Goal: Task Accomplishment & Management: Use online tool/utility

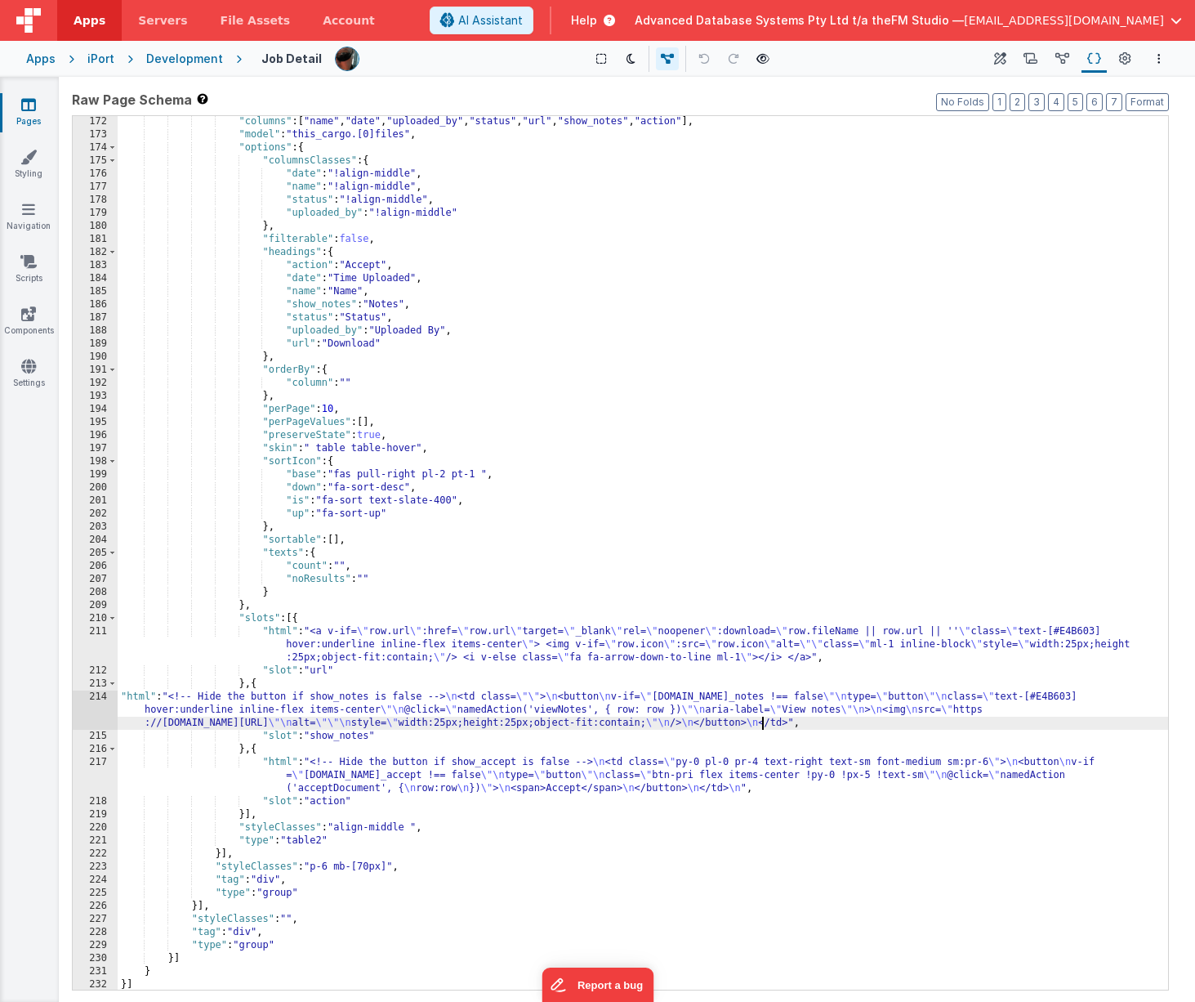
scroll to position [2629, 0]
click at [451, 704] on div ""columns" : [ "name" , "date" , "uploaded_by" , "status" , "url" , "show_notes"…" at bounding box center [643, 565] width 1051 height 900
click at [395, 705] on div ""columns" : [ "name" , "date" , "uploaded_by" , "status" , "url" , "show_notes"…" at bounding box center [643, 565] width 1051 height 900
click at [105, 711] on div "214" at bounding box center [95, 709] width 45 height 39
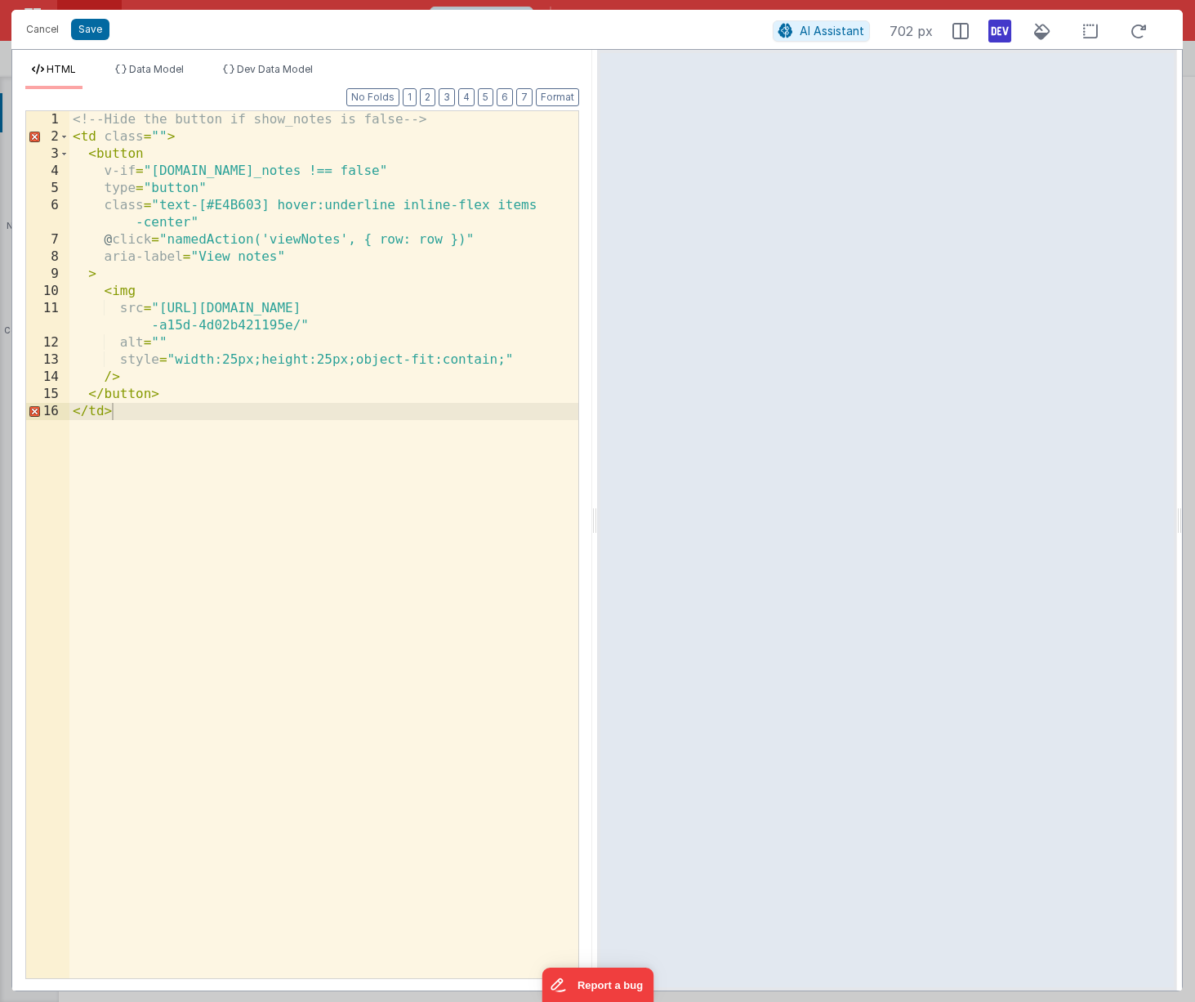
click at [193, 509] on div "<!-- Hide the button if show_notes is false --> < td class = "" > < button v-if…" at bounding box center [323, 561] width 509 height 901
click at [38, 28] on button "Cancel" at bounding box center [42, 29] width 49 height 23
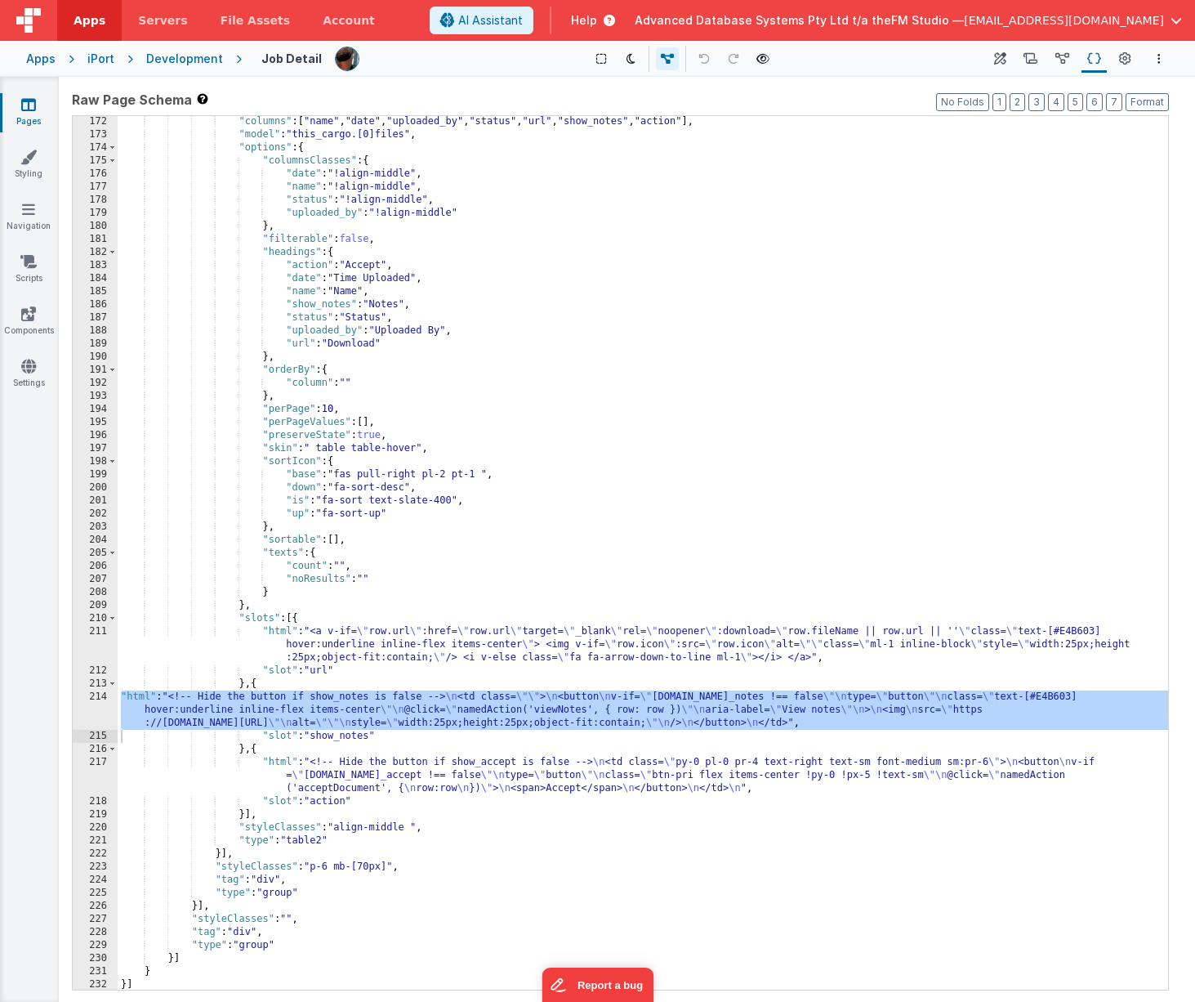
click at [163, 61] on div "Development" at bounding box center [184, 59] width 77 height 16
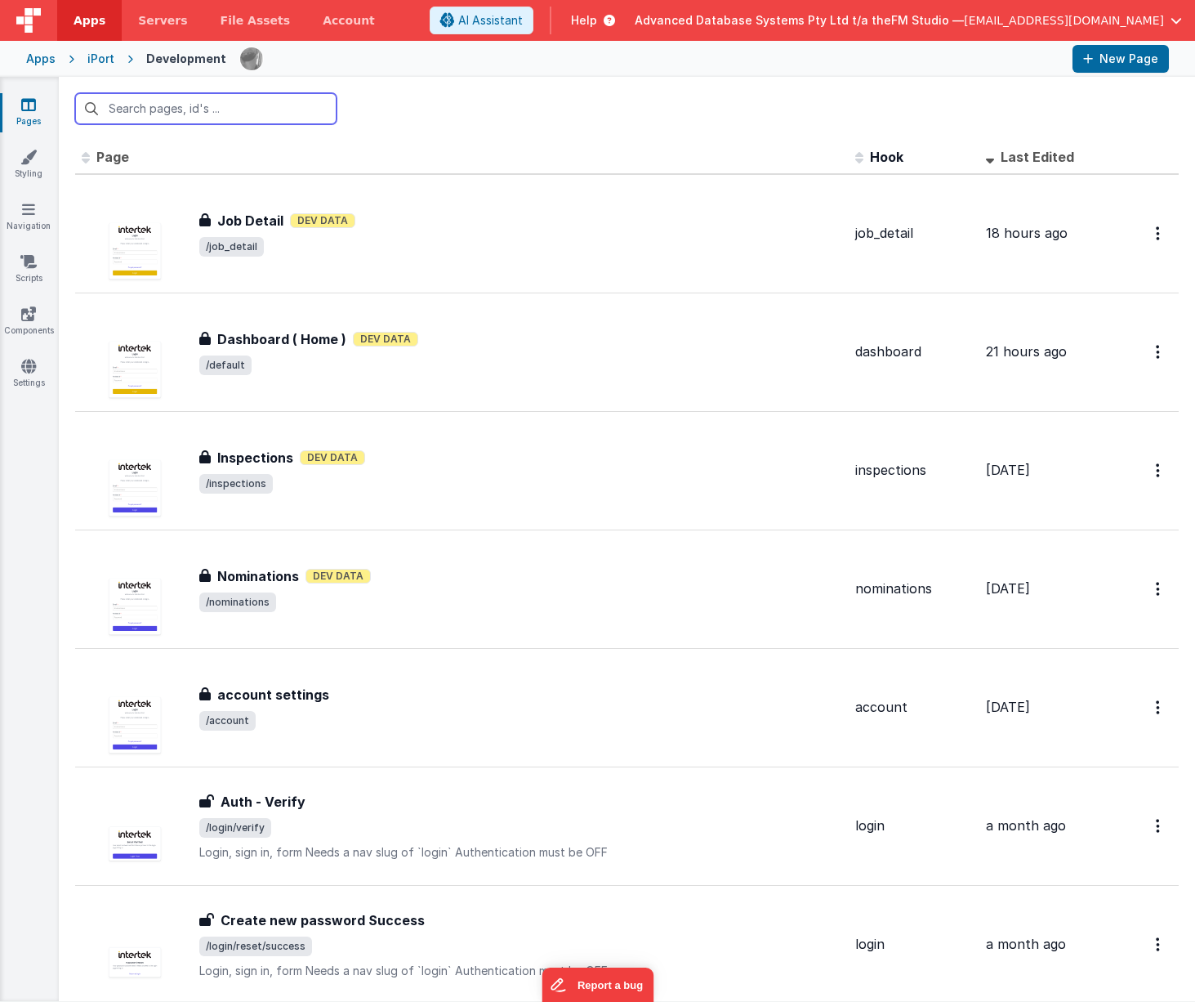
click at [220, 107] on input "text" at bounding box center [205, 108] width 261 height 31
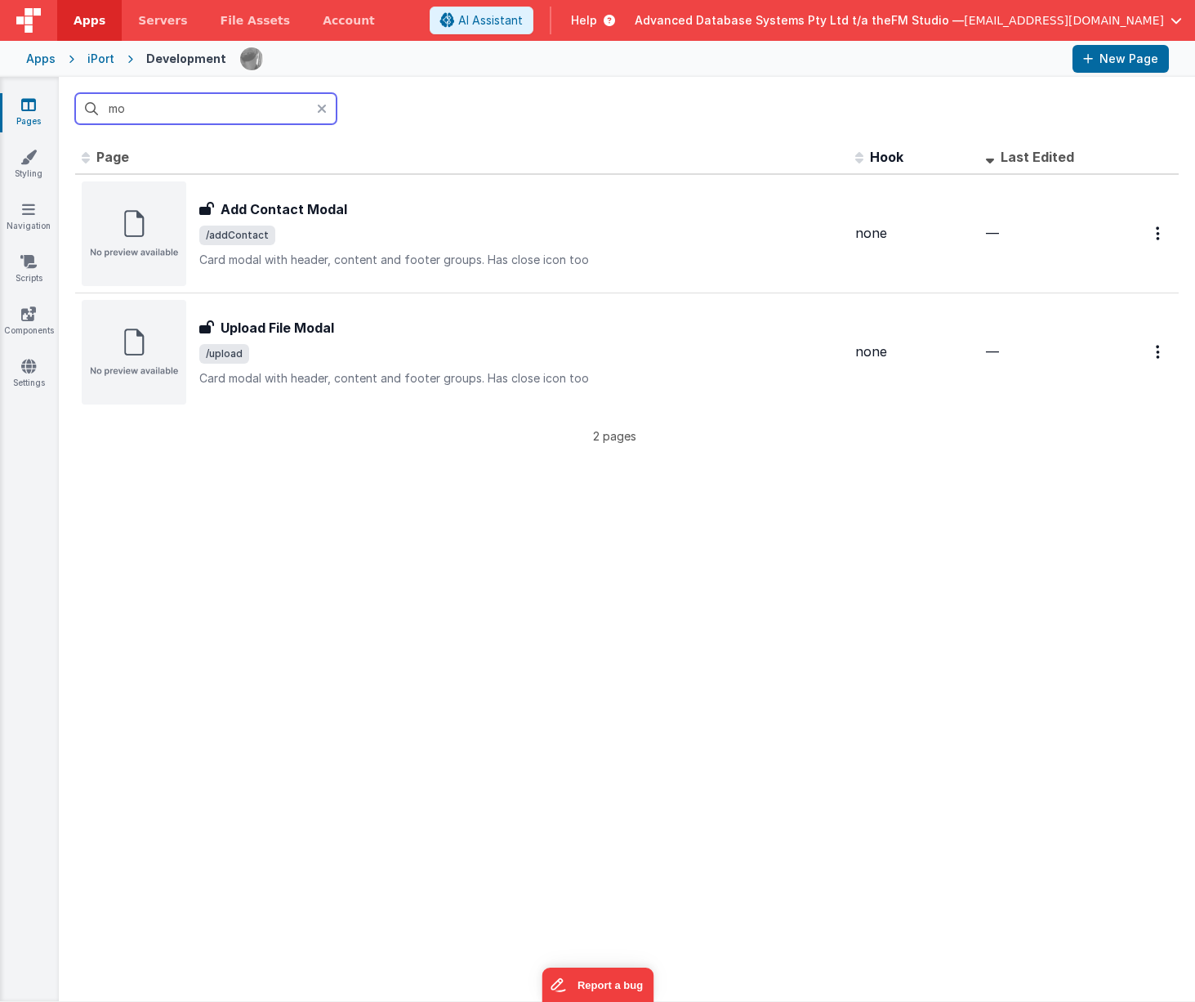
type input "mod"
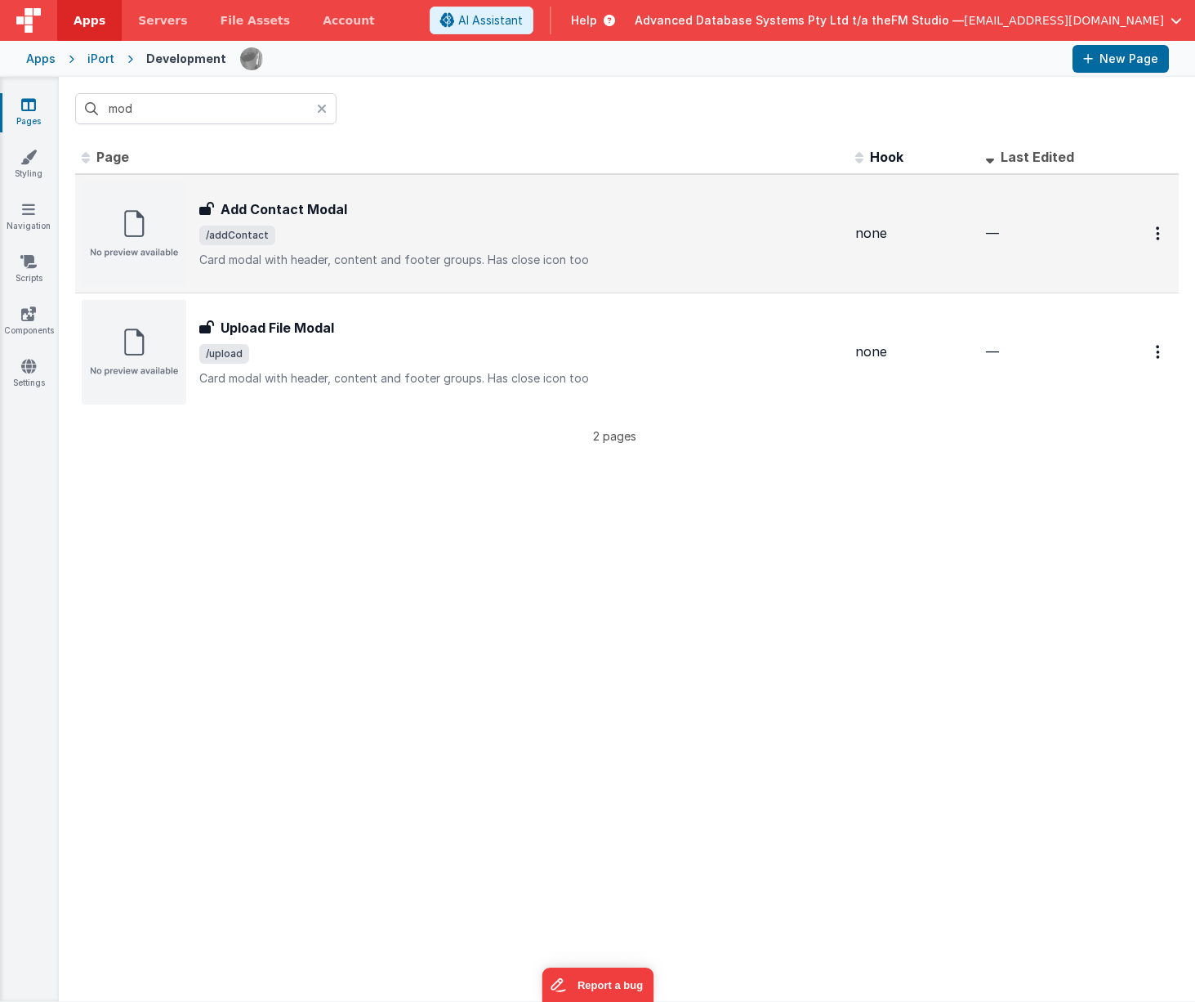
click at [444, 239] on span "/addContact" at bounding box center [520, 236] width 643 height 20
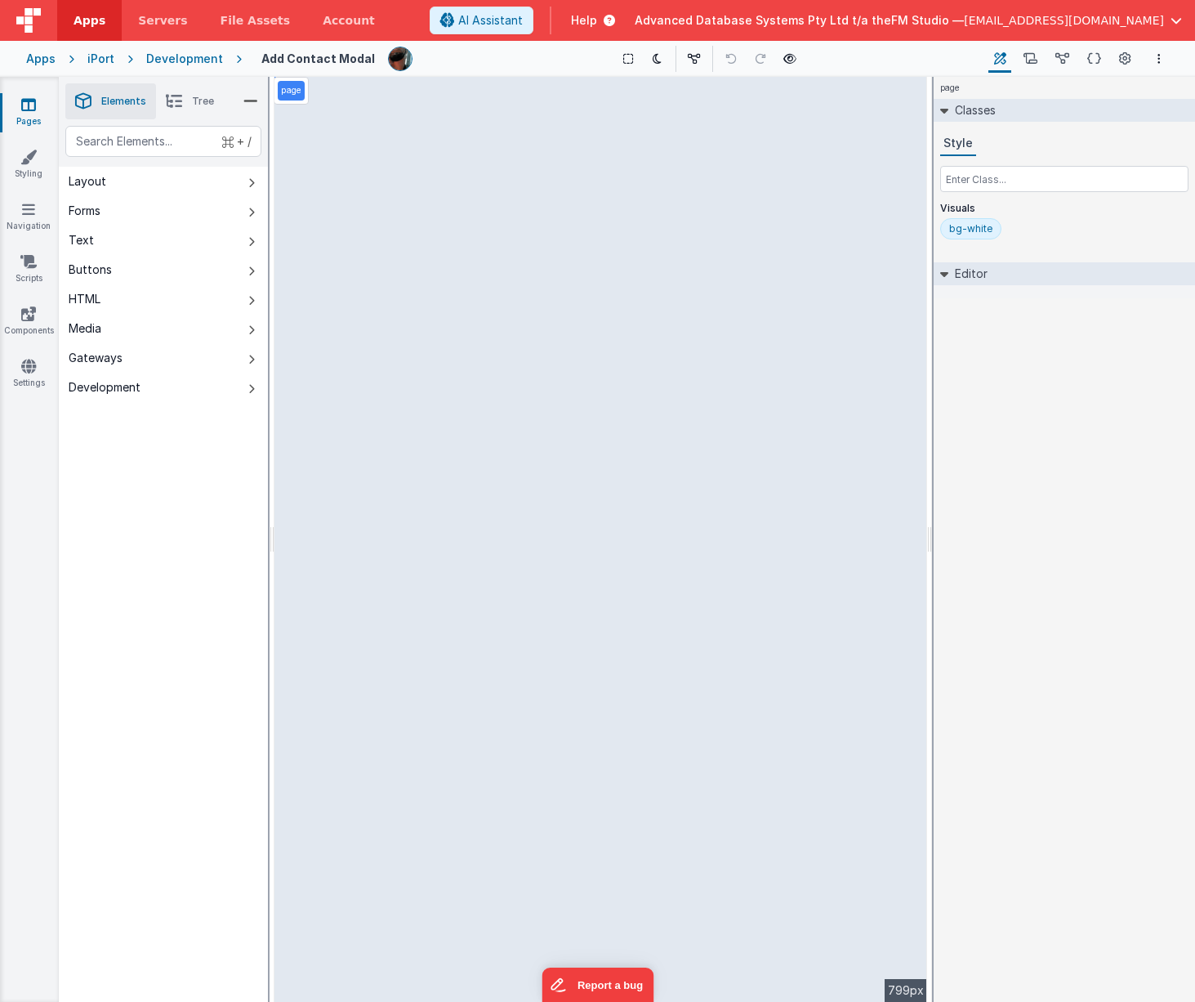
click at [30, 105] on icon at bounding box center [28, 104] width 15 height 16
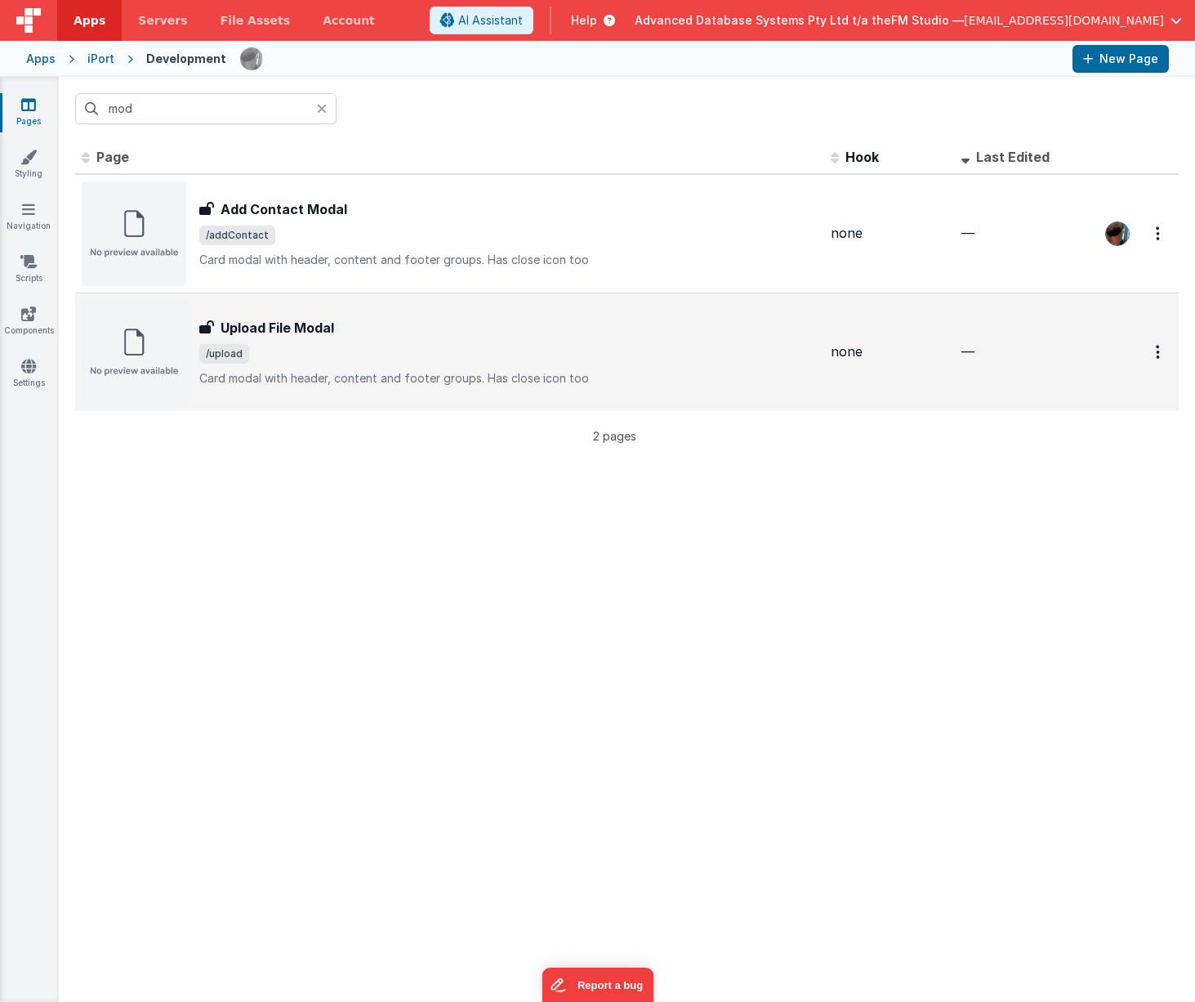
click at [310, 328] on h3 "Upload File Modal" at bounding box center [278, 328] width 114 height 20
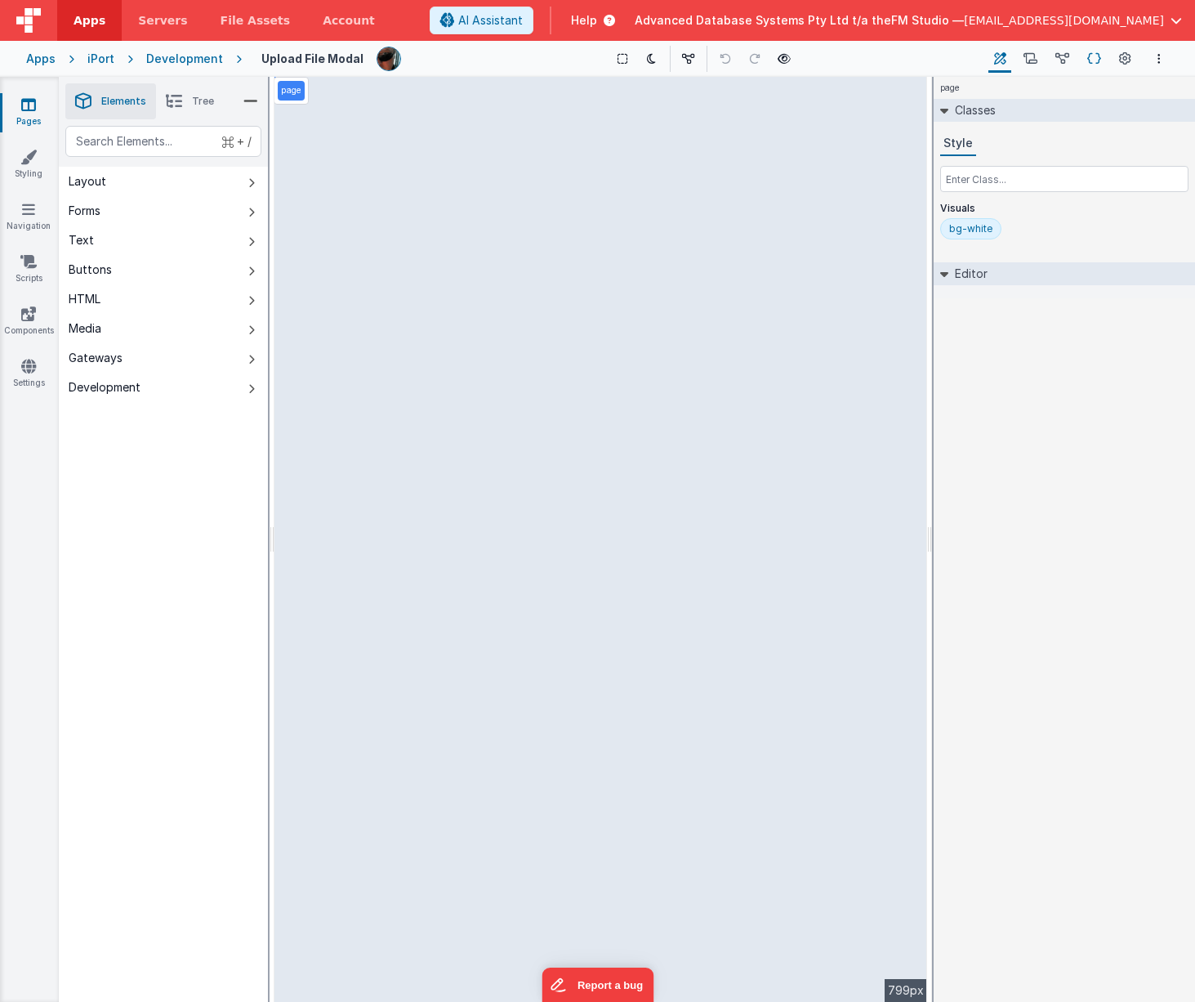
click at [1097, 60] on icon at bounding box center [1095, 59] width 14 height 17
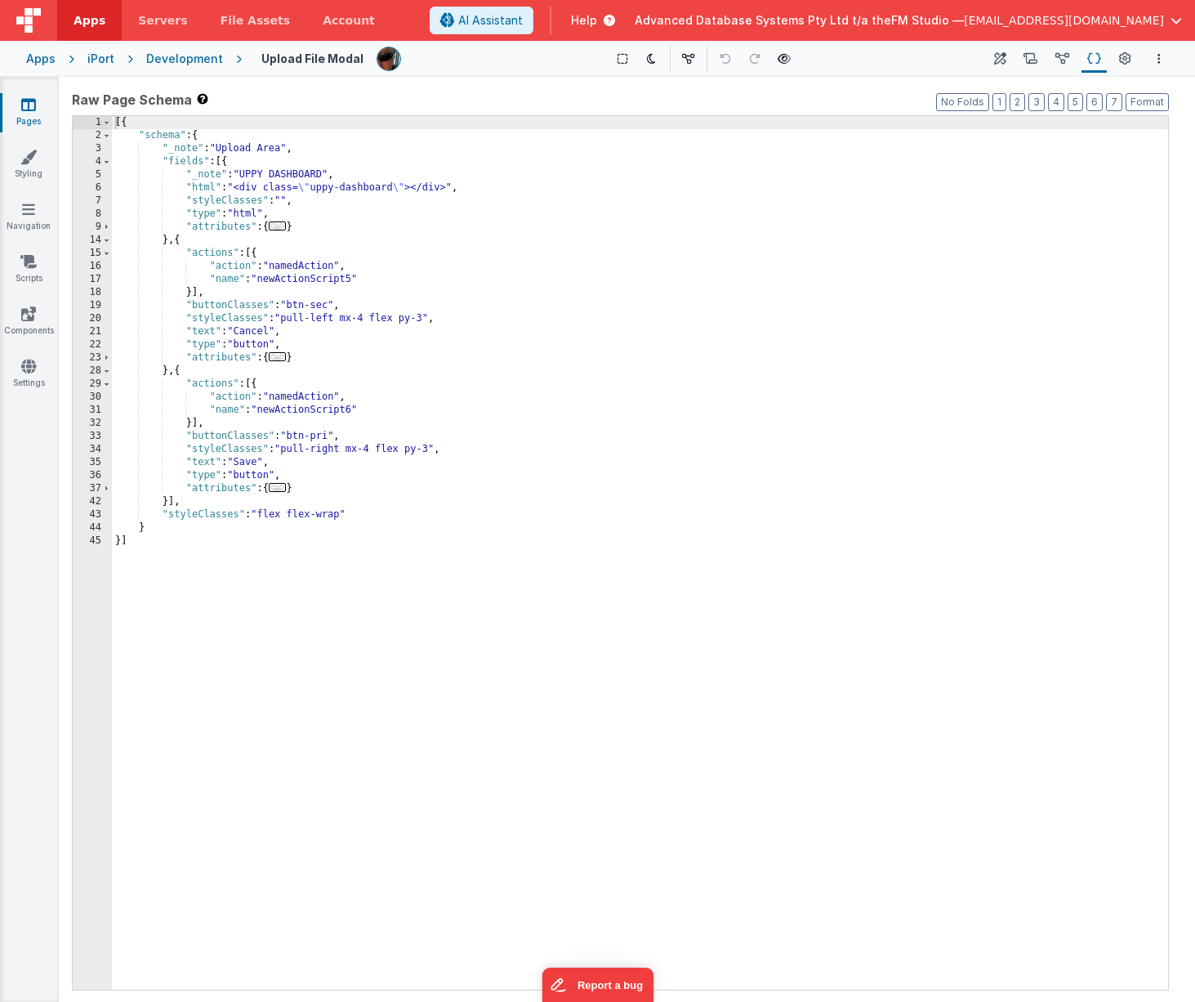
click at [481, 324] on div "[{ "schema" : { "_note" : "Upload Area" , "fields" : [{ "_note" : "UPPY DASHBOA…" at bounding box center [640, 566] width 1056 height 900
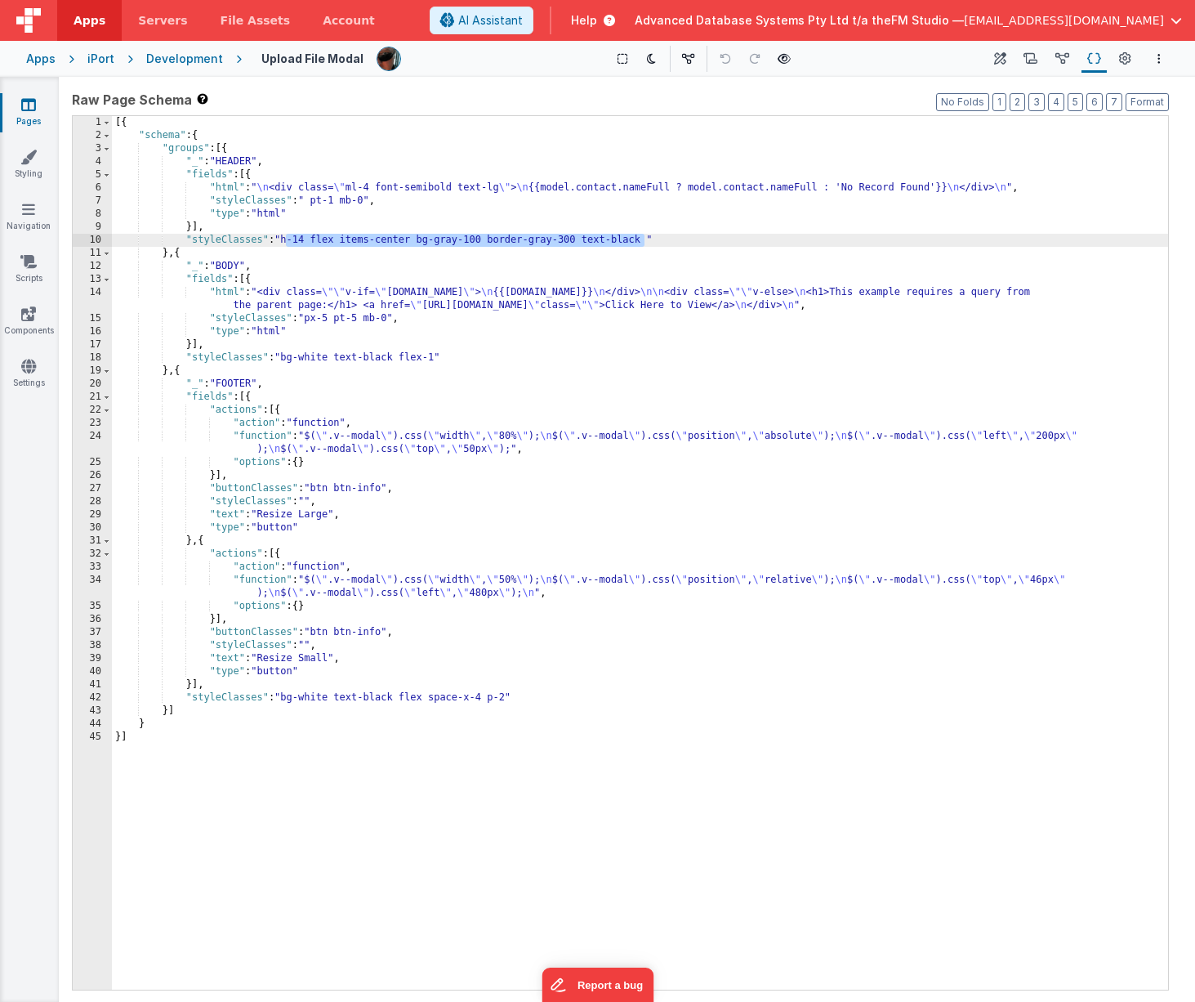
drag, startPoint x: 285, startPoint y: 239, endPoint x: 646, endPoint y: 241, distance: 361.2
click at [646, 241] on div "[{ "schema" : { "groups" : [{ "_" : "HEADER" , "fields" : [{ "html" : " \n <div…" at bounding box center [640, 566] width 1056 height 900
click at [21, 114] on link "Pages" at bounding box center [28, 112] width 59 height 33
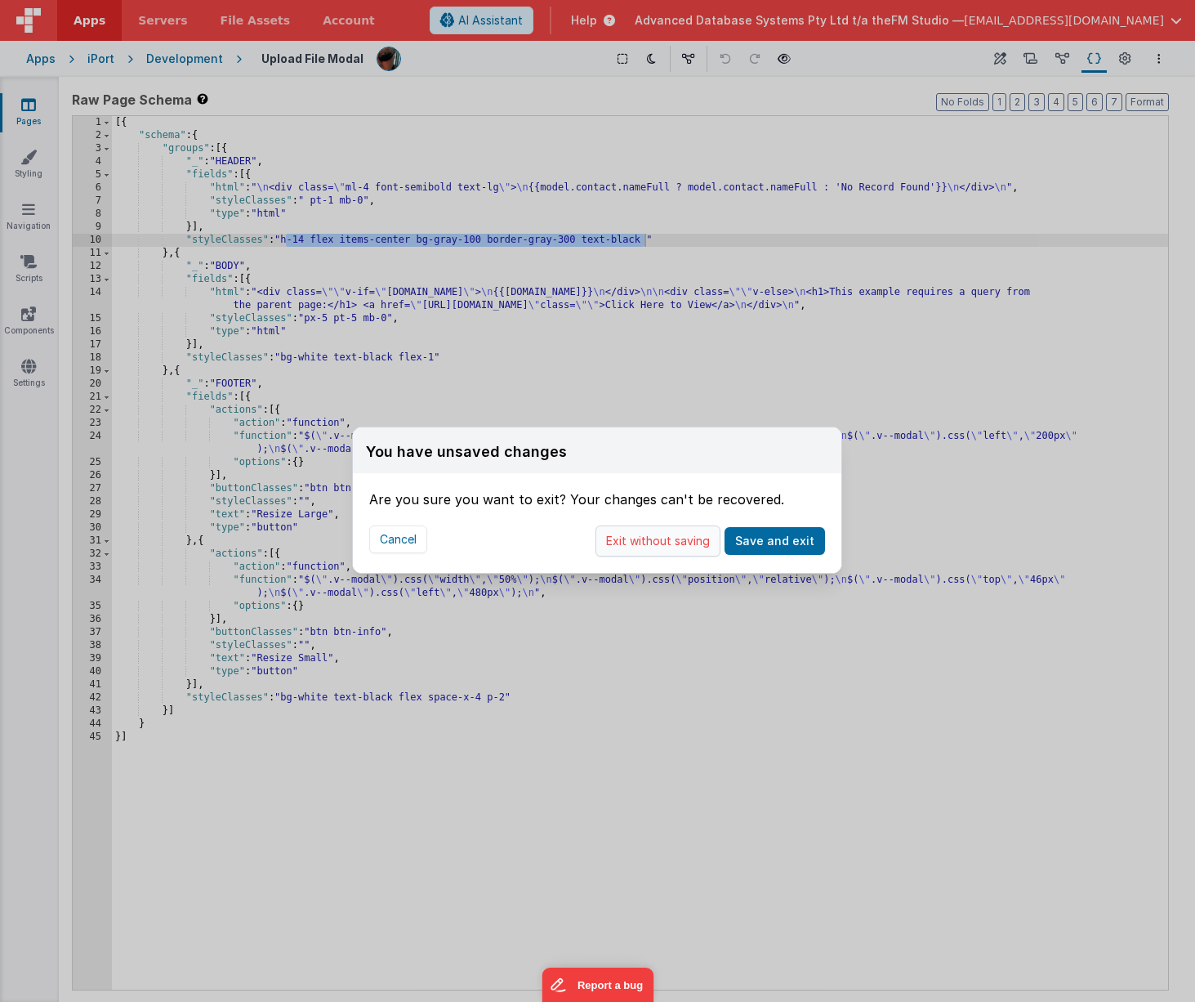
click at [656, 539] on button "Exit without saving" at bounding box center [658, 540] width 125 height 31
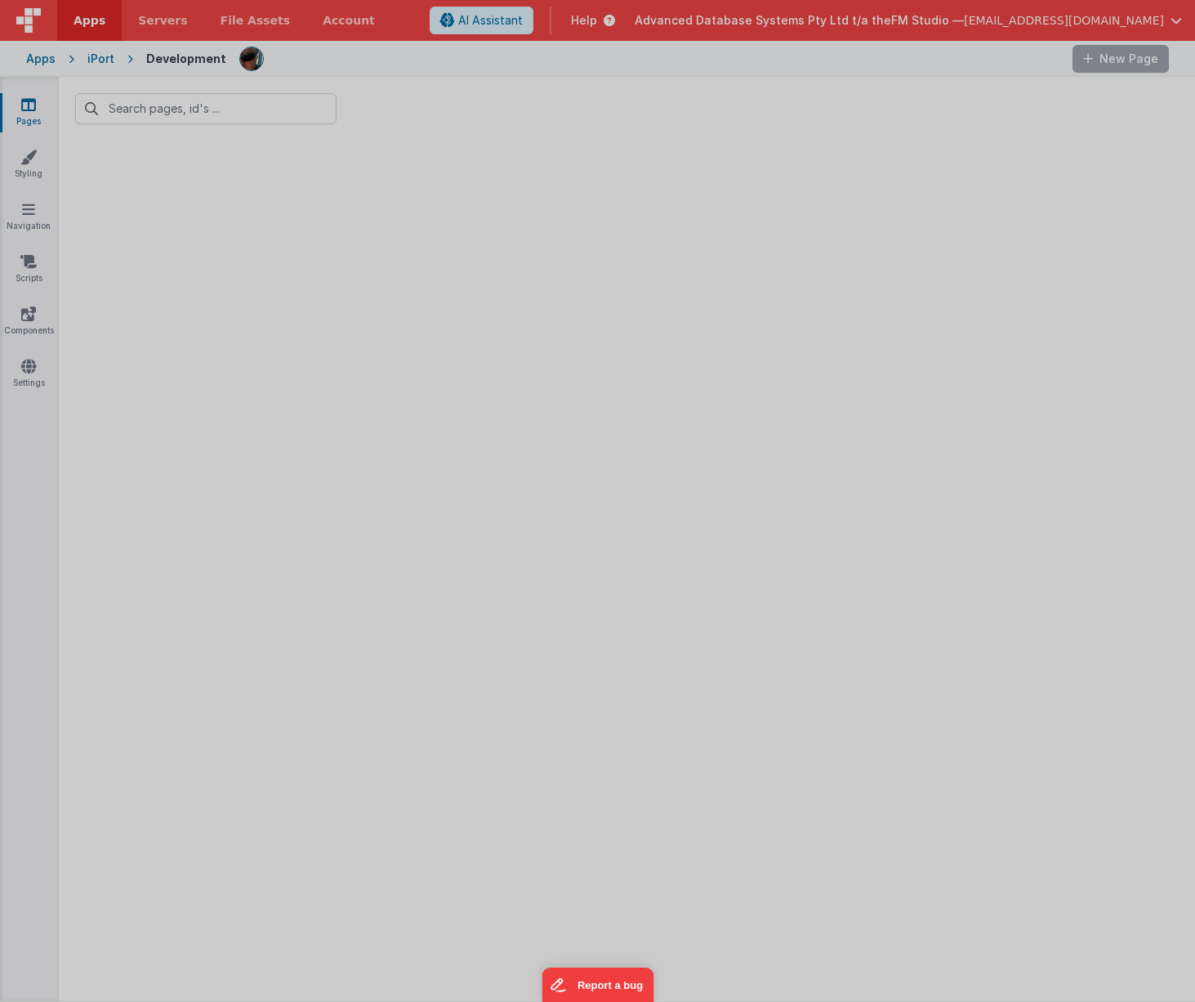
type input "mod"
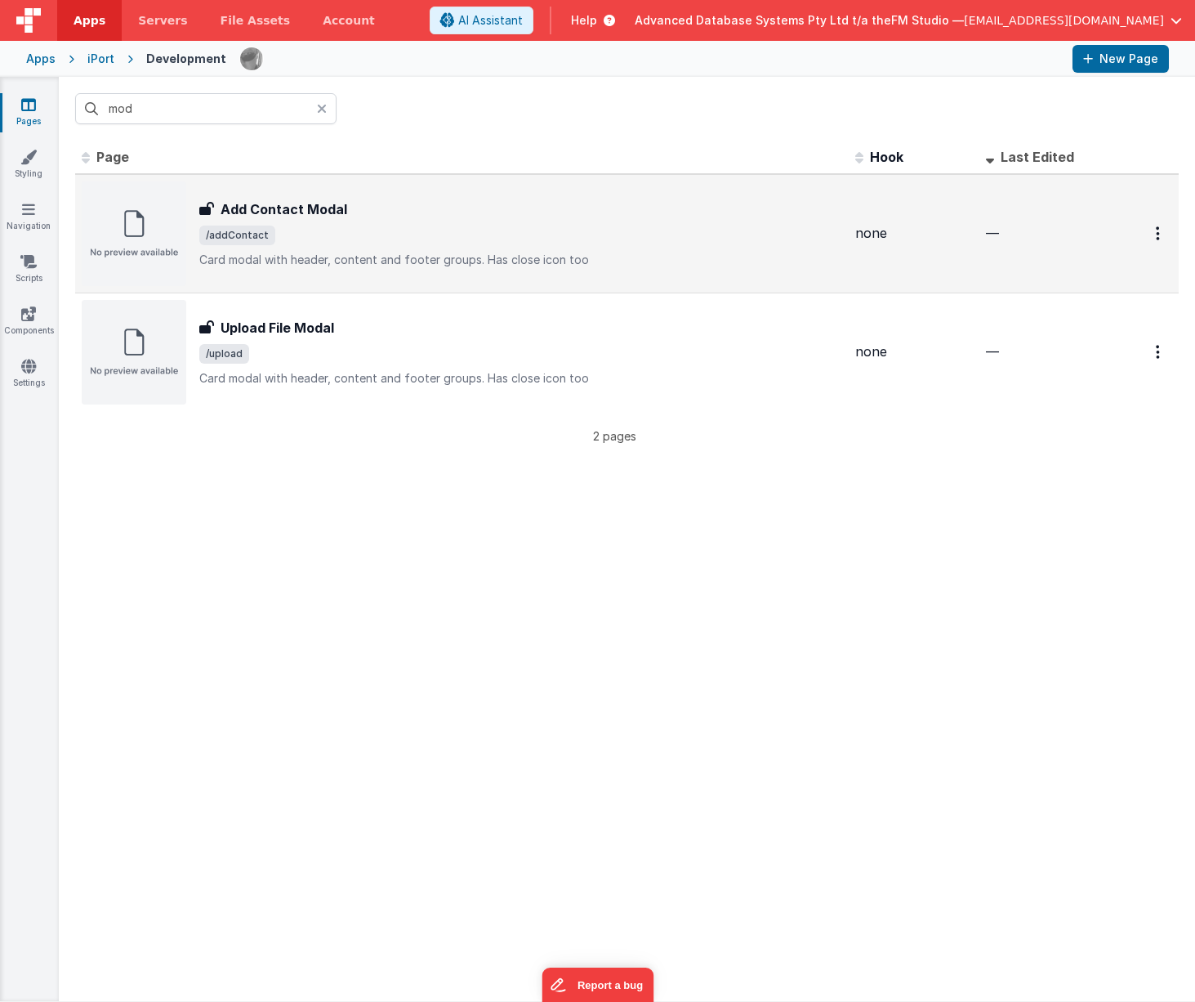
click at [324, 223] on div "Add Contact Modal Add Contact Modal /addContact Card modal with header, content…" at bounding box center [520, 233] width 643 height 69
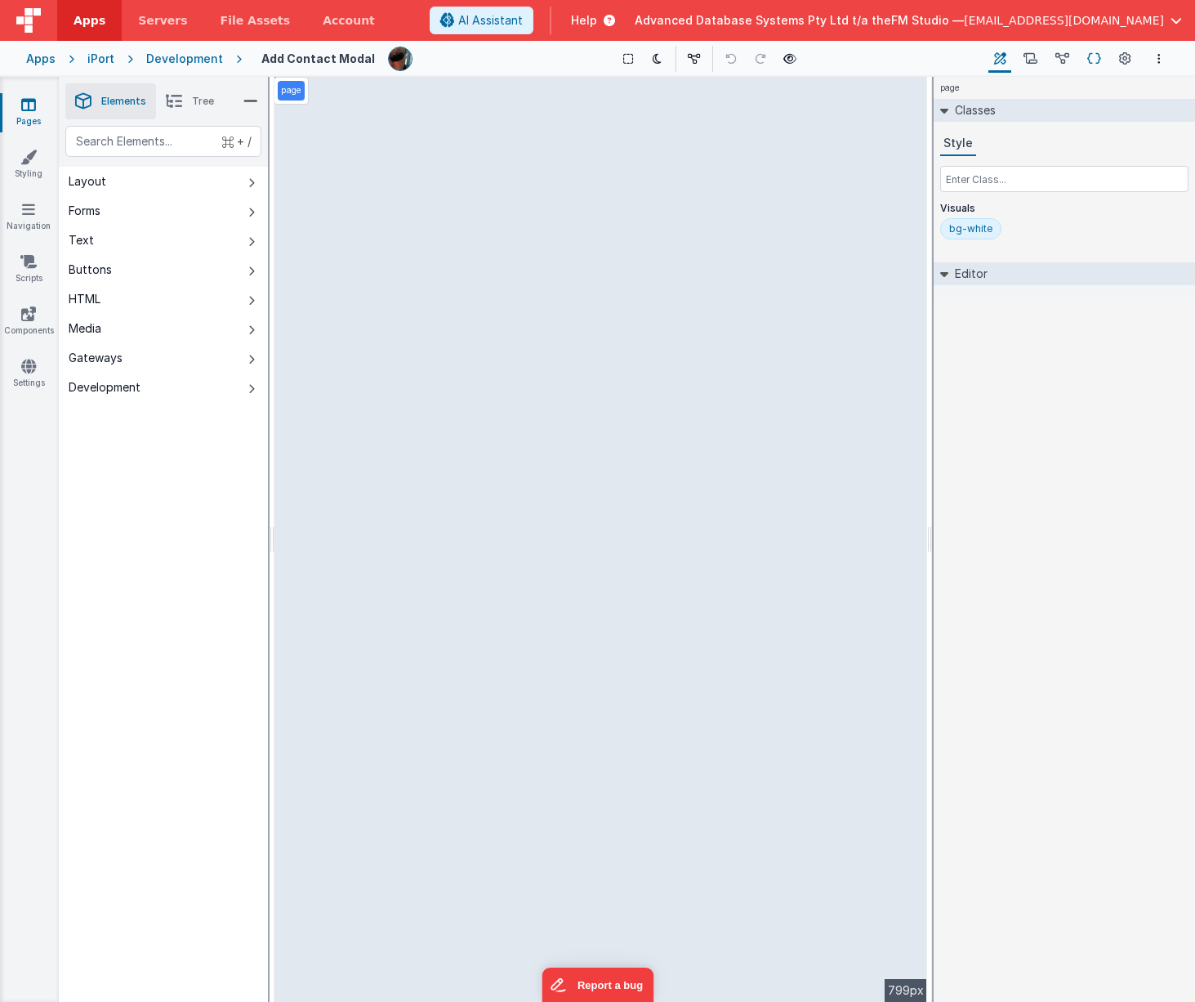
click at [1092, 61] on icon at bounding box center [1095, 59] width 14 height 17
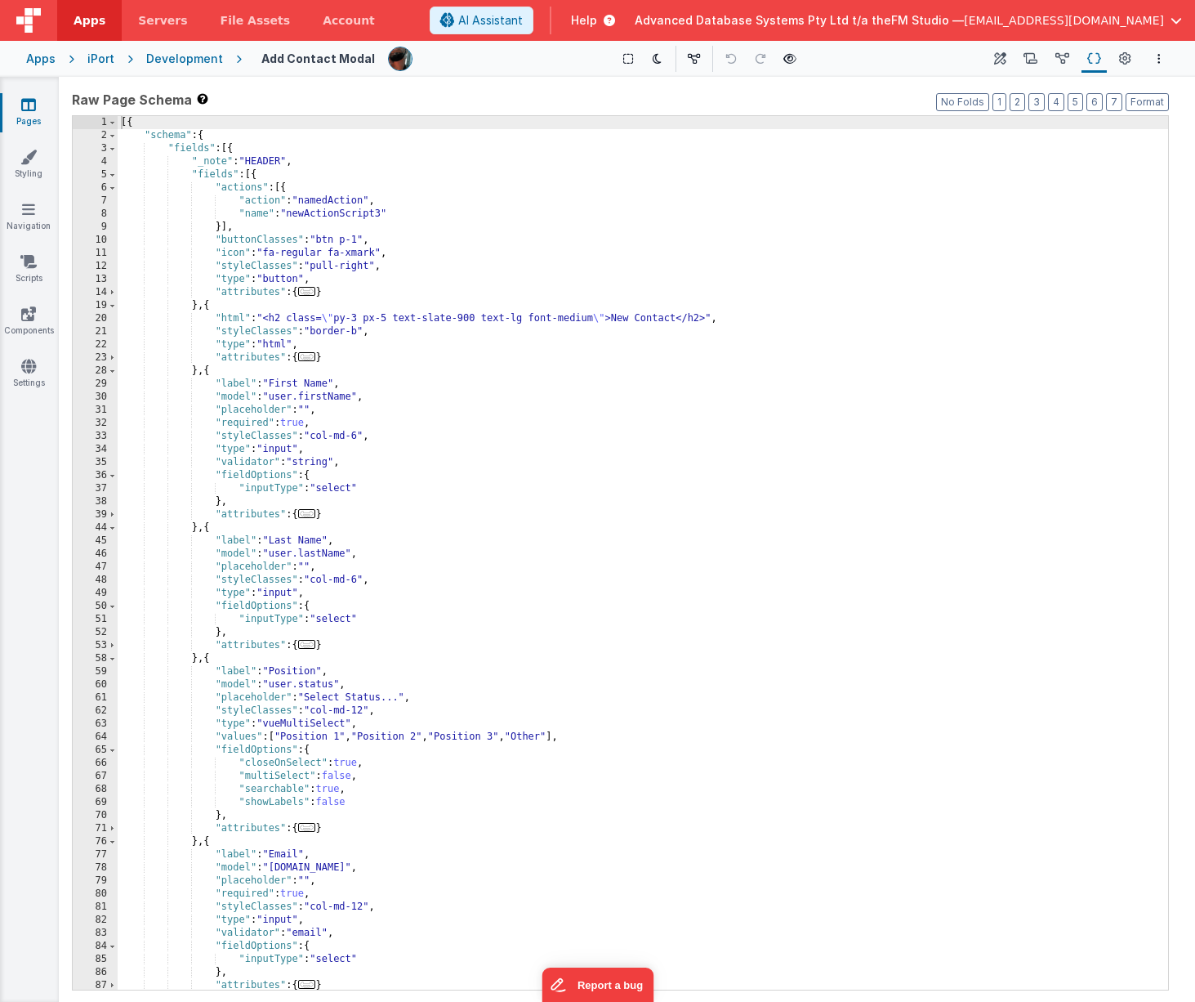
click at [362, 321] on div "[{ "schema" : { "fields" : [{ "_note" : "HEADER" , "fields" : [{ "actions" : [{…" at bounding box center [643, 566] width 1051 height 900
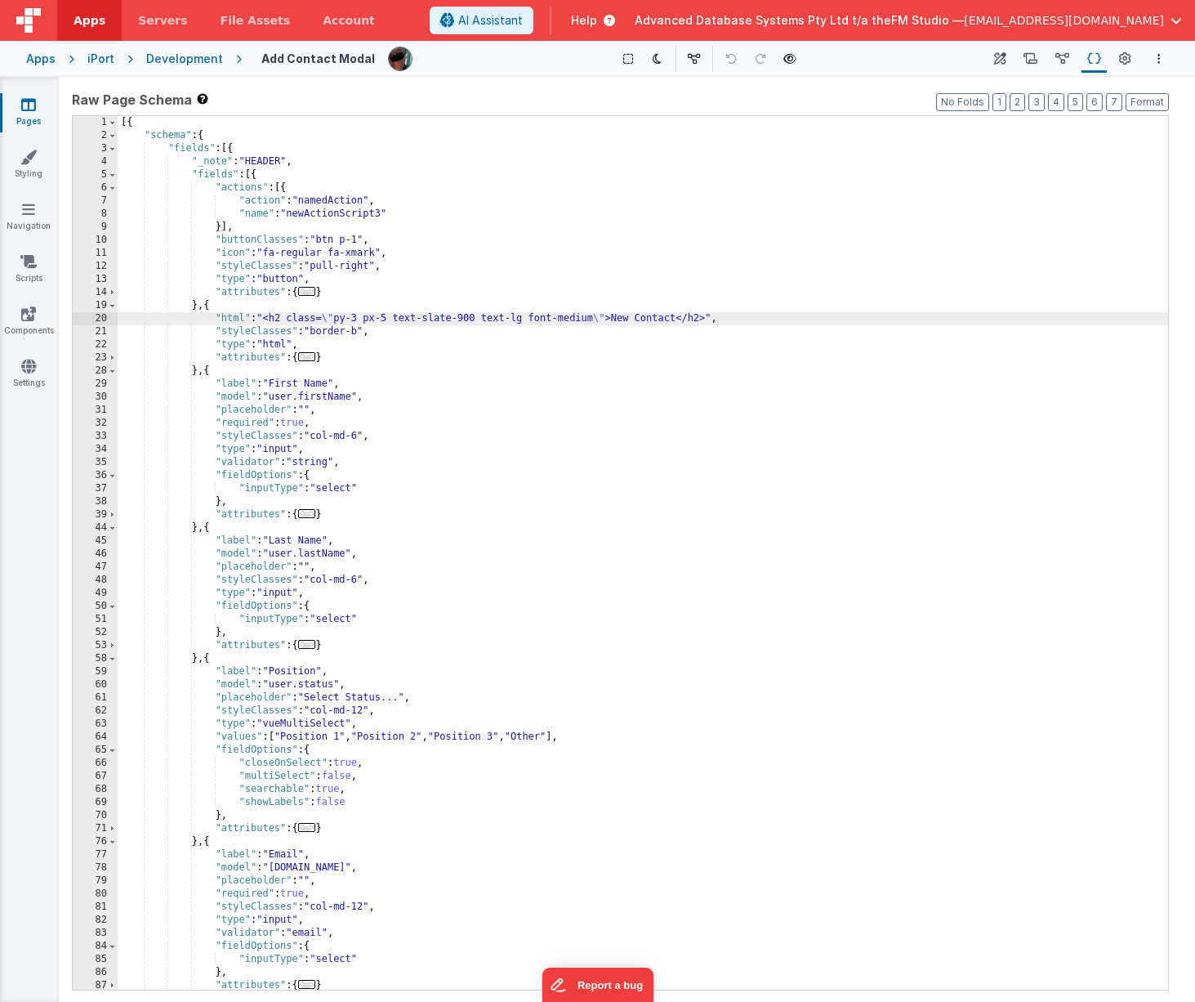
click at [79, 316] on div "20" at bounding box center [95, 318] width 45 height 13
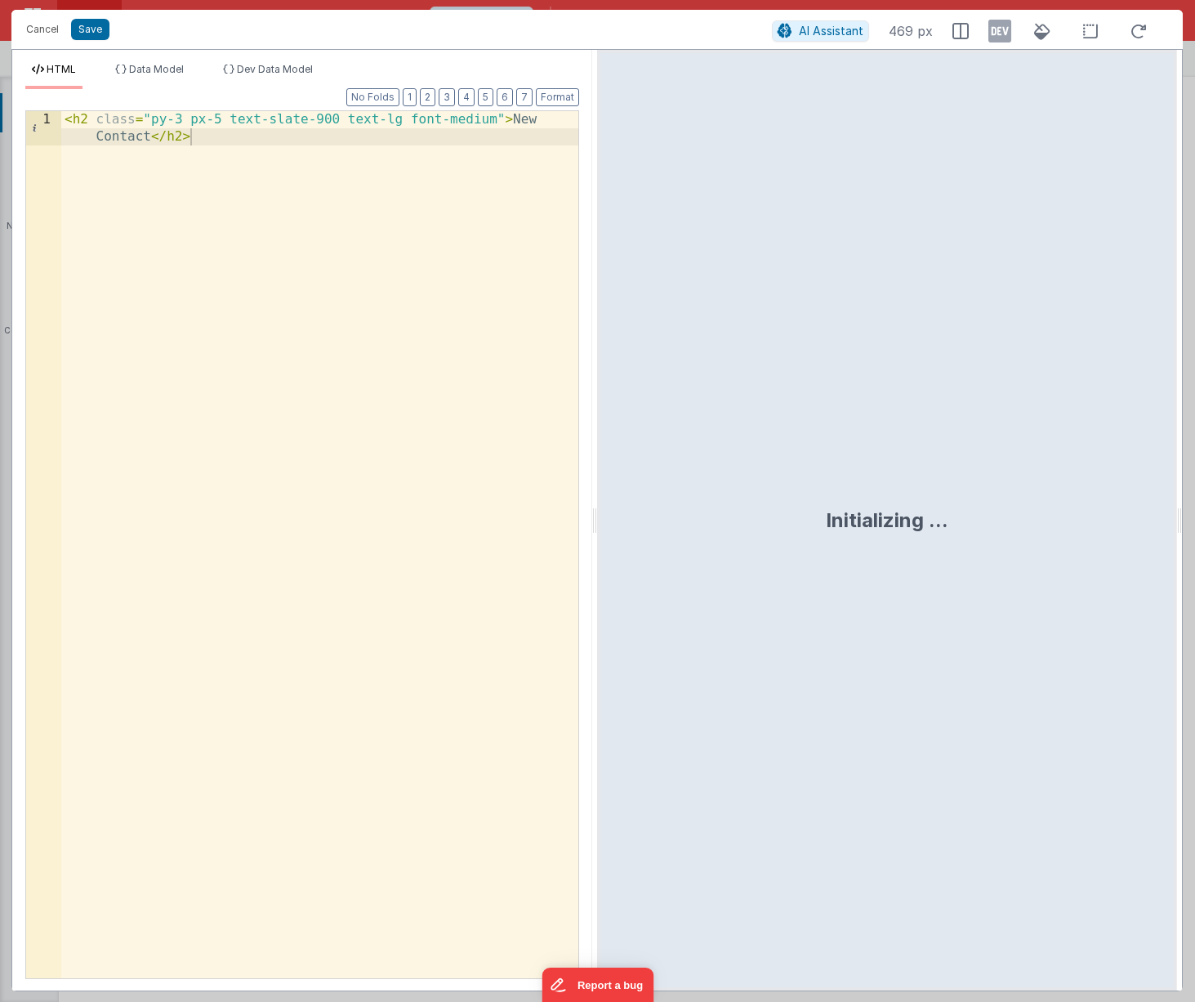
click at [187, 332] on div "< h2 class = "py-3 px-5 text-slate-900 text-lg font-medium" > New Contact </ h2…" at bounding box center [319, 579] width 517 height 936
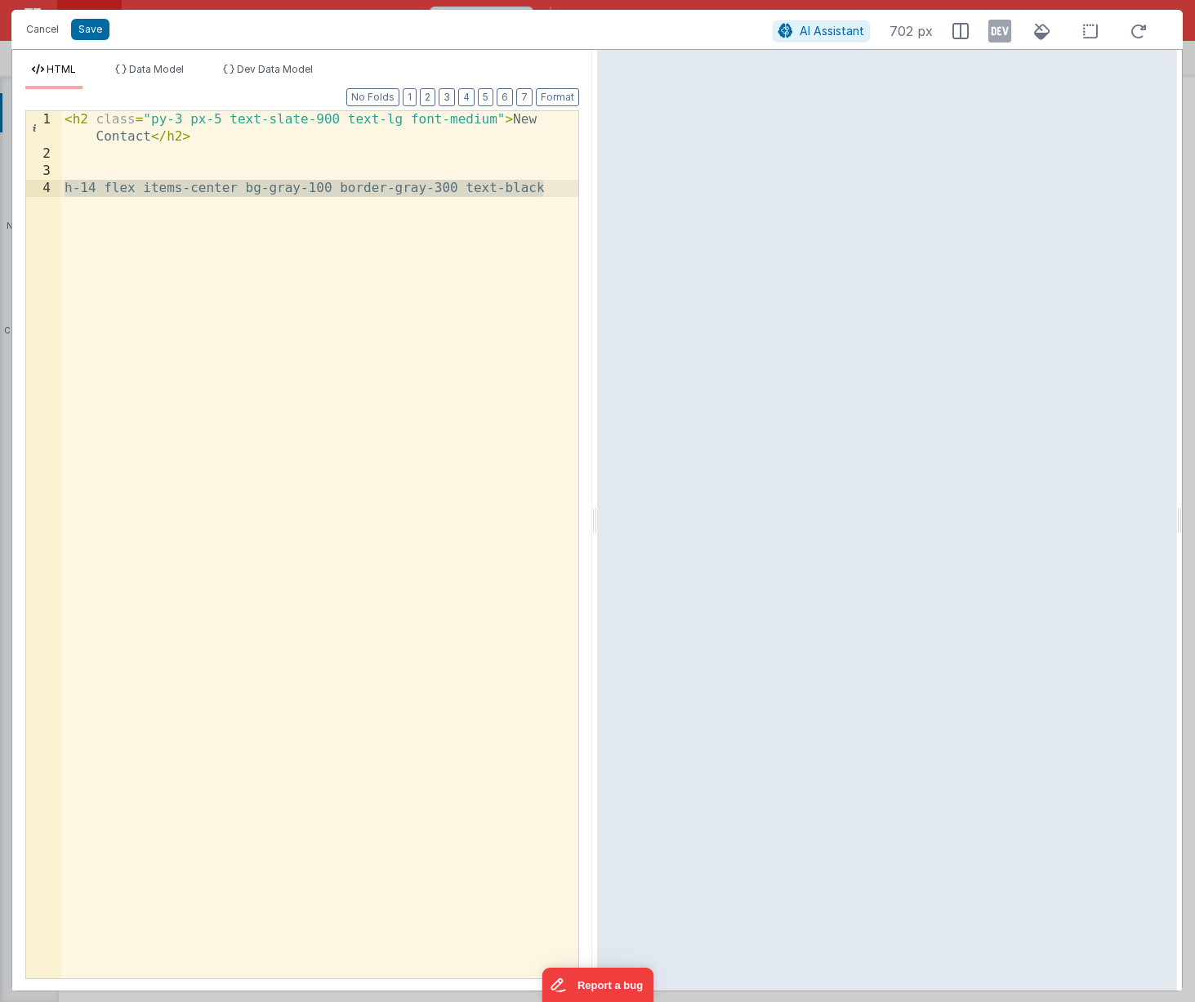
click at [248, 190] on div "< h2 class = "py-3 px-5 text-slate-900 text-lg font-medium" > New Contact </ h2…" at bounding box center [319, 570] width 517 height 918
drag, startPoint x: 247, startPoint y: 185, endPoint x: 330, endPoint y: 190, distance: 83.4
click at [330, 190] on div "< h2 class = "py-3 px-5 text-slate-900 text-lg font-medium" > New Contact </ h2…" at bounding box center [319, 570] width 517 height 918
click at [342, 118] on div "< h2 class = "py-3 px-5 text-slate-900 text-lg font-medium" > New Contact </ h2…" at bounding box center [319, 570] width 517 height 918
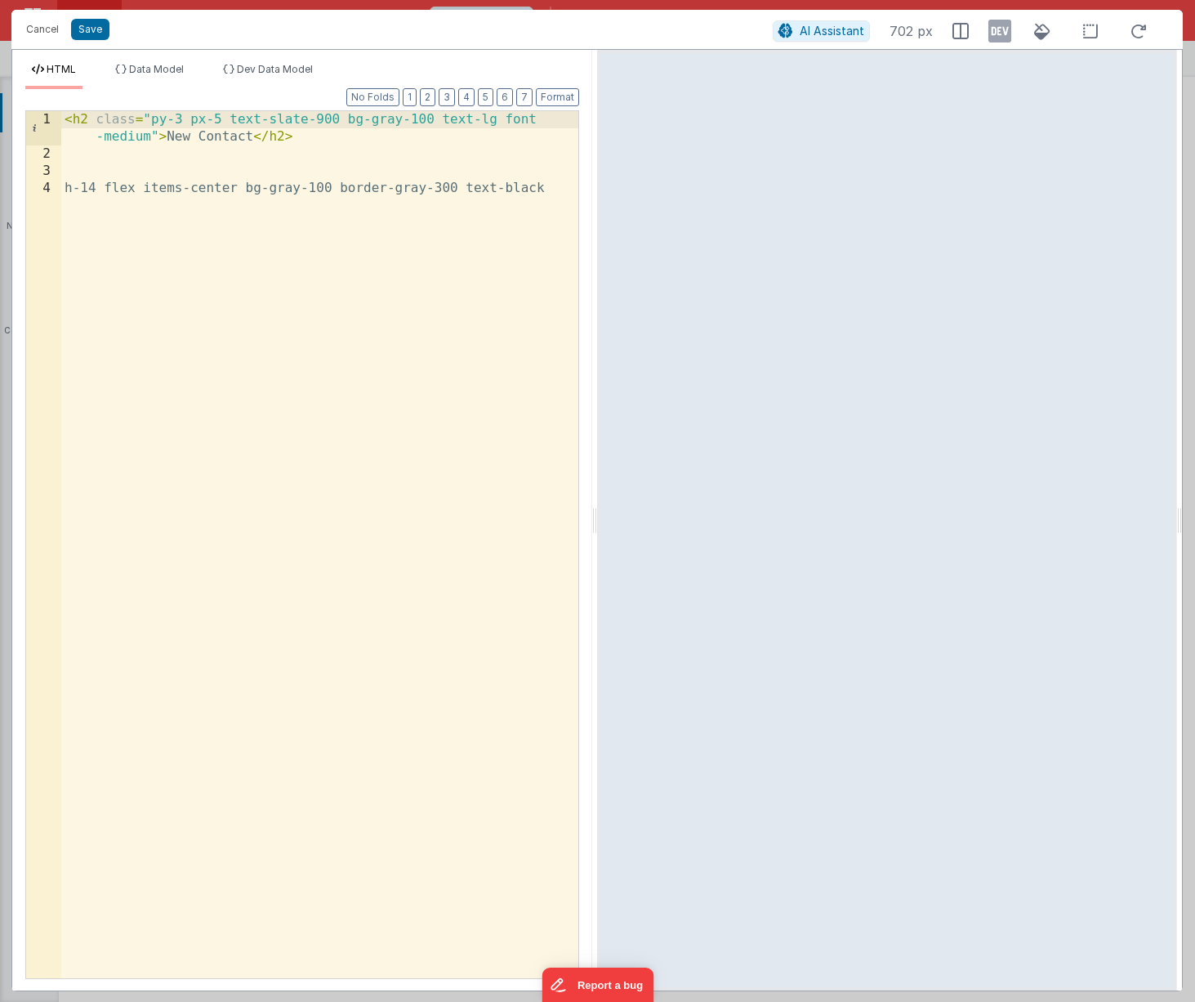
click at [87, 187] on div "< h2 class = "py-3 px-5 text-slate-900 bg-gray-100 text-lg font -medium" > New …" at bounding box center [319, 570] width 517 height 918
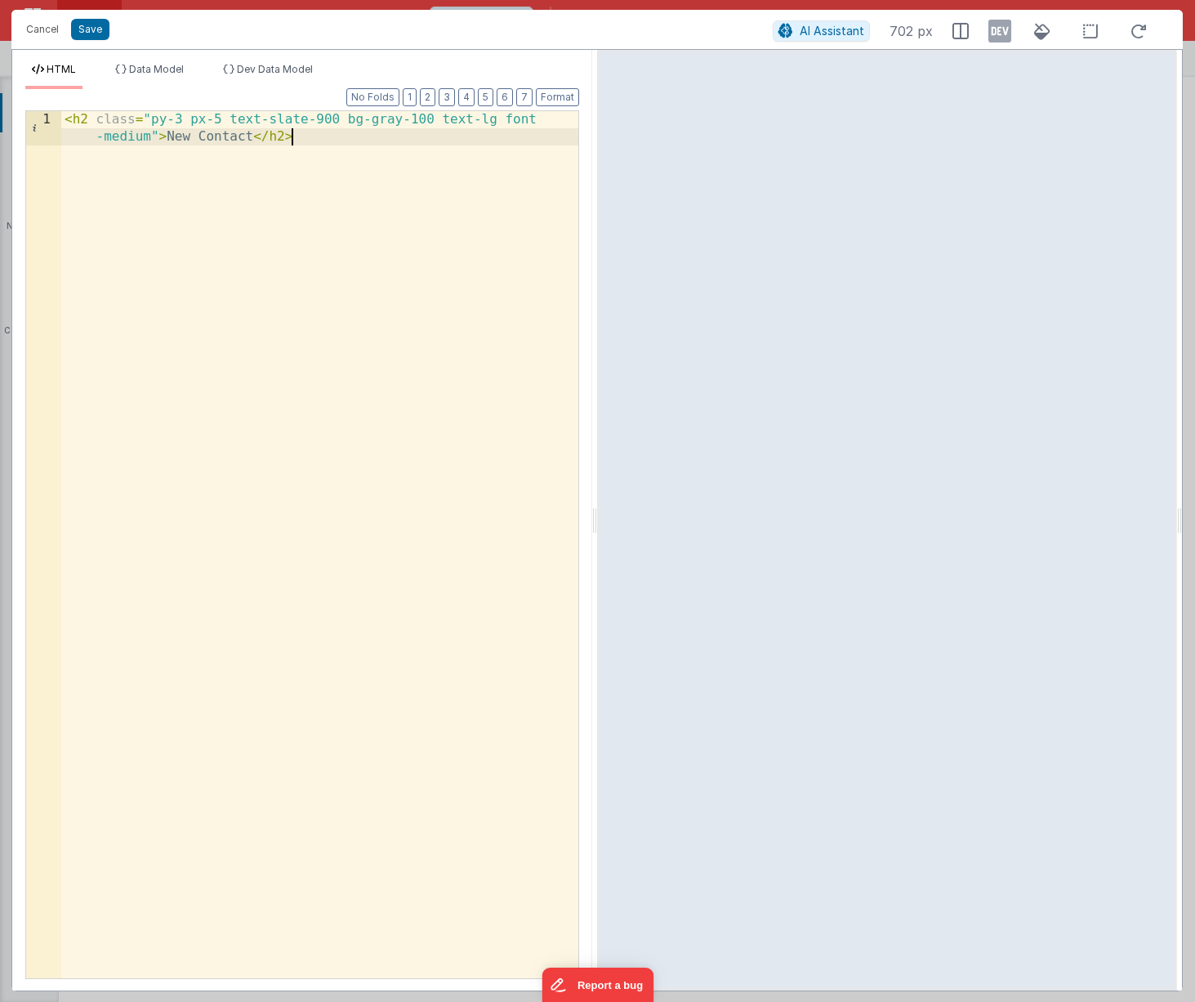
click at [462, 198] on div "< h2 class = "py-3 px-5 text-slate-900 bg-gray-100 text-lg font -medium" > New …" at bounding box center [319, 579] width 517 height 936
click at [175, 138] on div "< h2 class = "py-3 px-5 text-slate-900 bg-gray-100 text-lg font -medium" > New …" at bounding box center [319, 579] width 517 height 936
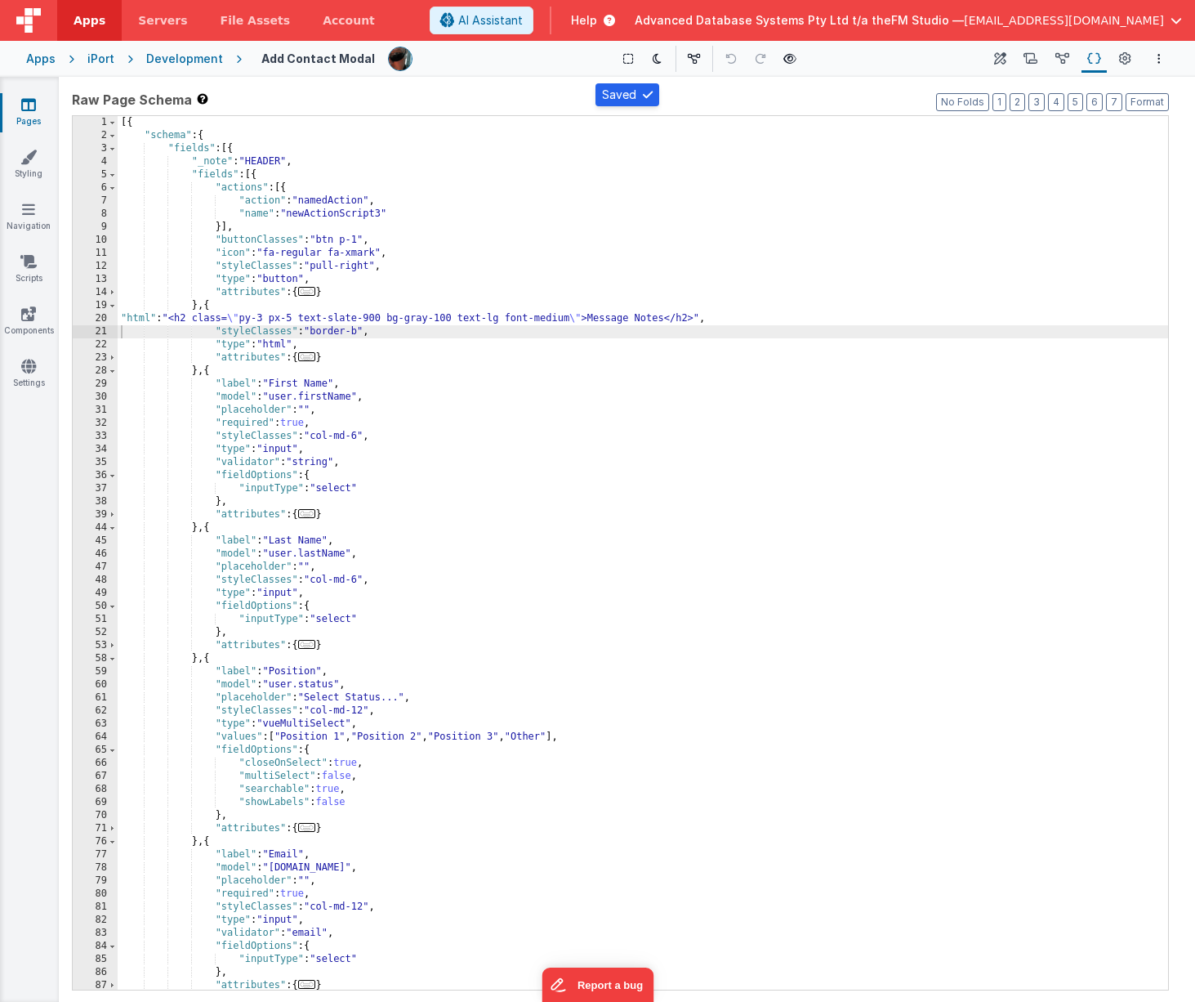
click at [351, 378] on div "[{ "schema" : { "fields" : [{ "_note" : "HEADER" , "fields" : [{ "actions" : [{…" at bounding box center [643, 566] width 1051 height 900
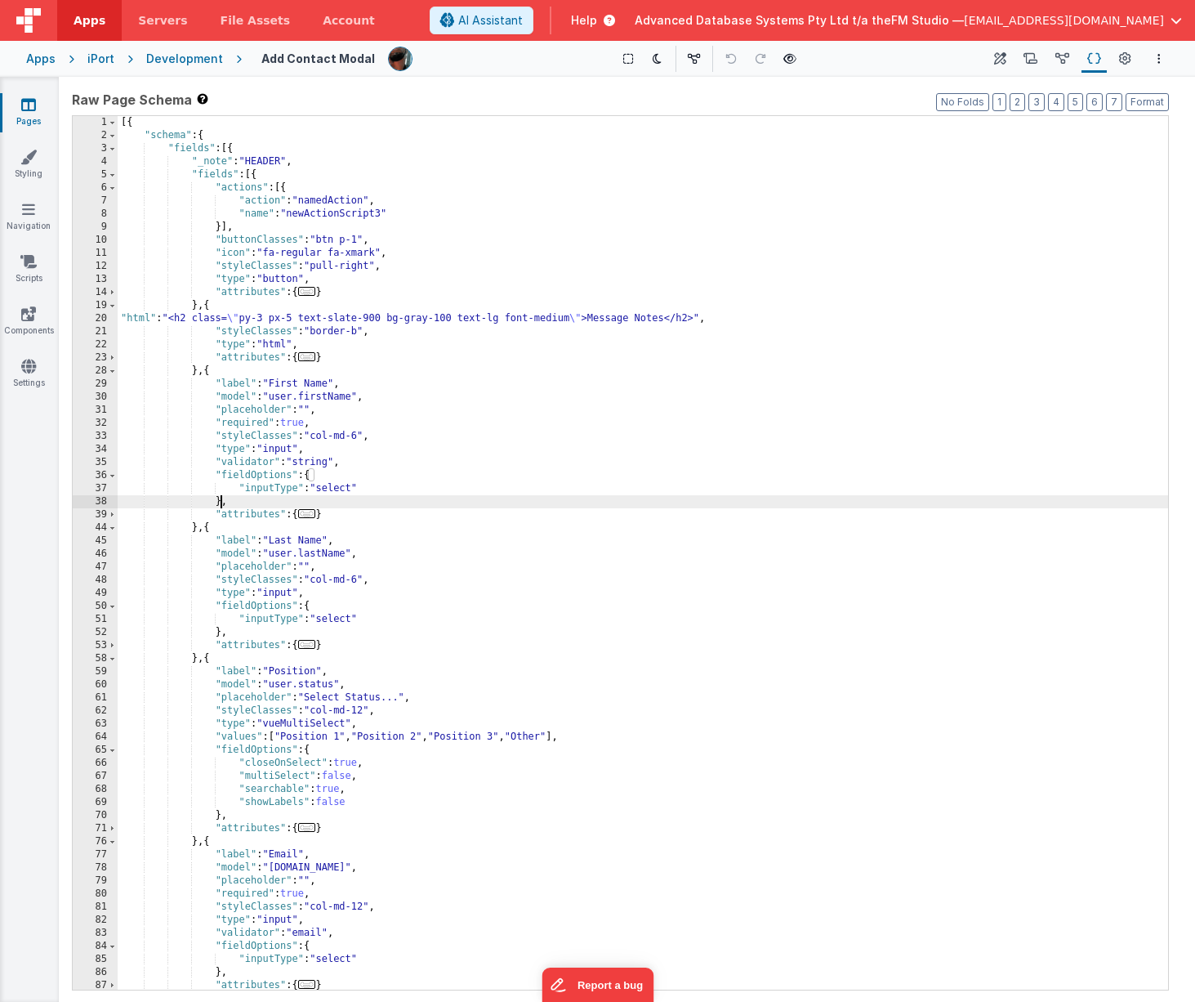
click at [221, 504] on div "[{ "schema" : { "fields" : [{ "_note" : "HEADER" , "fields" : [{ "actions" : [{…" at bounding box center [643, 566] width 1051 height 900
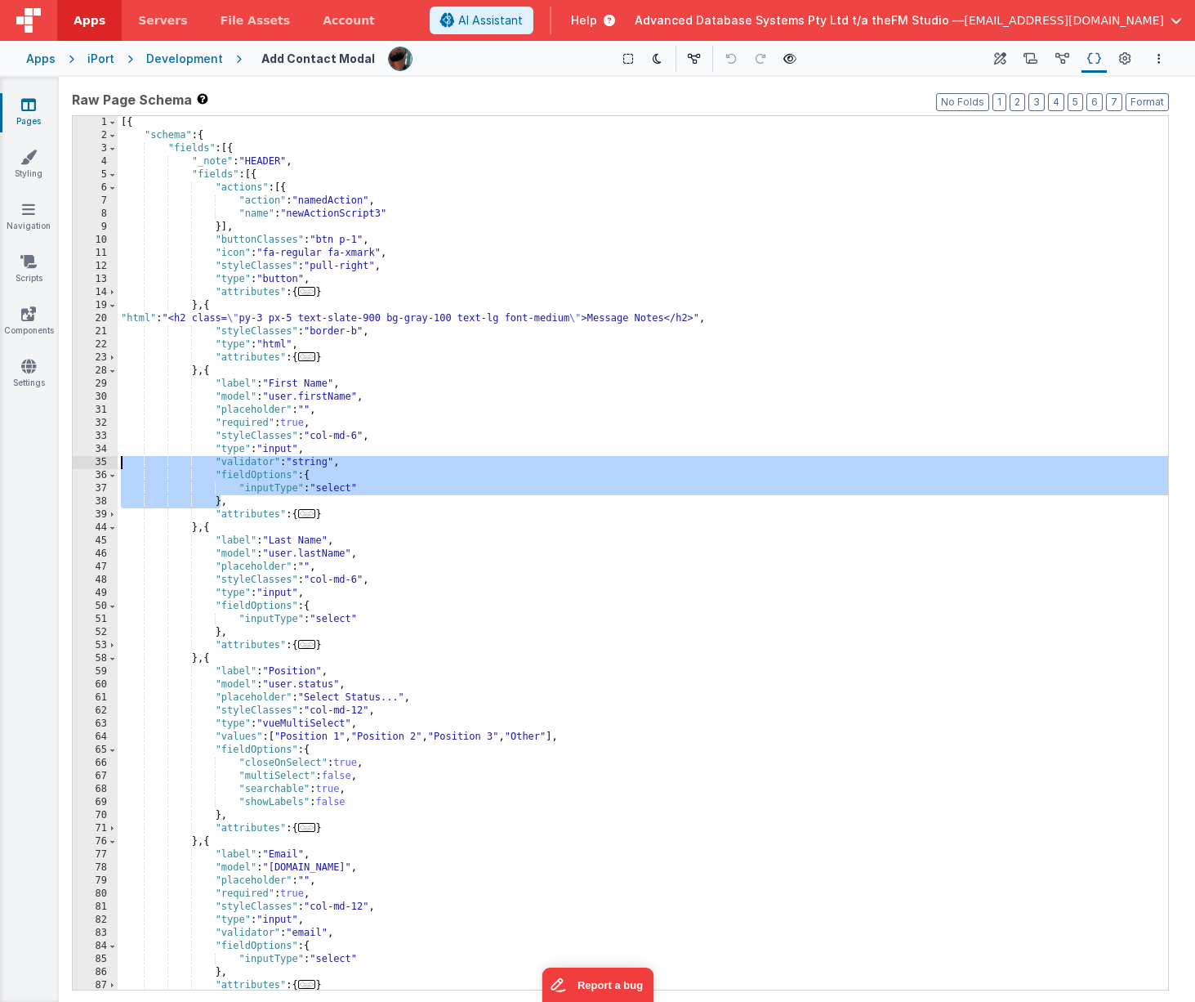
drag, startPoint x: 221, startPoint y: 503, endPoint x: 114, endPoint y: 468, distance: 113.4
click at [114, 468] on div "1 2 3 4 5 6 7 8 9 10 11 12 13 14 19 20 21 22 23 28 29 30 31 32 33 34 35 36 37 3…" at bounding box center [620, 552] width 1097 height 875
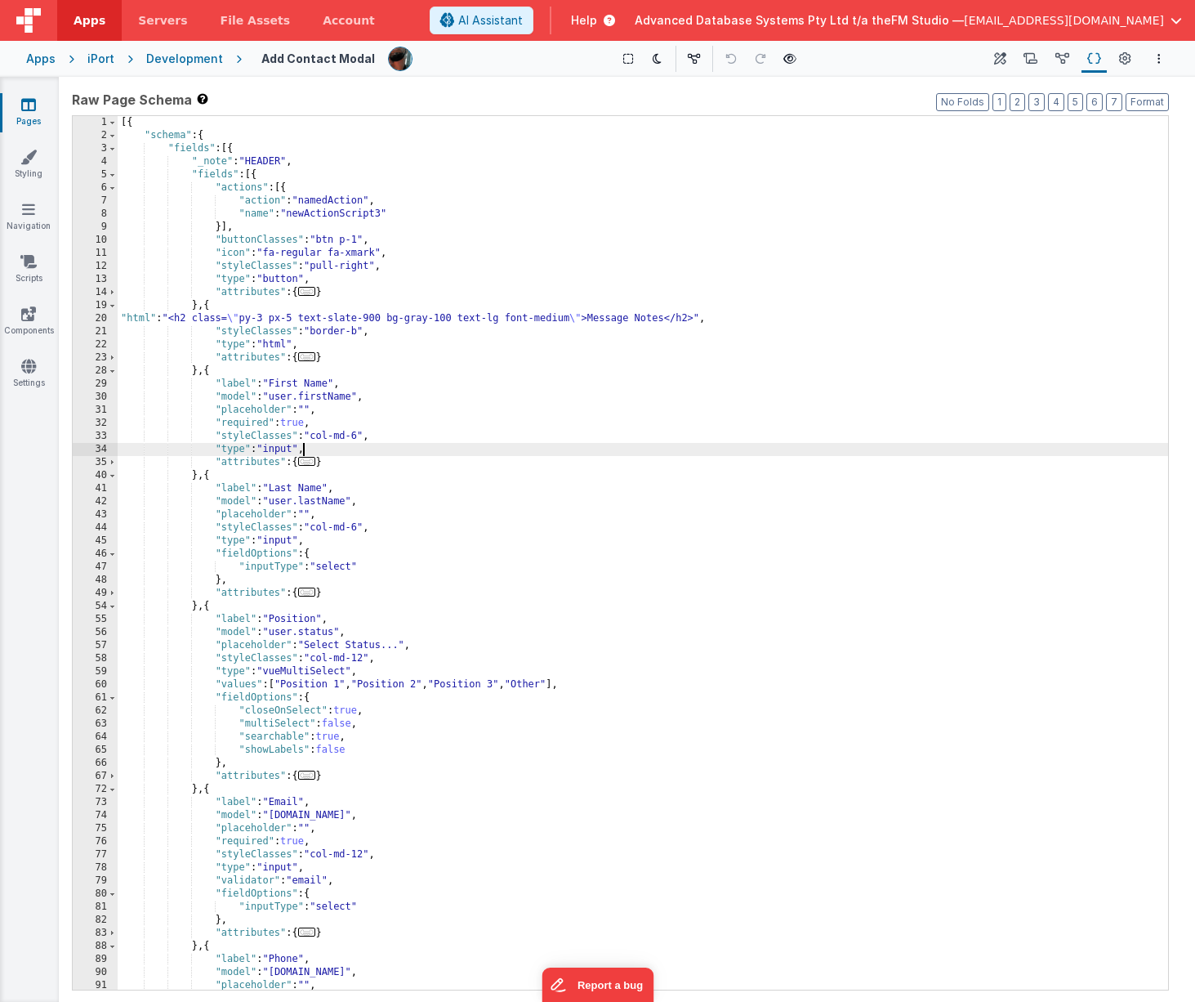
click at [286, 382] on div "[{ "schema" : { "fields" : [{ "_note" : "HEADER" , "fields" : [{ "actions" : [{…" at bounding box center [643, 566] width 1051 height 900
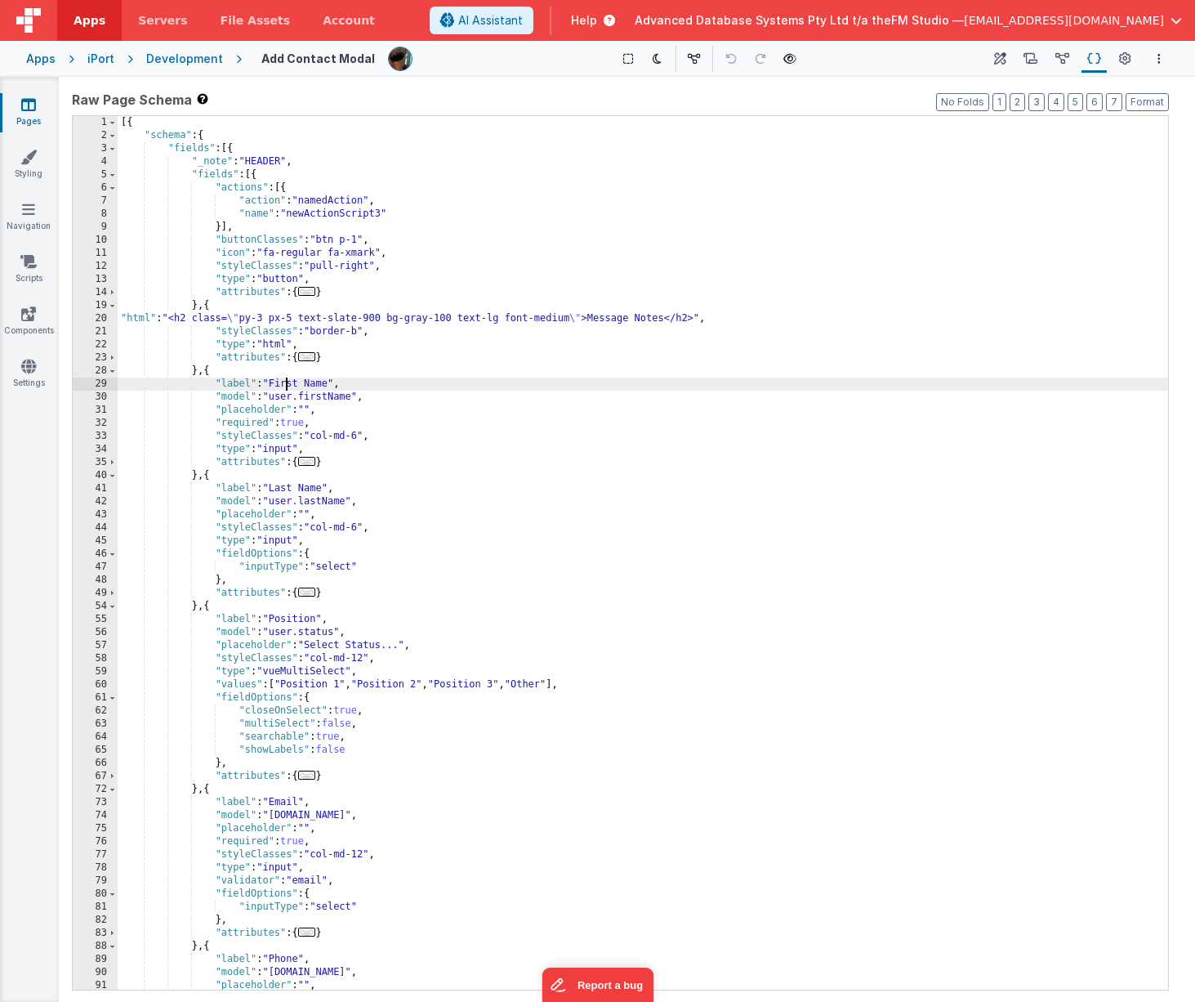
click at [286, 382] on div "[{ "schema" : { "fields" : [{ "_note" : "HEADER" , "fields" : [{ "actions" : [{…" at bounding box center [643, 566] width 1051 height 900
drag, startPoint x: 274, startPoint y: 395, endPoint x: 296, endPoint y: 395, distance: 22.1
click at [296, 395] on div "[{ "schema" : { "fields" : [{ "_note" : "HEADER" , "fields" : [{ "actions" : [{…" at bounding box center [643, 566] width 1051 height 900
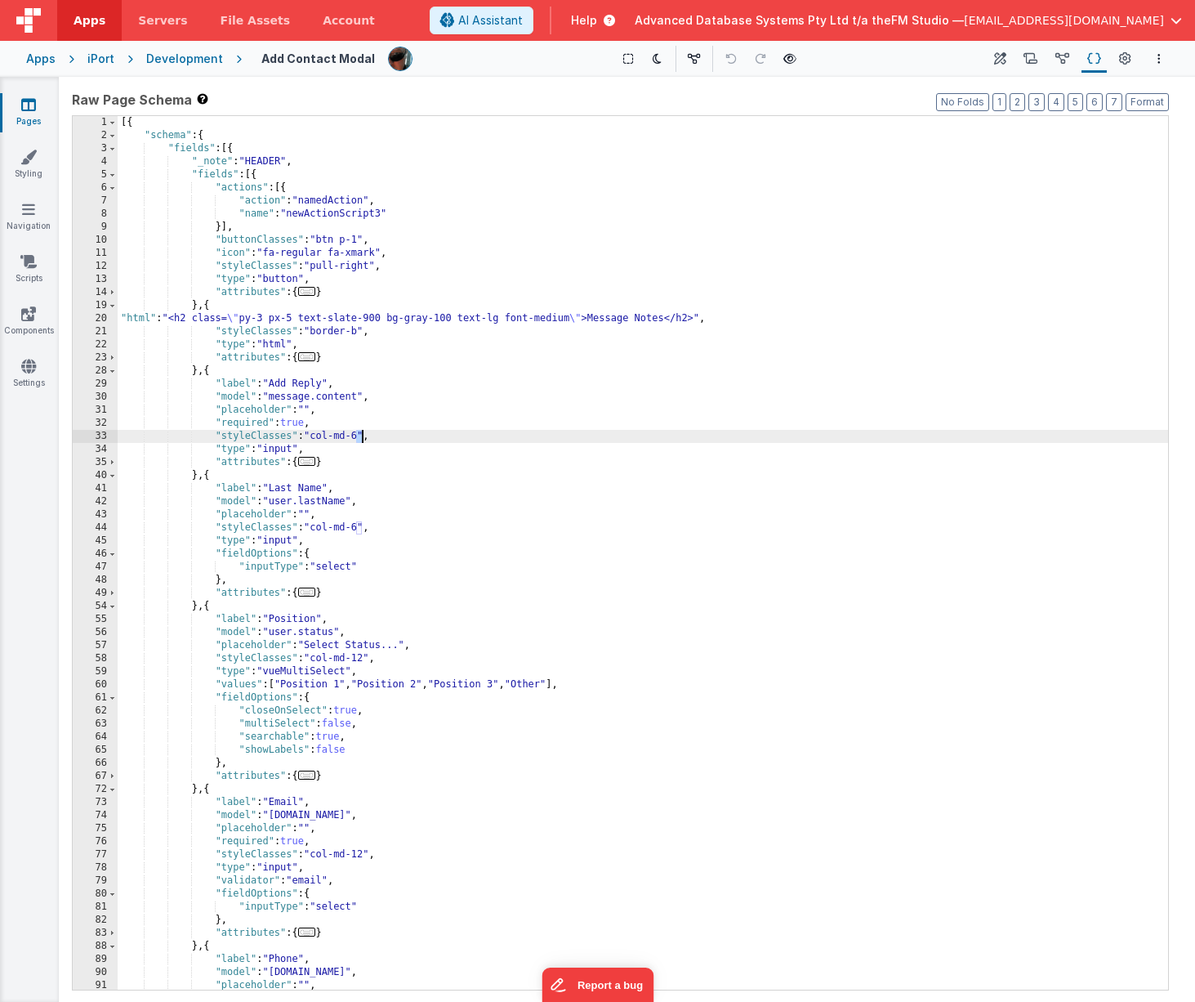
click at [364, 436] on div "[{ "schema" : { "fields" : [{ "_note" : "HEADER" , "fields" : [{ "actions" : [{…" at bounding box center [643, 566] width 1051 height 900
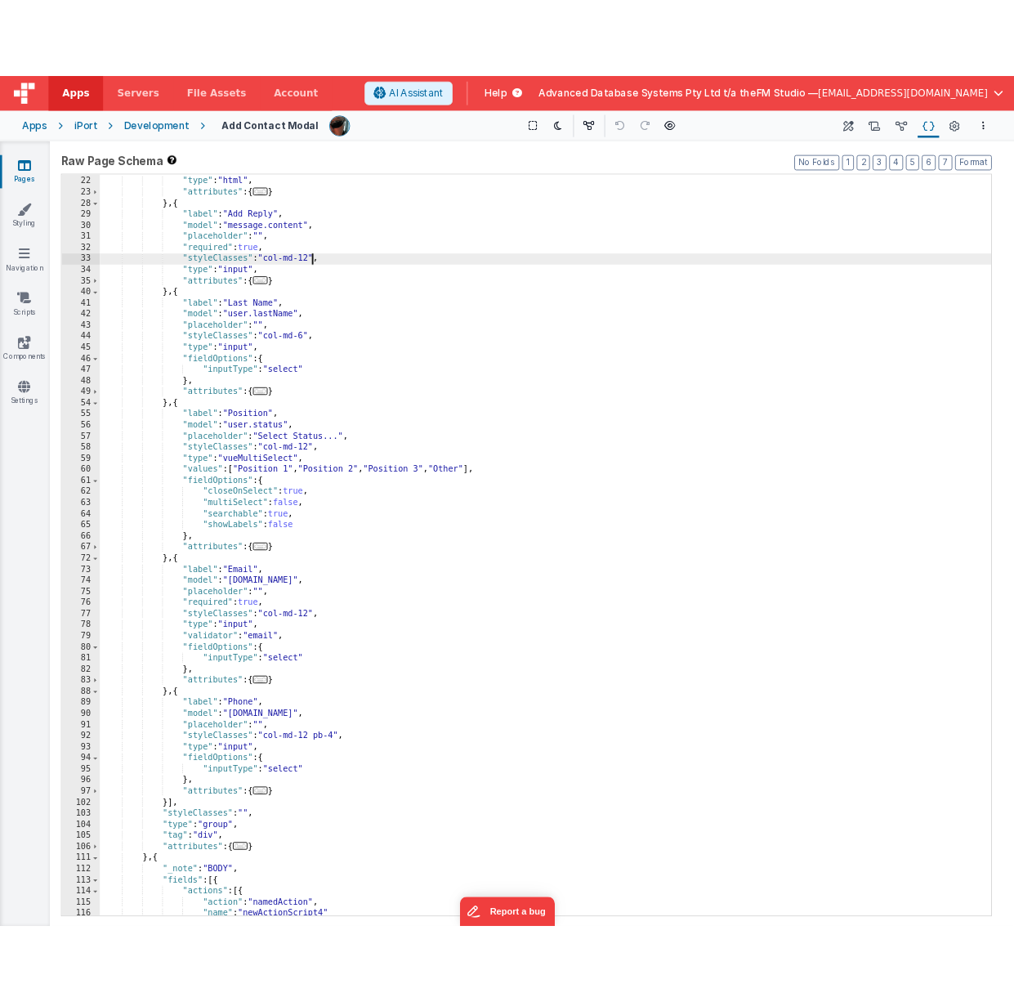
scroll to position [221, 0]
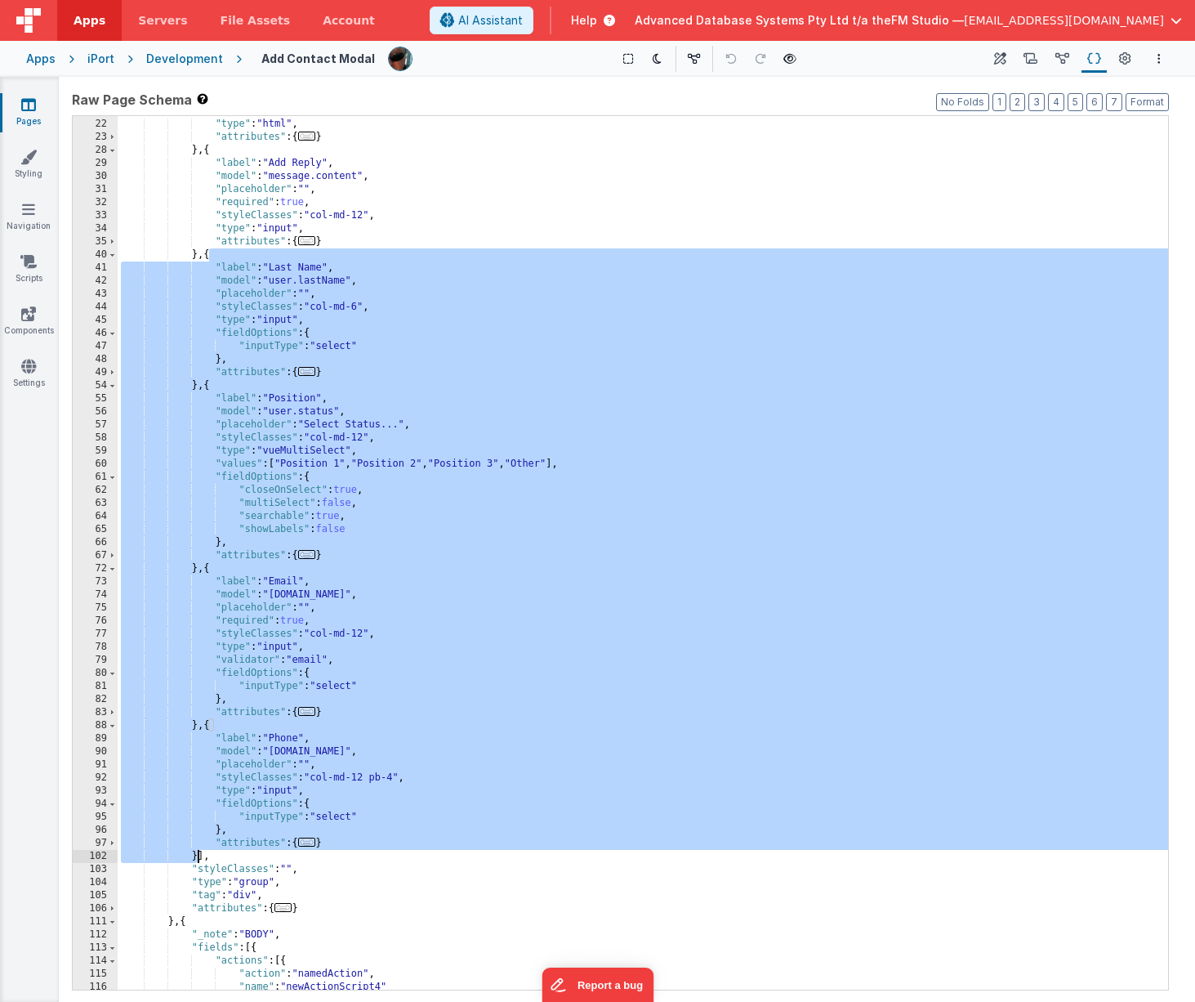
drag, startPoint x: 209, startPoint y: 257, endPoint x: 197, endPoint y: 859, distance: 602.3
click at [197, 859] on div ""styleClasses" : "border-b" , "type" : "html" , "attributes" : { ... } } , { "l…" at bounding box center [643, 555] width 1051 height 900
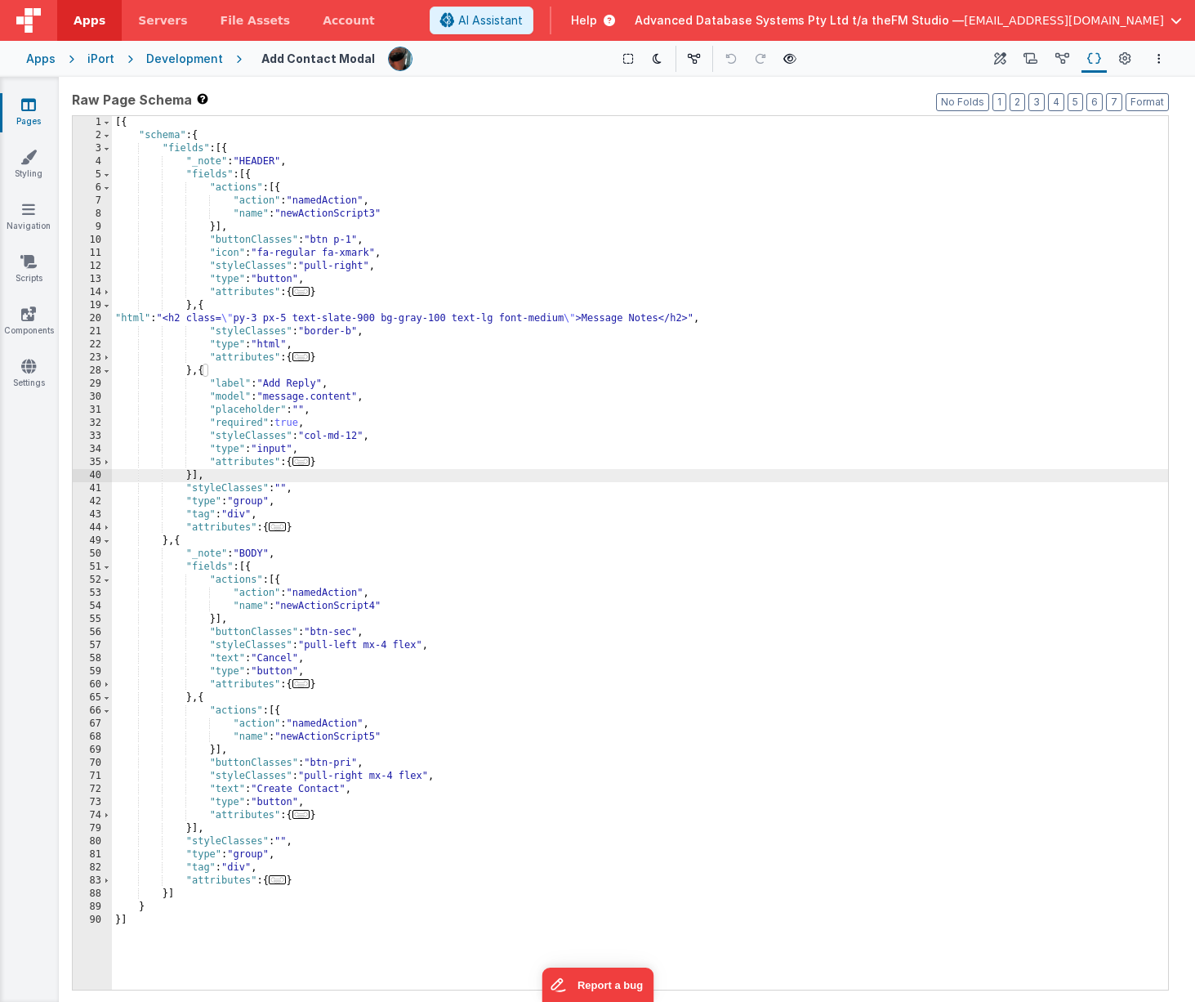
click at [251, 175] on div "[{ "schema" : { "fields" : [{ "_note" : "HEADER" , "fields" : [{ "actions" : [{…" at bounding box center [640, 566] width 1056 height 900
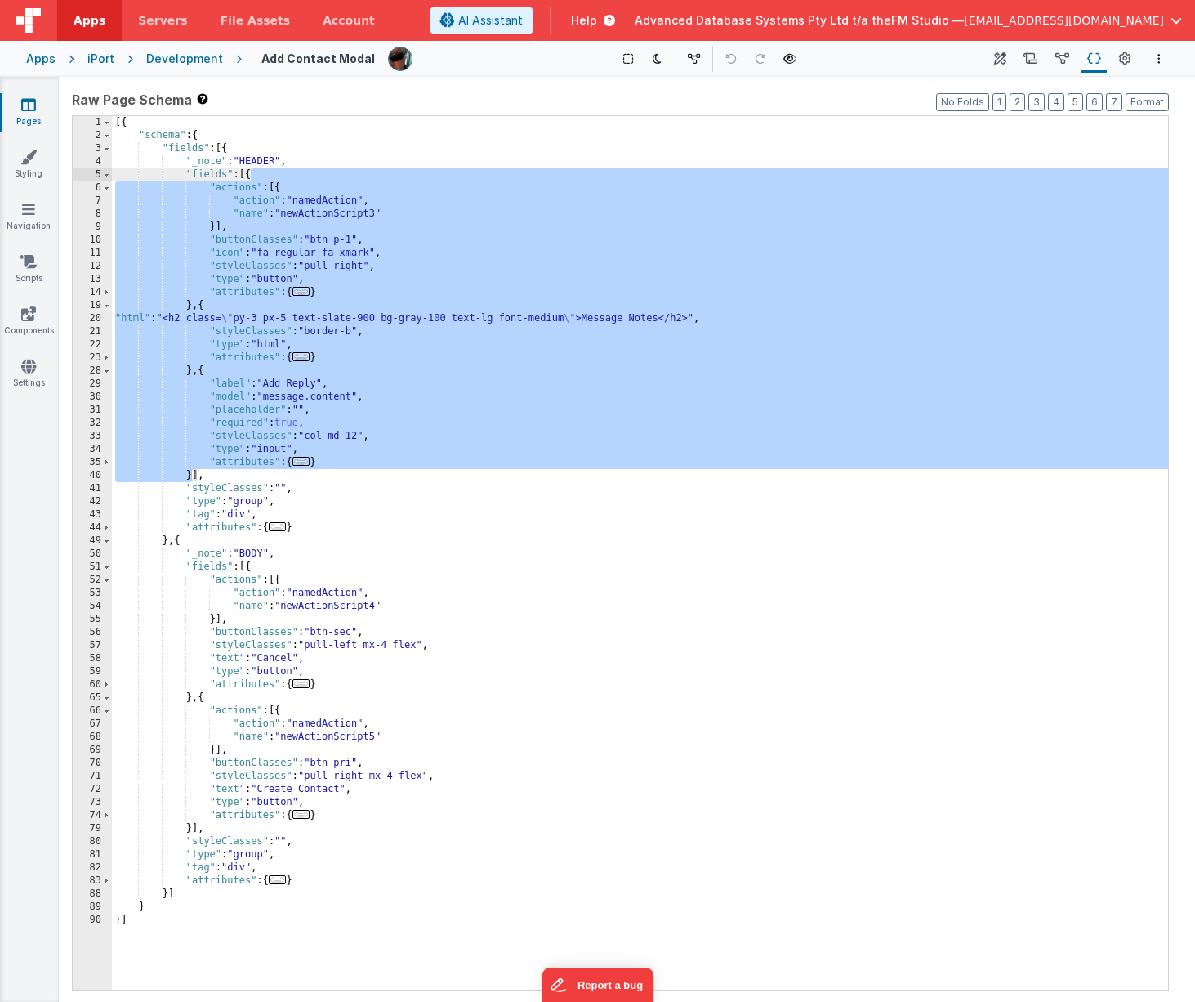
click at [284, 190] on div "[{ "schema" : { "fields" : [{ "_note" : "HEADER" , "fields" : [{ "actions" : [{…" at bounding box center [640, 566] width 1056 height 900
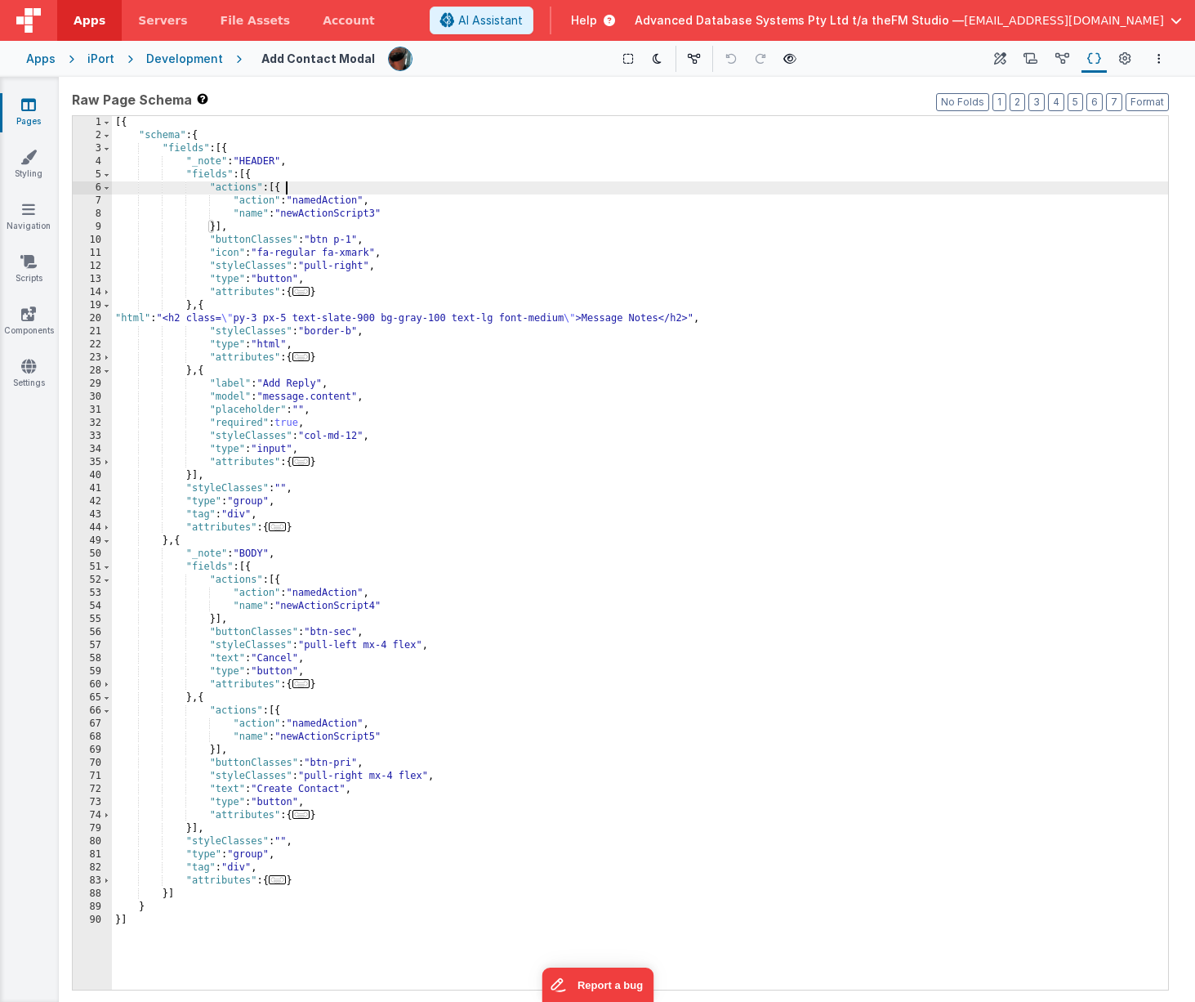
click at [284, 190] on div "[{ "schema" : { "fields" : [{ "_note" : "HEADER" , "fields" : [{ "actions" : [{…" at bounding box center [640, 566] width 1056 height 900
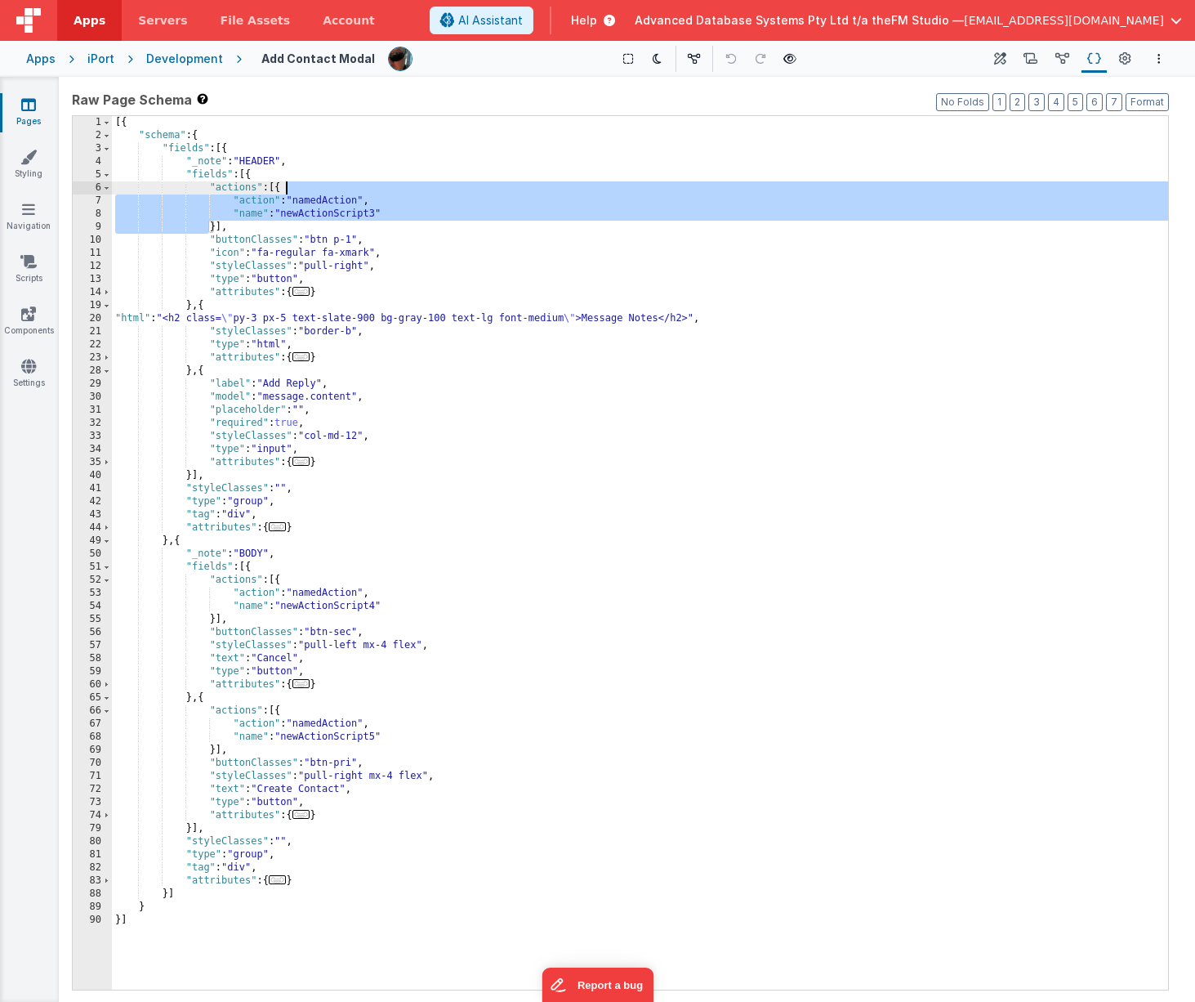
click at [284, 190] on div "[{ "schema" : { "fields" : [{ "_note" : "HEADER" , "fields" : [{ "actions" : [{…" at bounding box center [640, 566] width 1056 height 900
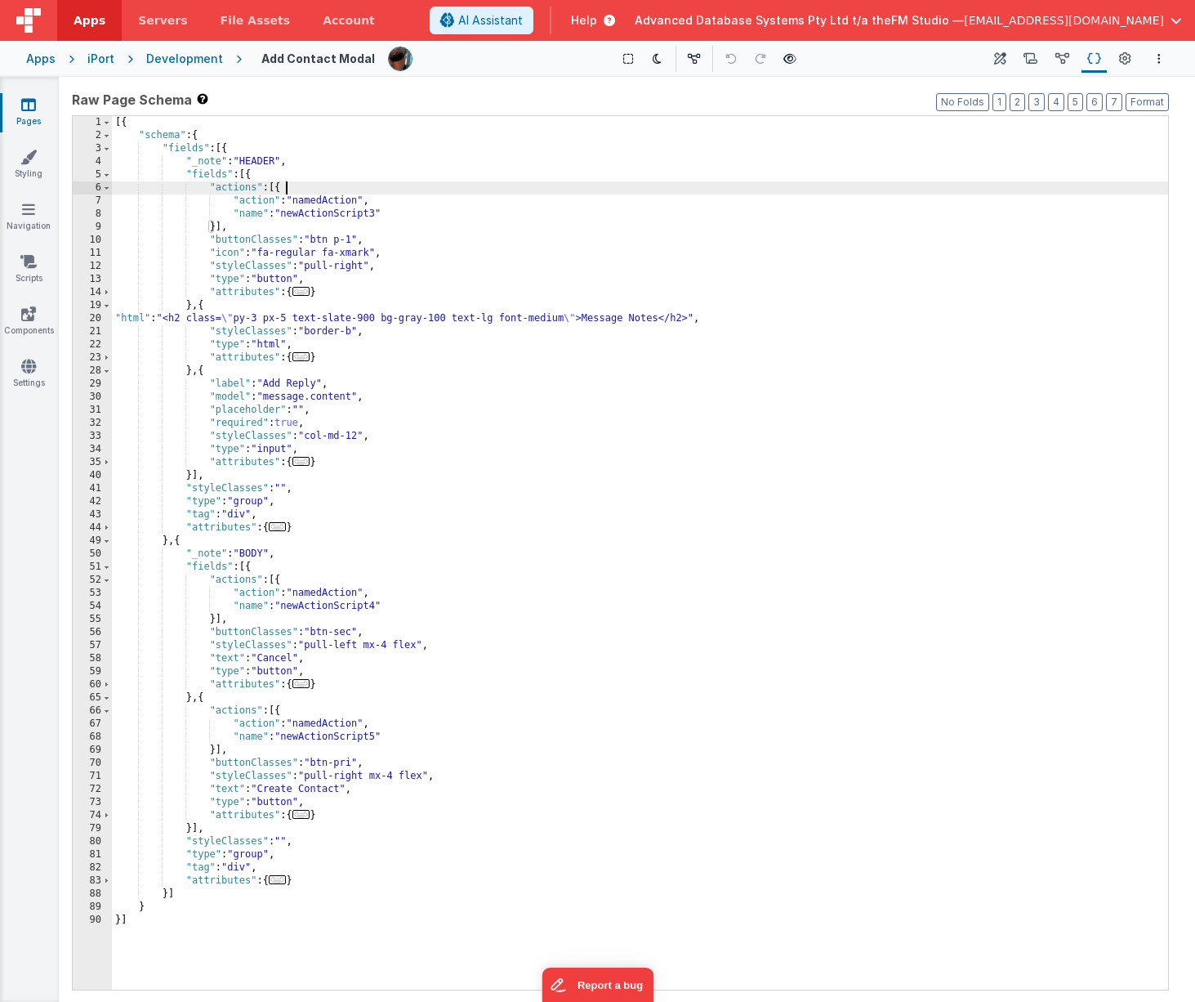
click at [284, 190] on div "[{ "schema" : { "fields" : [{ "_note" : "HEADER" , "fields" : [{ "actions" : [{…" at bounding box center [640, 566] width 1056 height 900
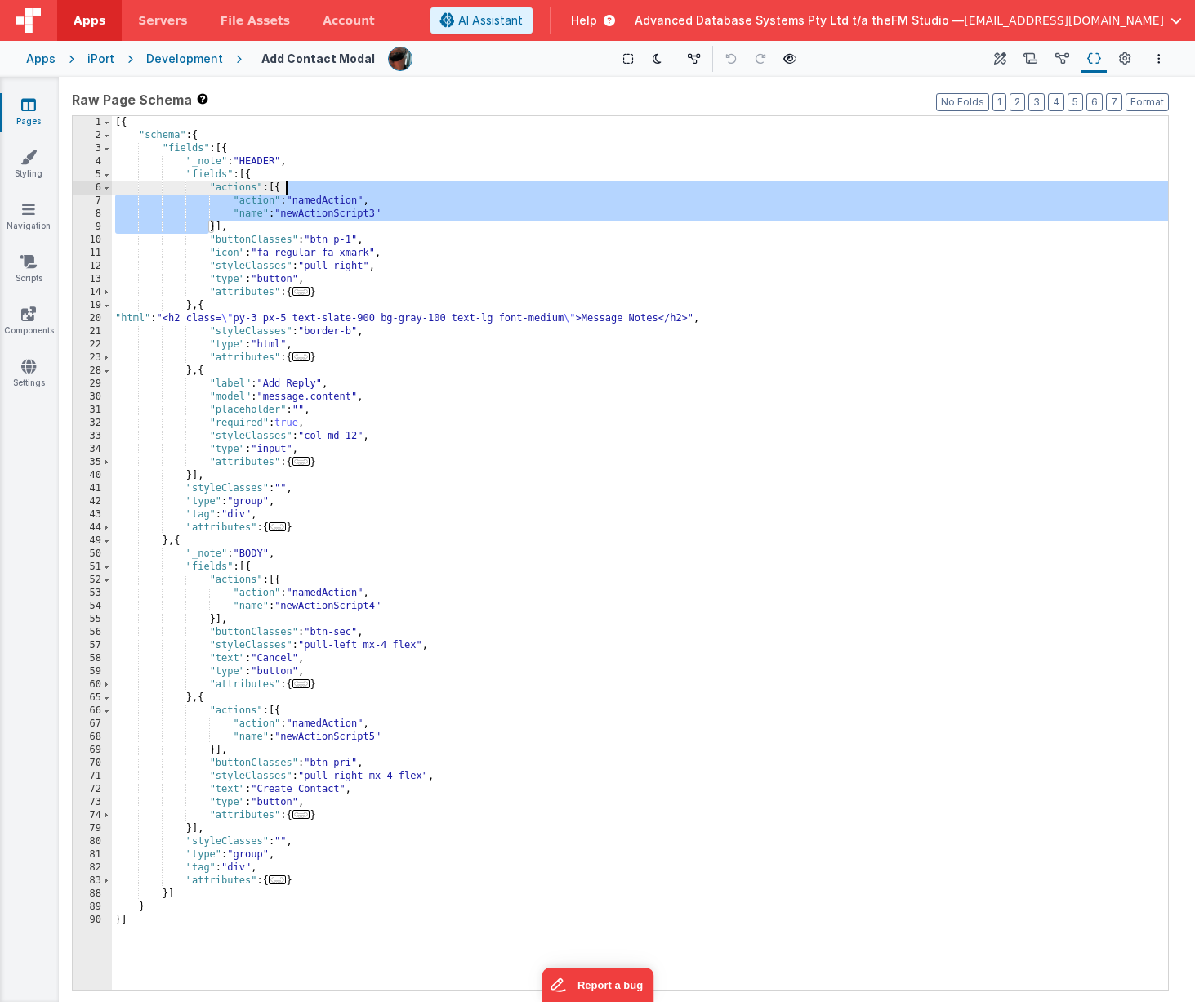
click at [280, 190] on div "[{ "schema" : { "fields" : [{ "_note" : "HEADER" , "fields" : [{ "actions" : [{…" at bounding box center [640, 566] width 1056 height 900
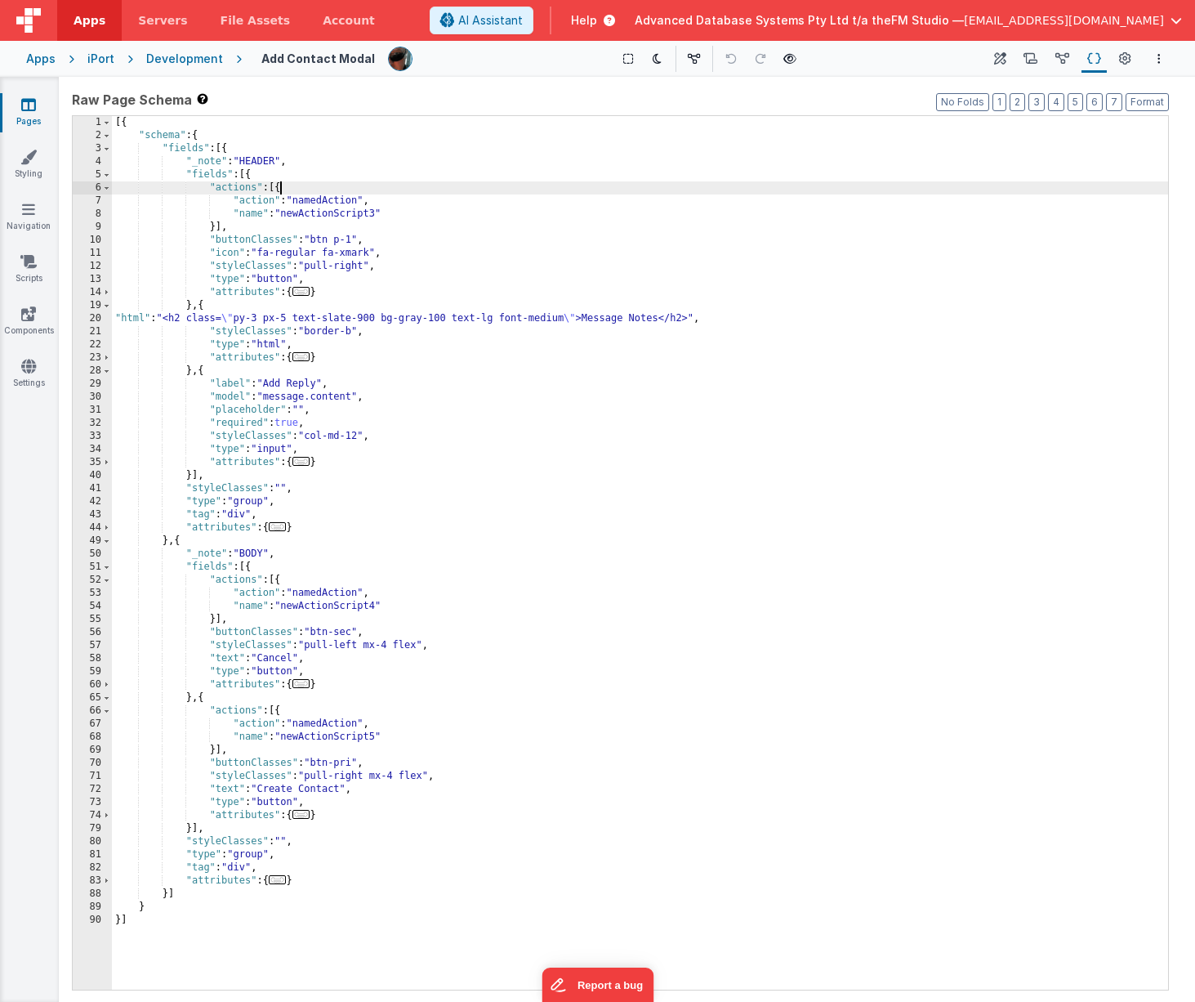
click at [280, 190] on div "[{ "schema" : { "fields" : [{ "_note" : "HEADER" , "fields" : [{ "actions" : [{…" at bounding box center [640, 566] width 1056 height 900
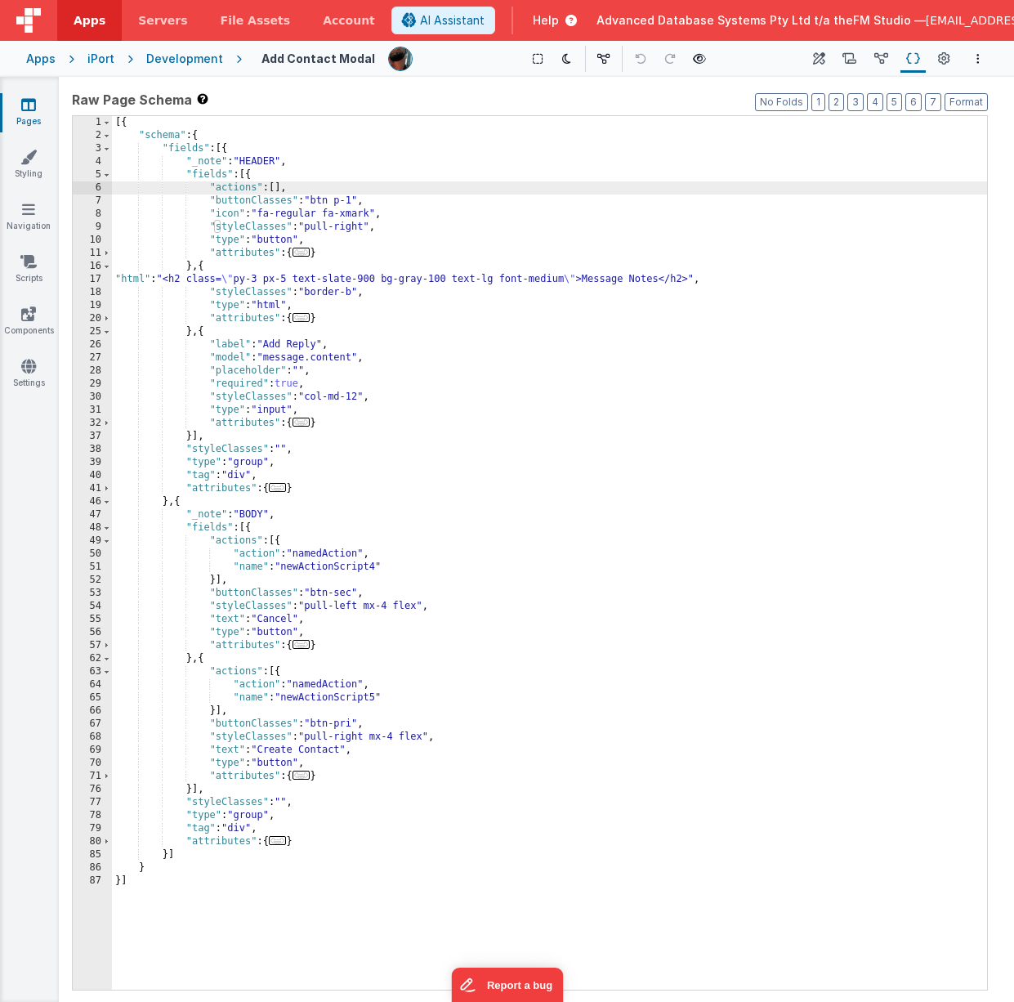
click at [278, 752] on div "[{ "schema" : { "fields" : [{ "_note" : "HEADER" , "fields" : [{ "actions" : [ …" at bounding box center [549, 566] width 875 height 900
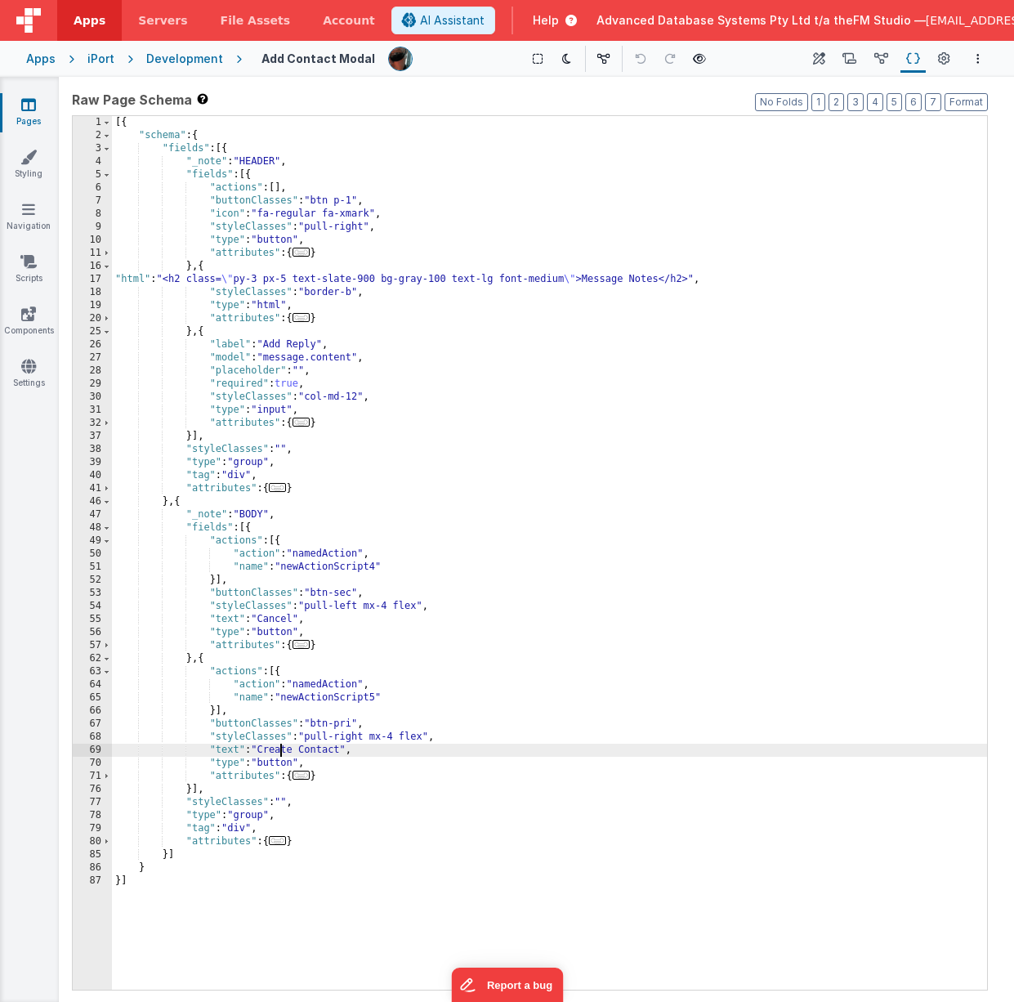
click at [278, 752] on div "[{ "schema" : { "fields" : [{ "_note" : "HEADER" , "fields" : [{ "actions" : [ …" at bounding box center [549, 566] width 875 height 900
click at [313, 700] on div "[{ "schema" : { "fields" : [{ "_note" : "HEADER" , "fields" : [{ "actions" : [ …" at bounding box center [549, 566] width 875 height 900
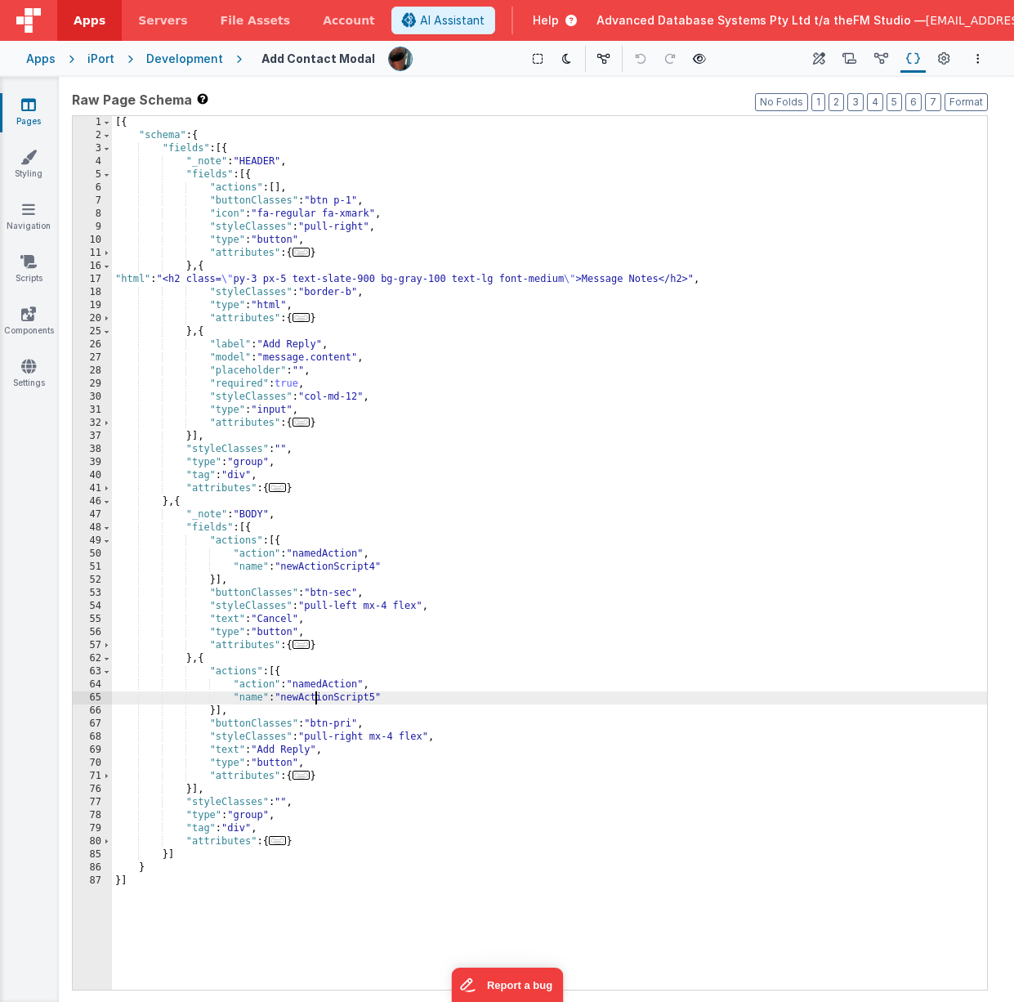
click at [313, 700] on div "[{ "schema" : { "fields" : [{ "_note" : "HEADER" , "fields" : [{ "actions" : [ …" at bounding box center [549, 566] width 875 height 900
click at [322, 565] on div "[{ "schema" : { "fields" : [{ "_note" : "HEADER" , "fields" : [{ "actions" : [ …" at bounding box center [549, 566] width 875 height 900
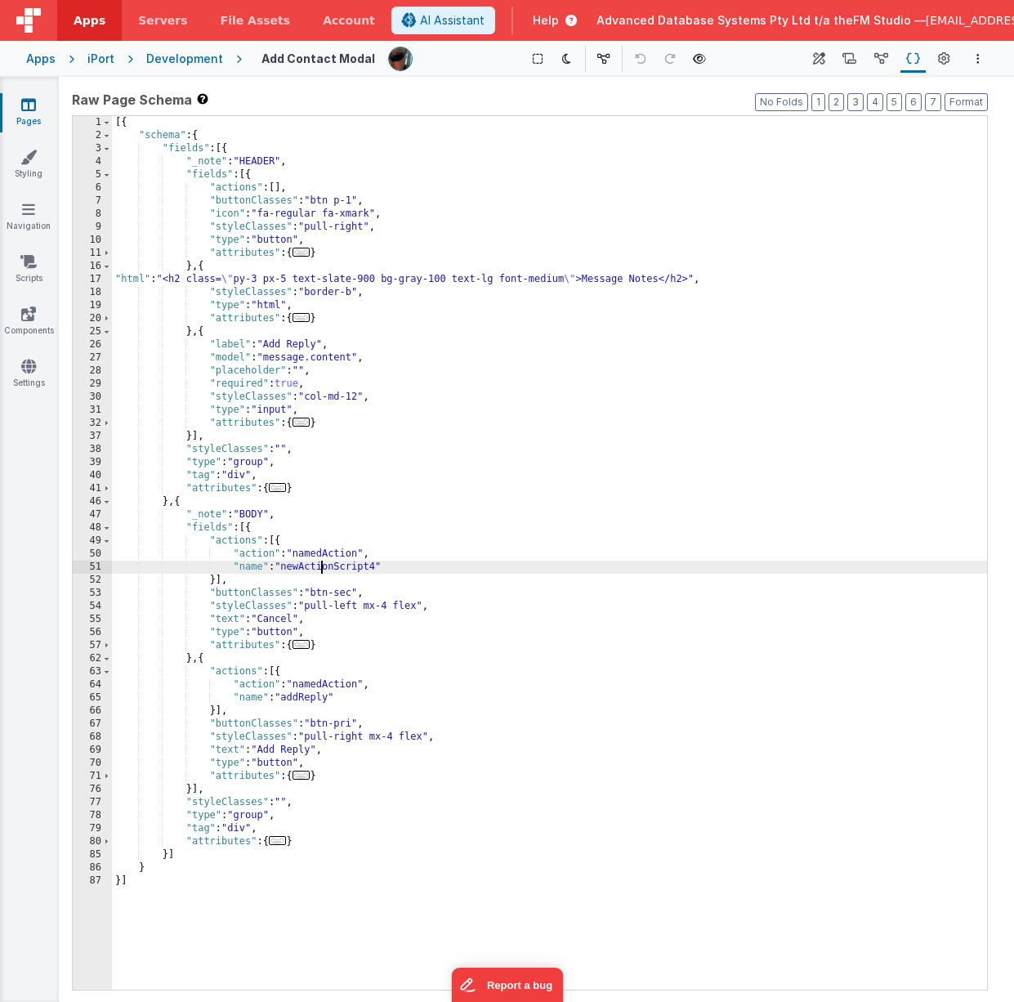
click at [322, 565] on div "[{ "schema" : { "fields" : [{ "_note" : "HEADER" , "fields" : [{ "actions" : [ …" at bounding box center [549, 566] width 875 height 900
click at [282, 617] on div "[{ "schema" : { "fields" : [{ "_note" : "HEADER" , "fields" : [{ "actions" : [ …" at bounding box center [549, 566] width 875 height 900
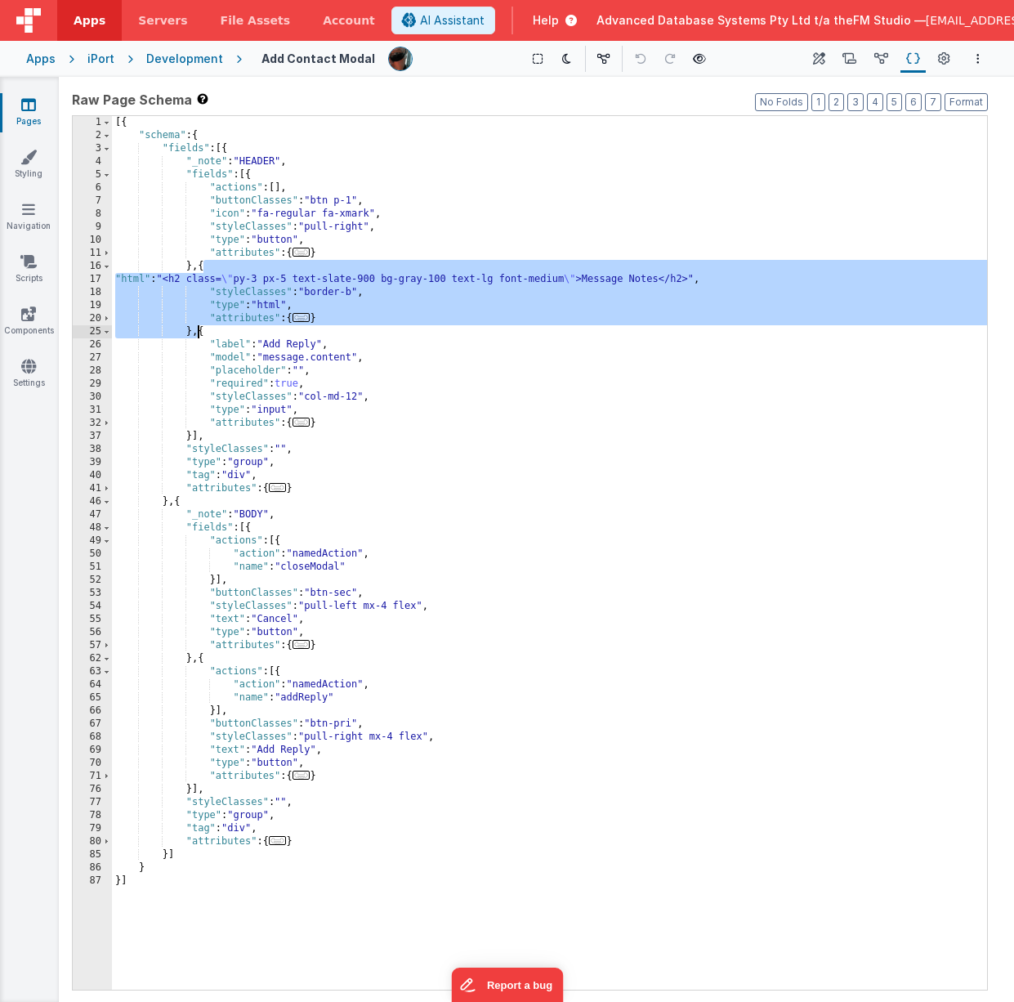
drag, startPoint x: 203, startPoint y: 266, endPoint x: 198, endPoint y: 328, distance: 62.4
click at [198, 328] on div "[{ "schema" : { "fields" : [{ "_note" : "HEADER" , "fields" : [{ "actions" : [ …" at bounding box center [549, 566] width 875 height 900
click at [178, 502] on div "[{ "schema" : { "fields" : [{ "_note" : "HEADER" , "fields" : [{ "actions" : [ …" at bounding box center [549, 566] width 875 height 900
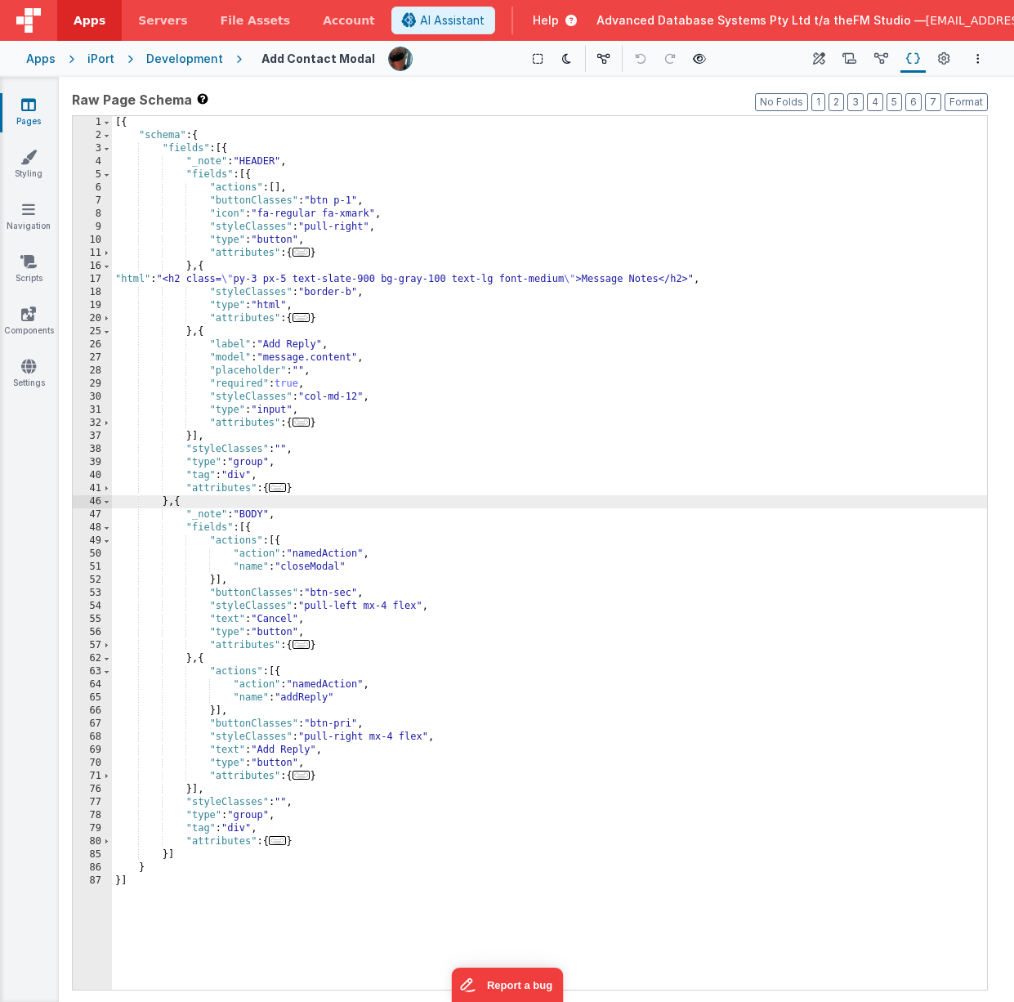
paste textarea
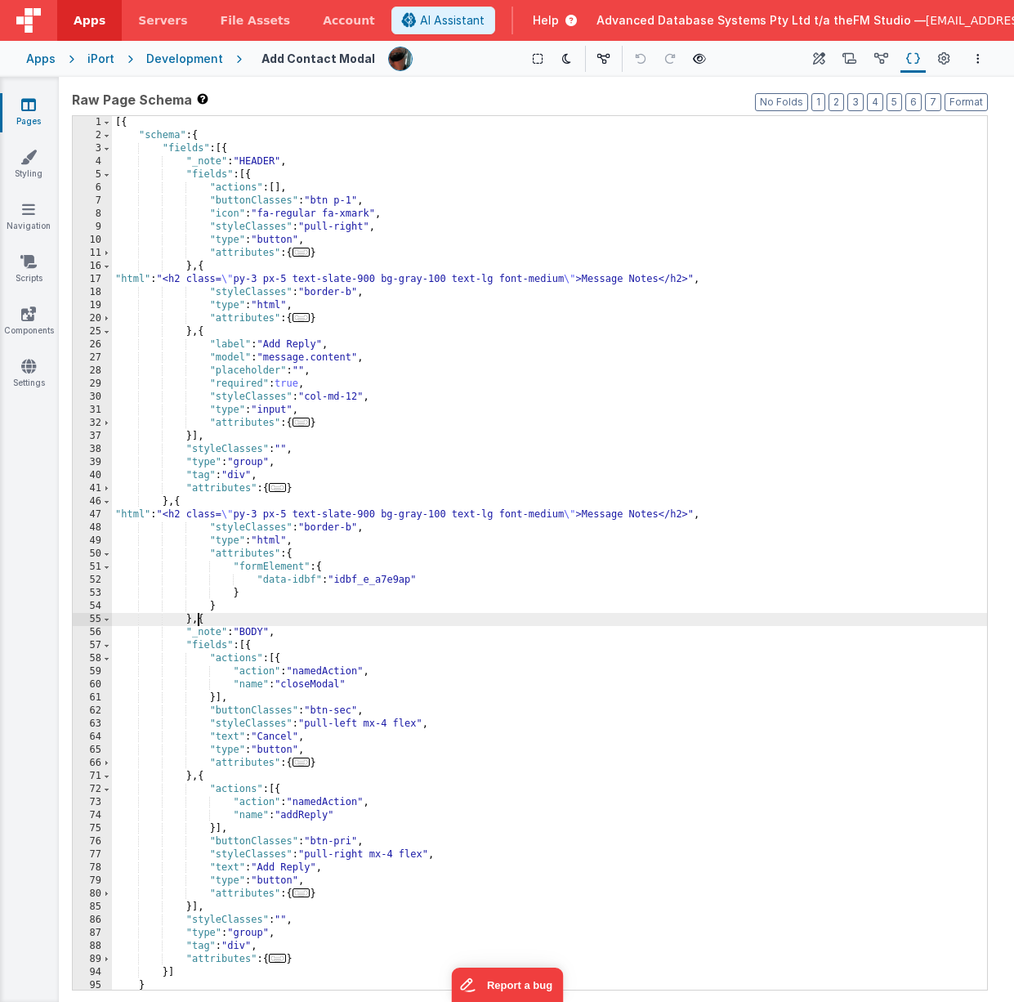
scroll to position [16, 0]
click at [606, 517] on div "[{ "schema" : { "fields" : [{ "_note" : "HEADER" , "fields" : [{ "actions" : [ …" at bounding box center [549, 566] width 875 height 900
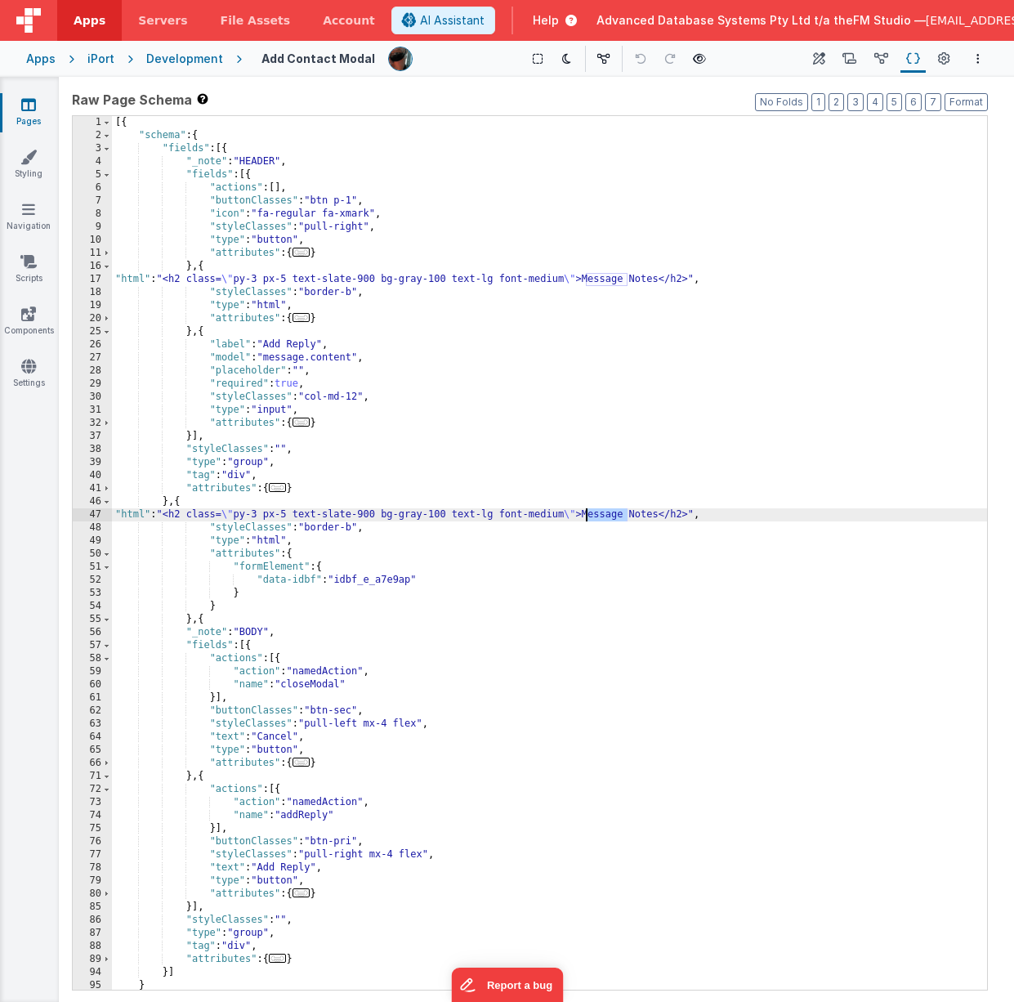
click at [398, 515] on div "[{ "schema" : { "fields" : [{ "_note" : "HEADER" , "fields" : [{ "actions" : [ …" at bounding box center [549, 566] width 875 height 900
click at [530, 516] on div "[{ "schema" : { "fields" : [{ "_note" : "HEADER" , "fields" : [{ "actions" : [ …" at bounding box center [549, 566] width 875 height 900
click at [947, 57] on icon at bounding box center [944, 59] width 12 height 17
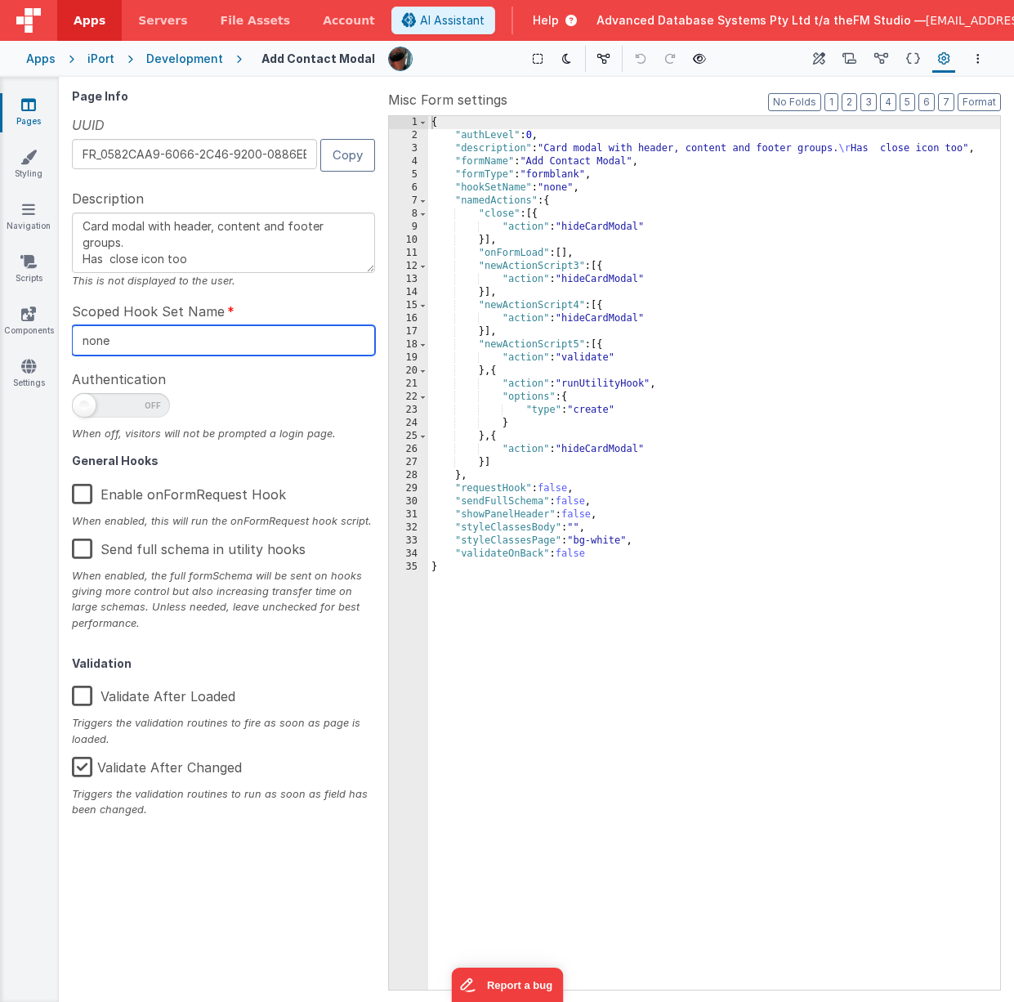
click at [181, 338] on input "none" at bounding box center [223, 340] width 303 height 30
type textarea "Card modal with header, content and footer groups. Has close icon too"
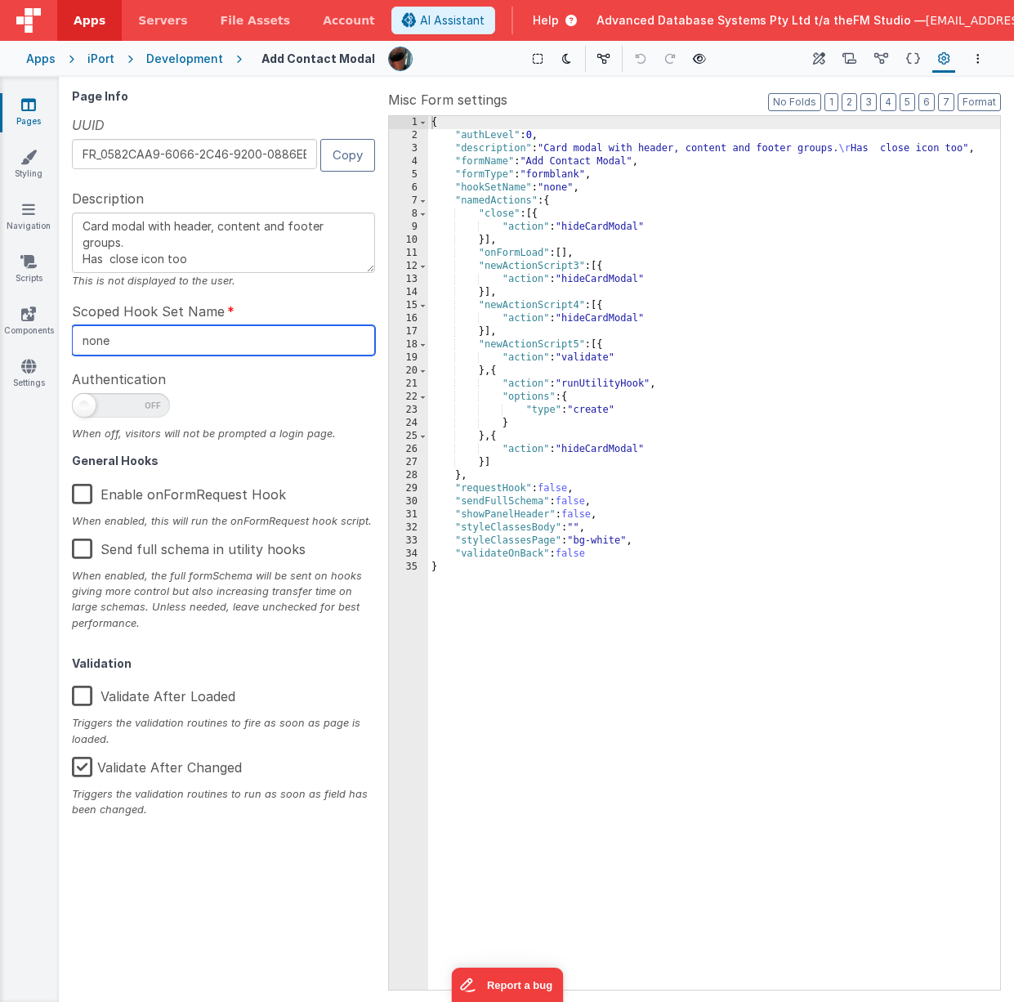
type input "v"
type textarea "Card modal with header, content and footer groups. Has close icon too"
type input "vi"
type textarea "Card modal with header, content and footer groups. Has close icon too"
type input "vie"
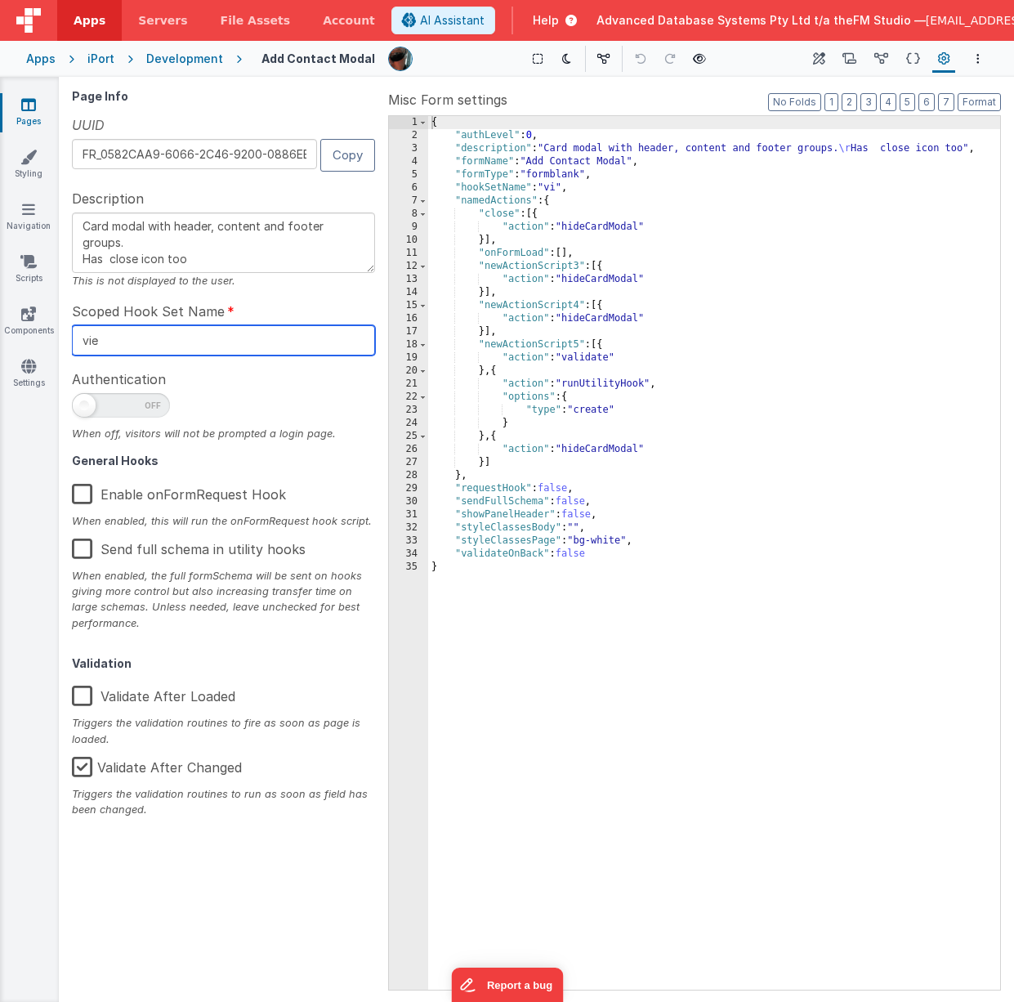
type textarea "Card modal with header, content and footer groups. Has close icon too"
type input "view"
type textarea "Card modal with header, content and footer groups. Has close icon too"
type input "view_"
type textarea "Card modal with header, content and footer groups. Has close icon too"
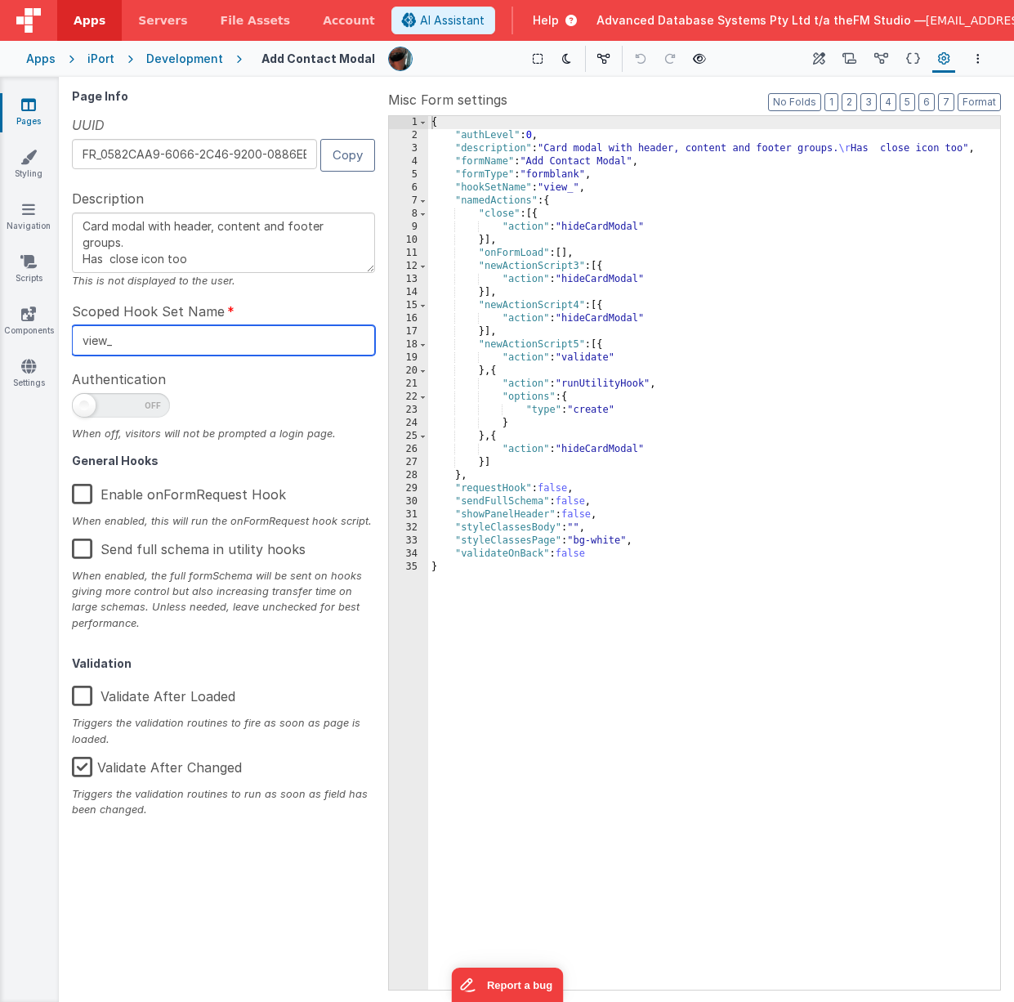
type input "view_m"
type textarea "Card modal with header, content and footer groups. Has close icon too"
type input "view_me"
type textarea "Card modal with header, content and footer groups. Has close icon too"
type input "view_mes"
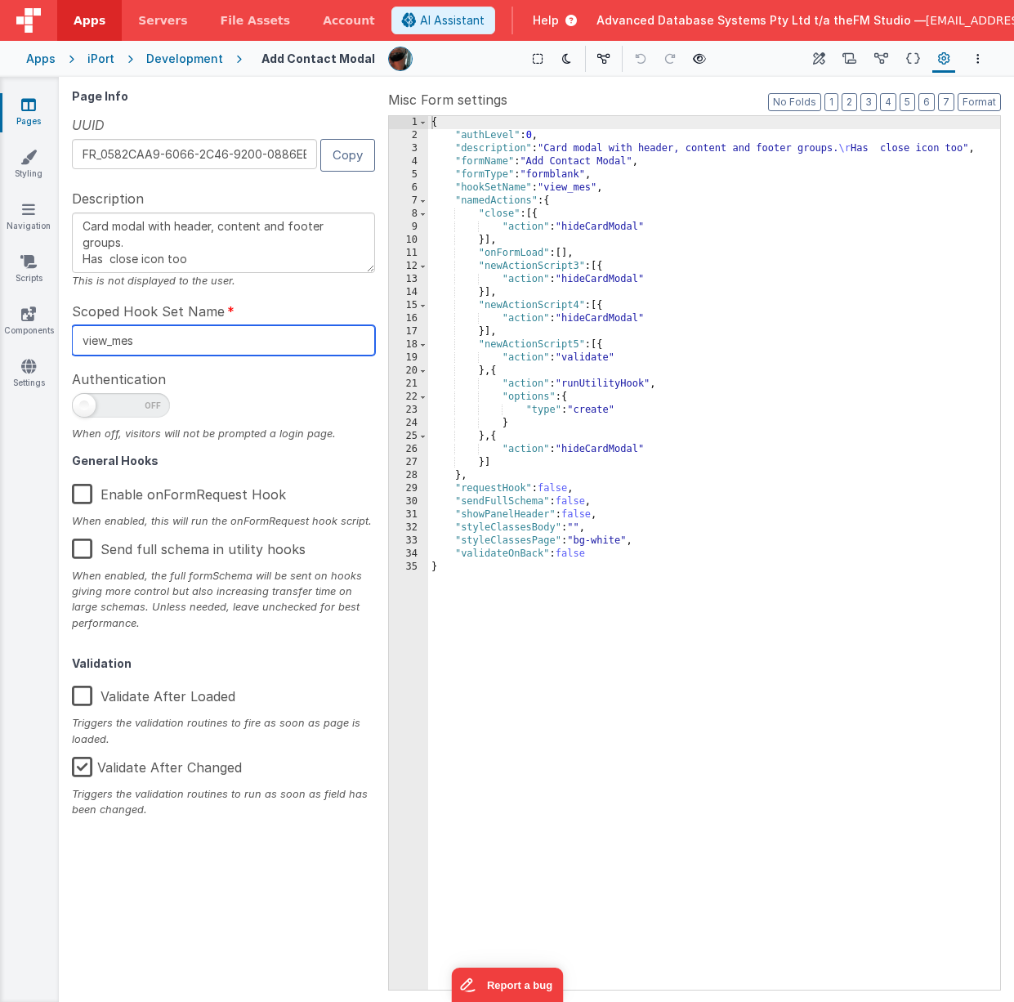
type textarea "Card modal with header, content and footer groups. Has close icon too"
type input "view_mess"
type textarea "Card modal with header, content and footer groups. Has close icon too"
type input "view_messa"
type textarea "Card modal with header, content and footer groups. Has close icon too"
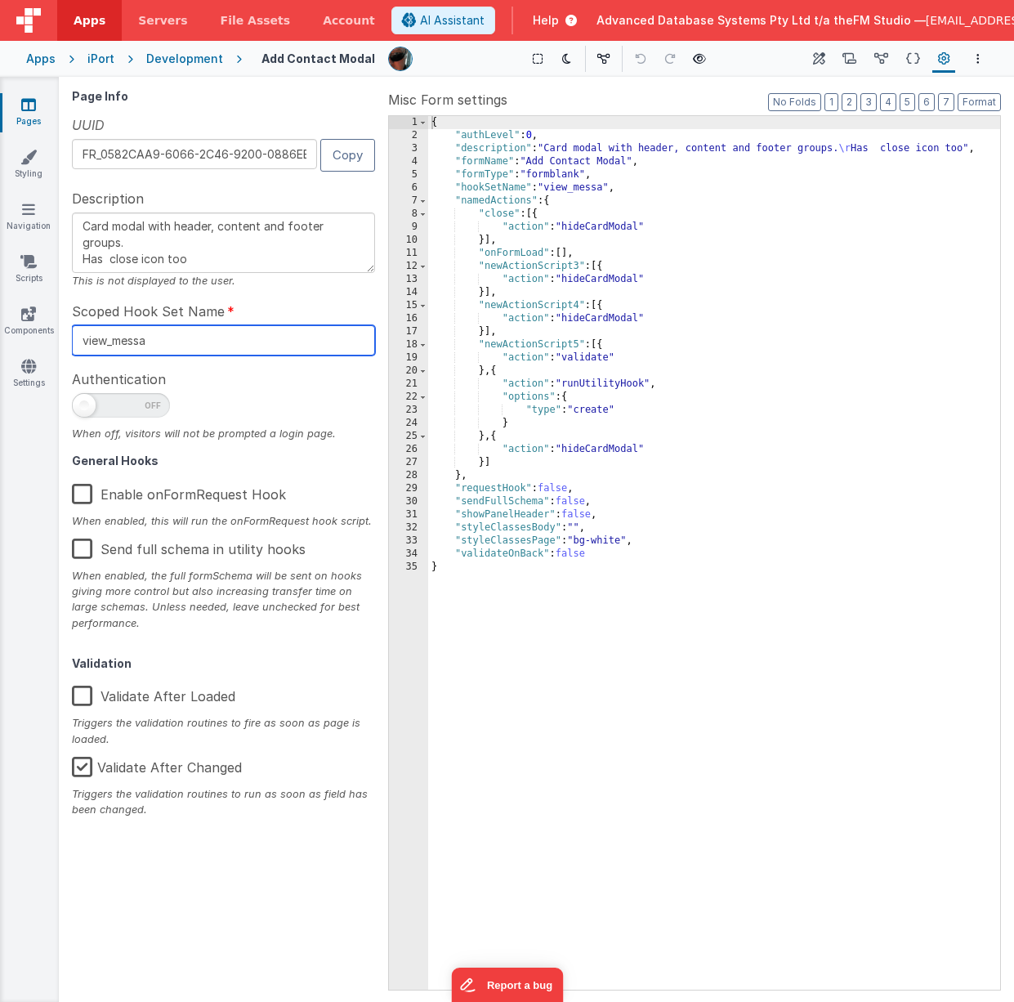
type input "view_messag"
type textarea "Card modal with header, content and footer groups. Has close icon too"
type input "view_message"
click at [120, 409] on span at bounding box center [121, 405] width 98 height 25
click at [85, 409] on input "checkbox" at bounding box center [78, 402] width 13 height 13
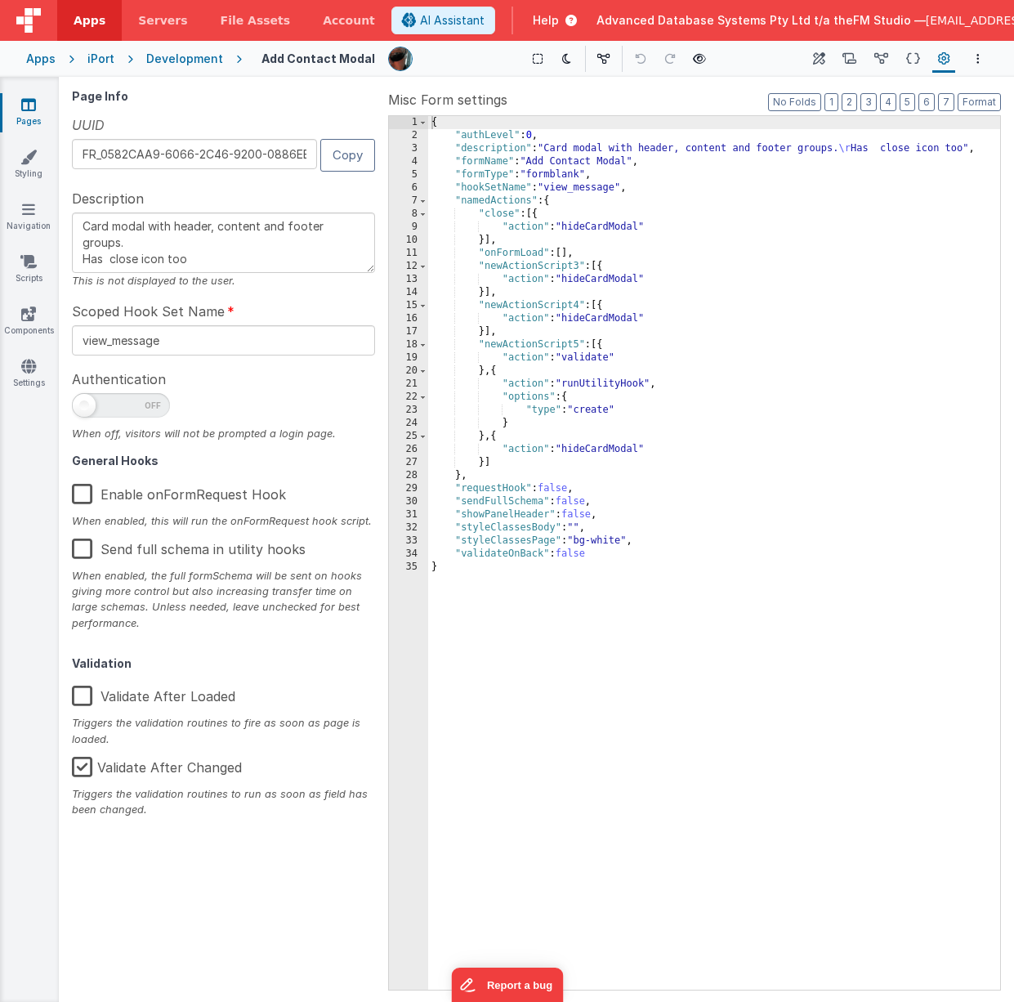
checkbox input "true"
click at [616, 411] on div "{ "authLevel" : true , "description" : "Card modal with header, content and foo…" at bounding box center [714, 566] width 572 height 900
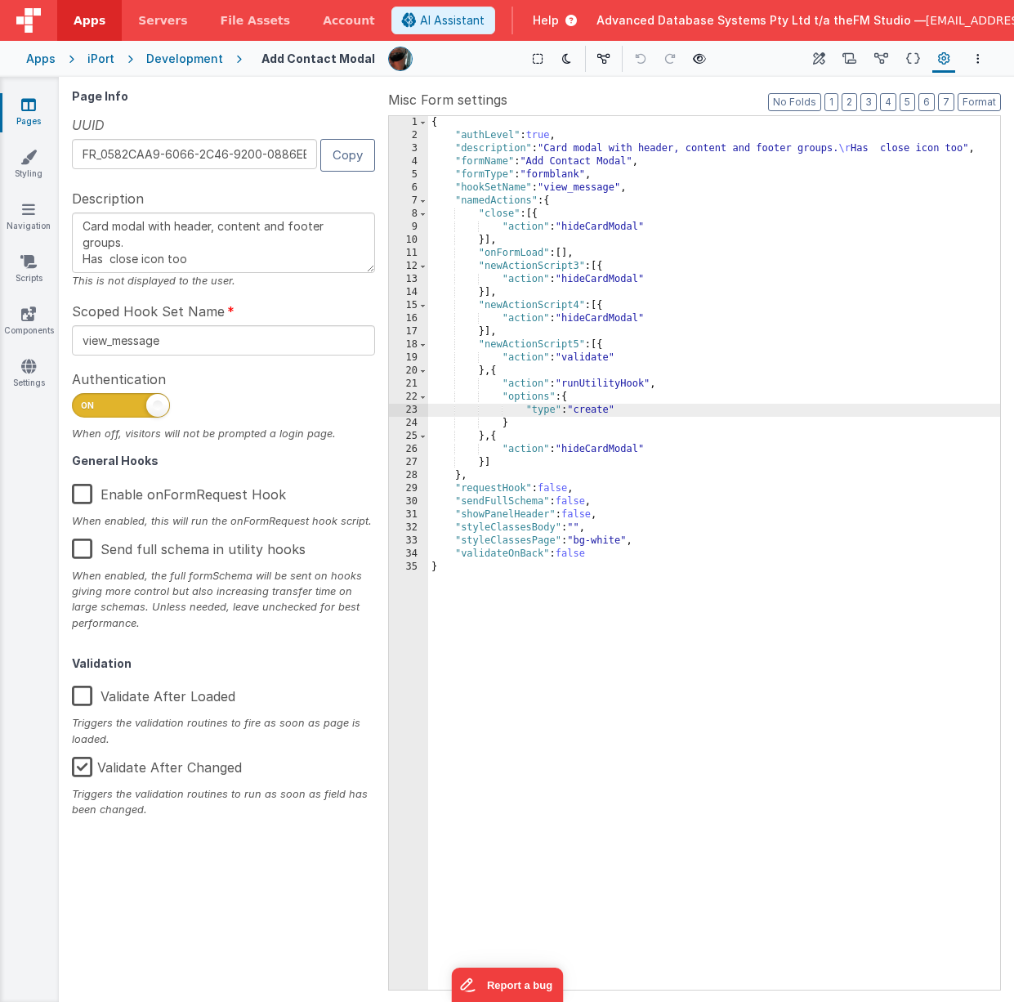
type textarea "Card modal with header, content and footer groups. Has close icon too"
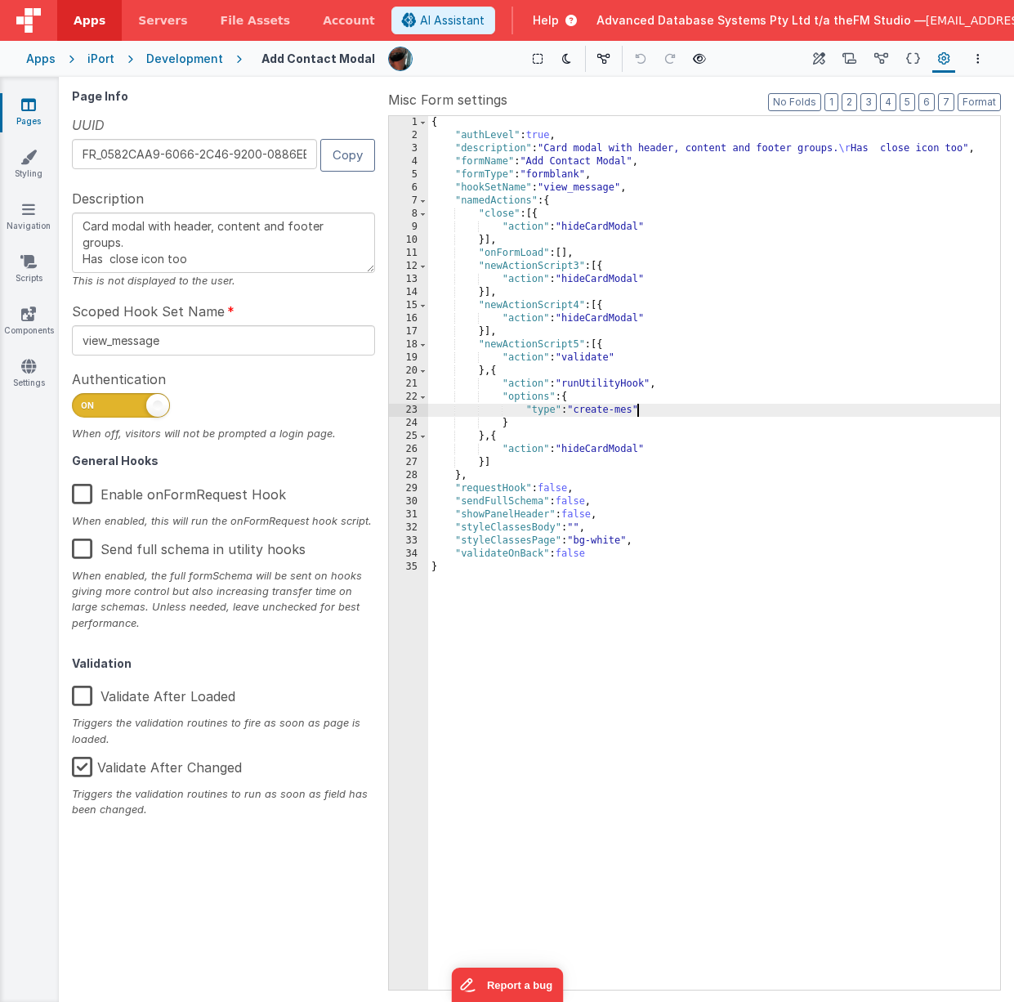
type textarea "Card modal with header, content and footer groups. Has close icon too"
click at [276, 336] on input "view_message" at bounding box center [223, 340] width 303 height 30
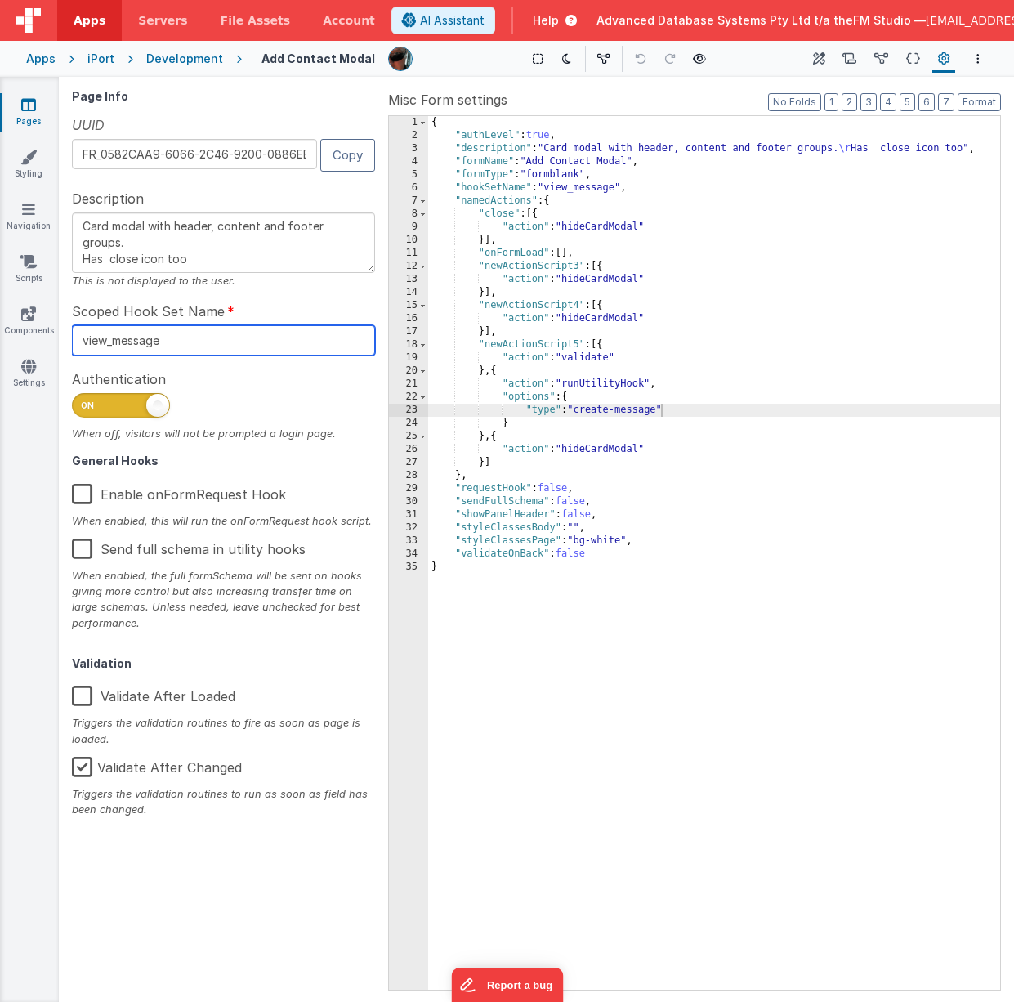
click at [276, 336] on input "view_message" at bounding box center [223, 340] width 303 height 30
click at [297, 60] on h4 "Add Contact Modal" at bounding box center [318, 58] width 114 height 12
click at [319, 56] on h4 "Add Contact Modal" at bounding box center [318, 58] width 114 height 12
type textarea "Card modal with header, content and footer groups. Has close icon too"
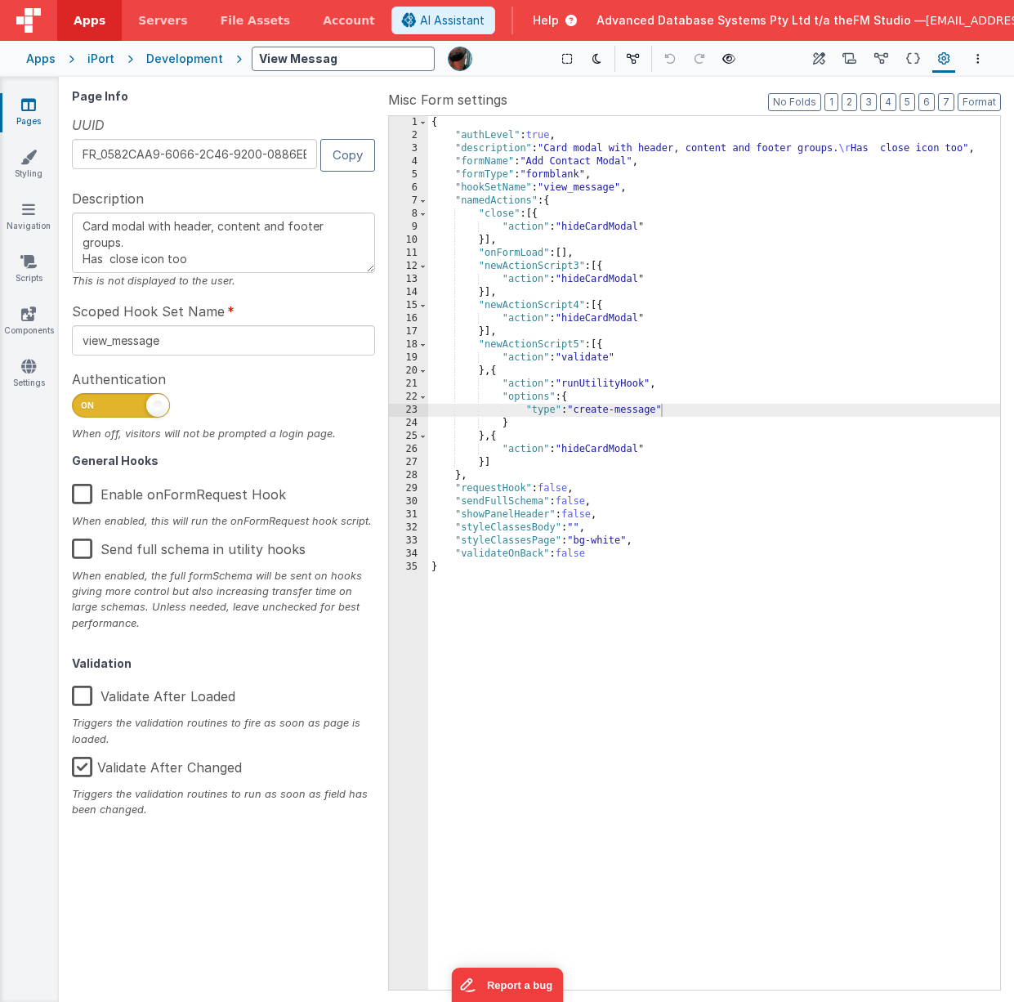
type input "View Message"
type textarea "Card modal with header, content and footer groups. Has close icon too"
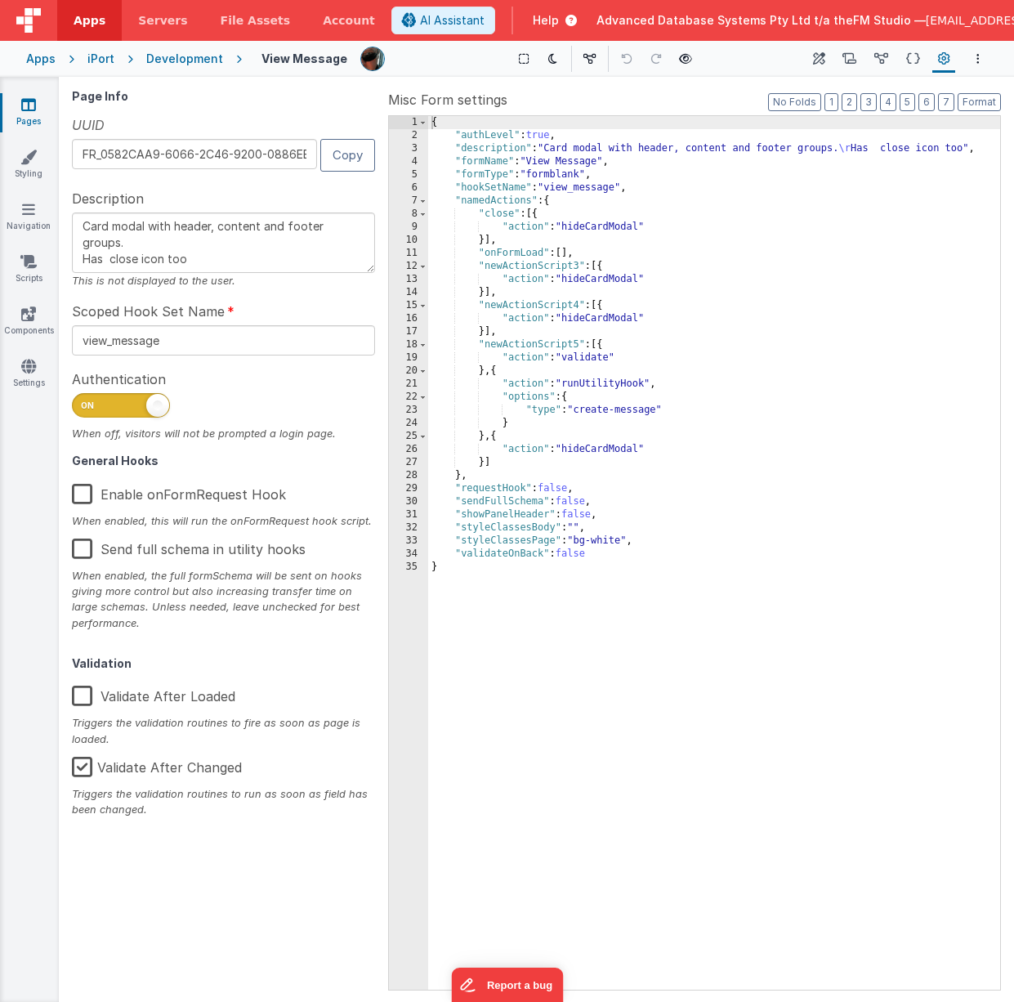
click at [25, 109] on icon at bounding box center [28, 104] width 15 height 16
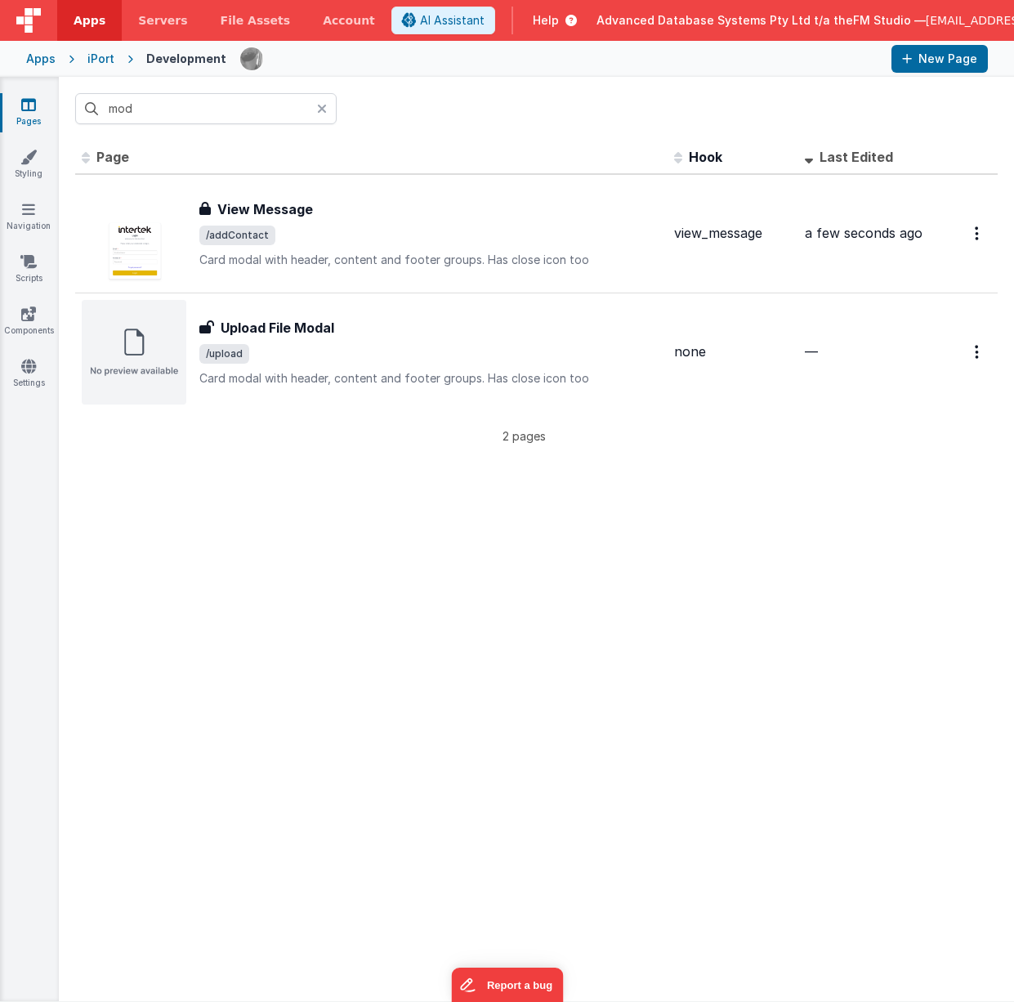
click at [325, 109] on icon at bounding box center [322, 108] width 10 height 13
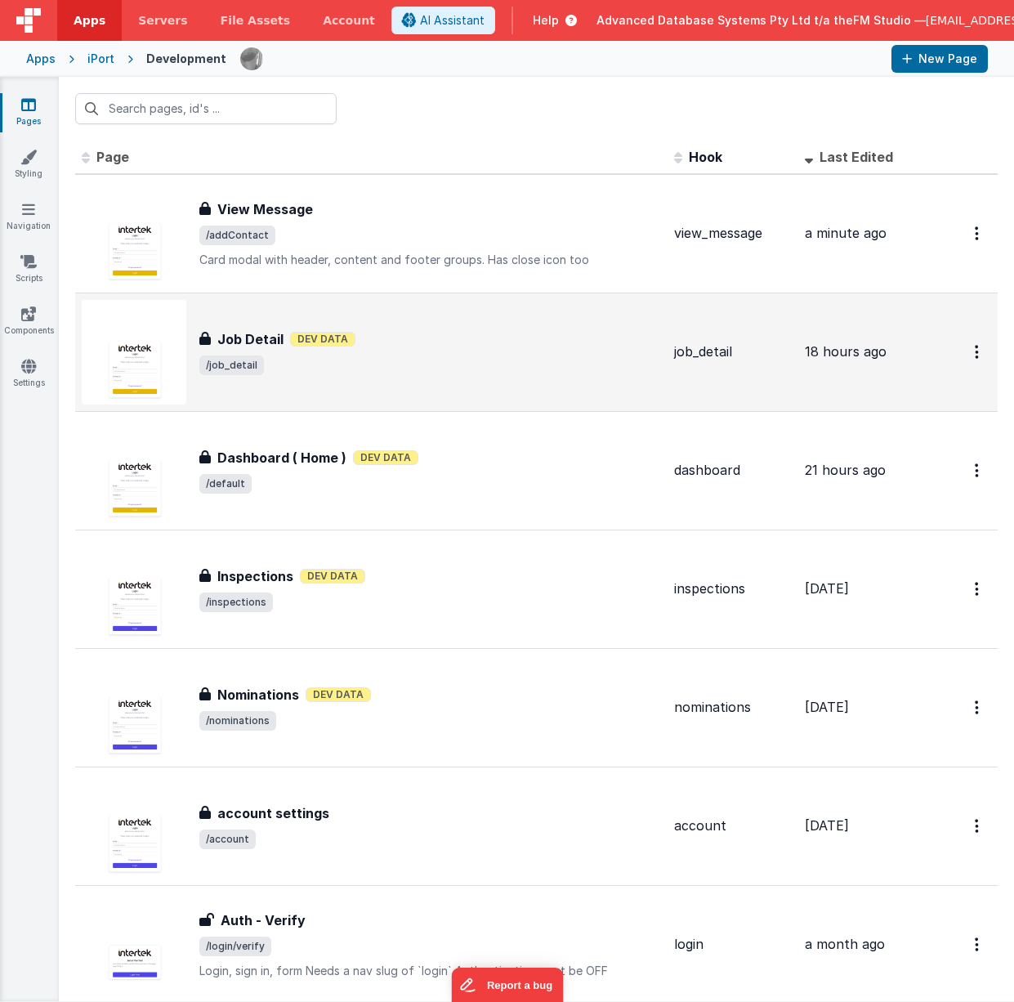
click at [368, 382] on div "Job Detail Job Detail Dev Data /job_detail" at bounding box center [371, 352] width 579 height 105
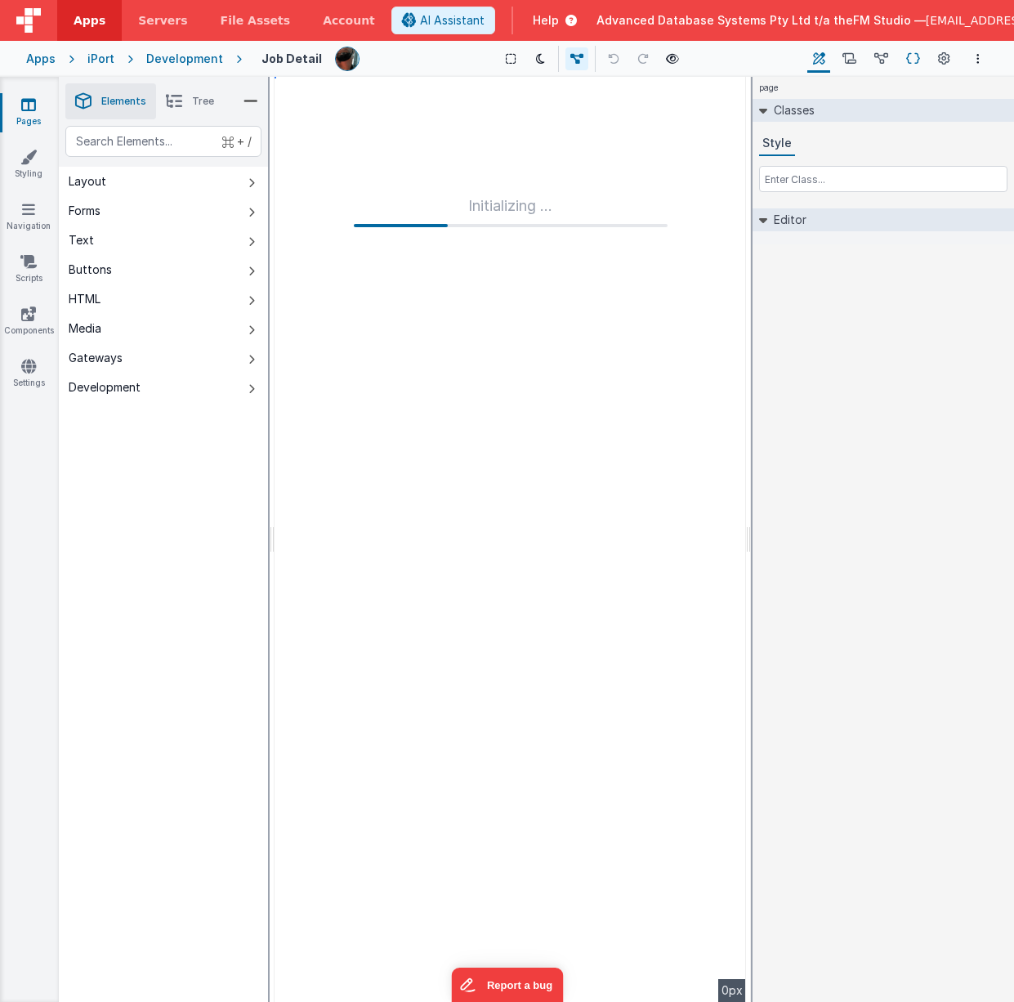
click at [911, 60] on icon at bounding box center [913, 59] width 14 height 17
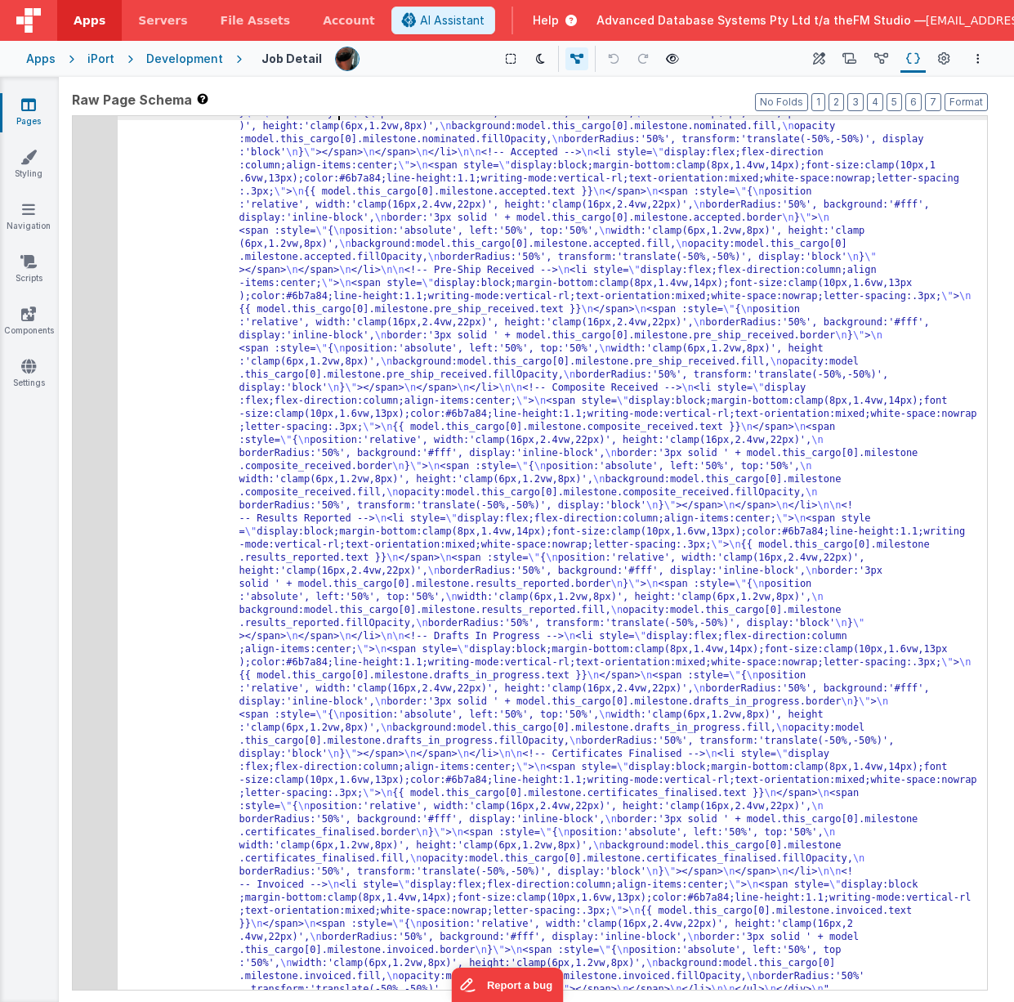
scroll to position [891, 0]
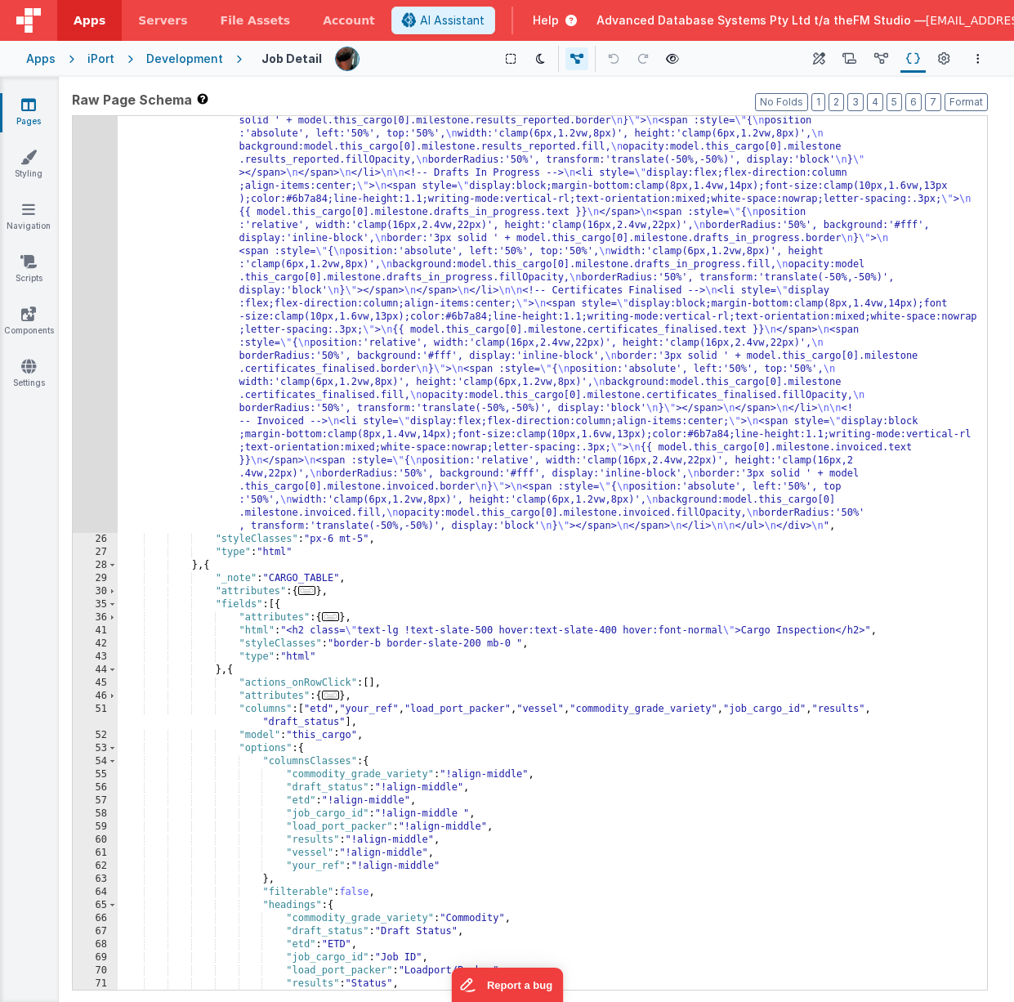
click at [336, 540] on div ""html" : "<!-- Milestone rail (Vue :style bindings, vertical labels, fixed 8 co…" at bounding box center [552, 479] width 869 height 1880
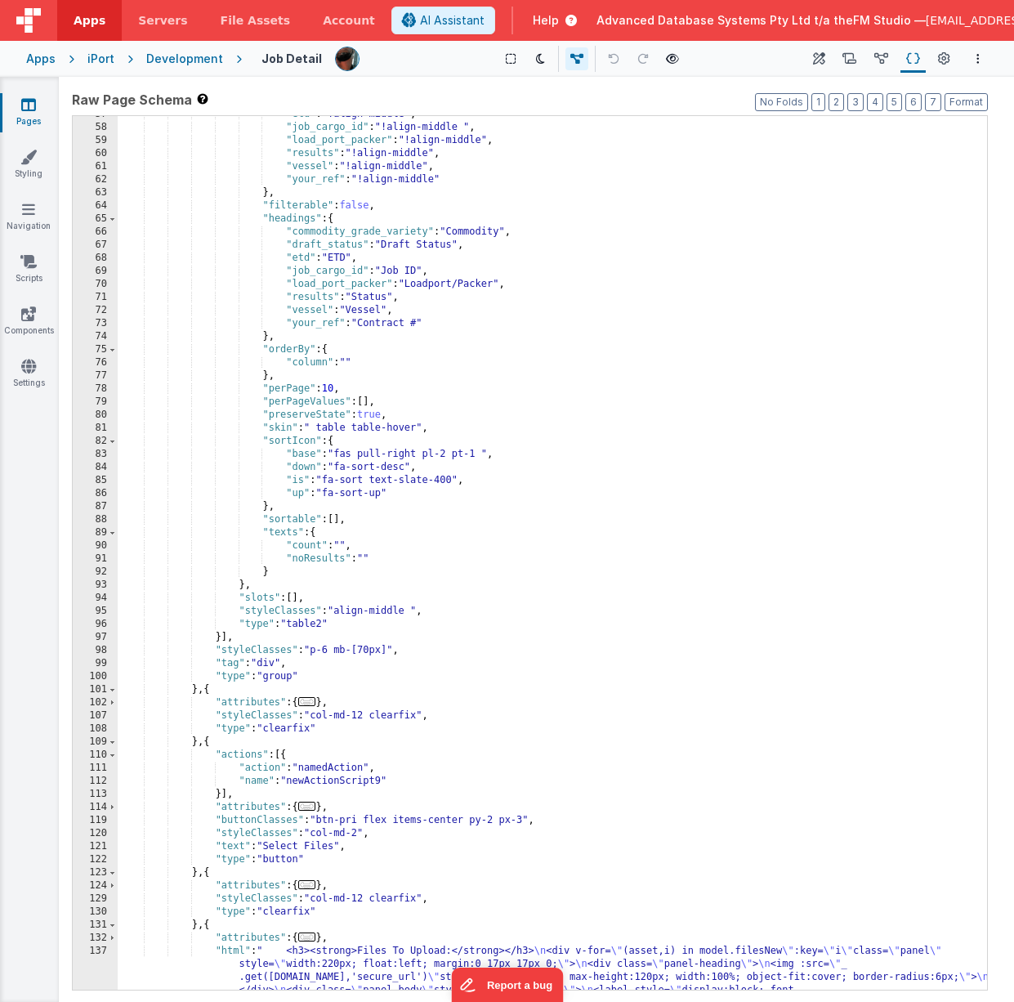
scroll to position [1577, 0]
click at [373, 563] on div ""etd" : "!align-middle" , "job_cargo_id" : "!align-middle " , "load_port_packer…" at bounding box center [552, 695] width 869 height 1174
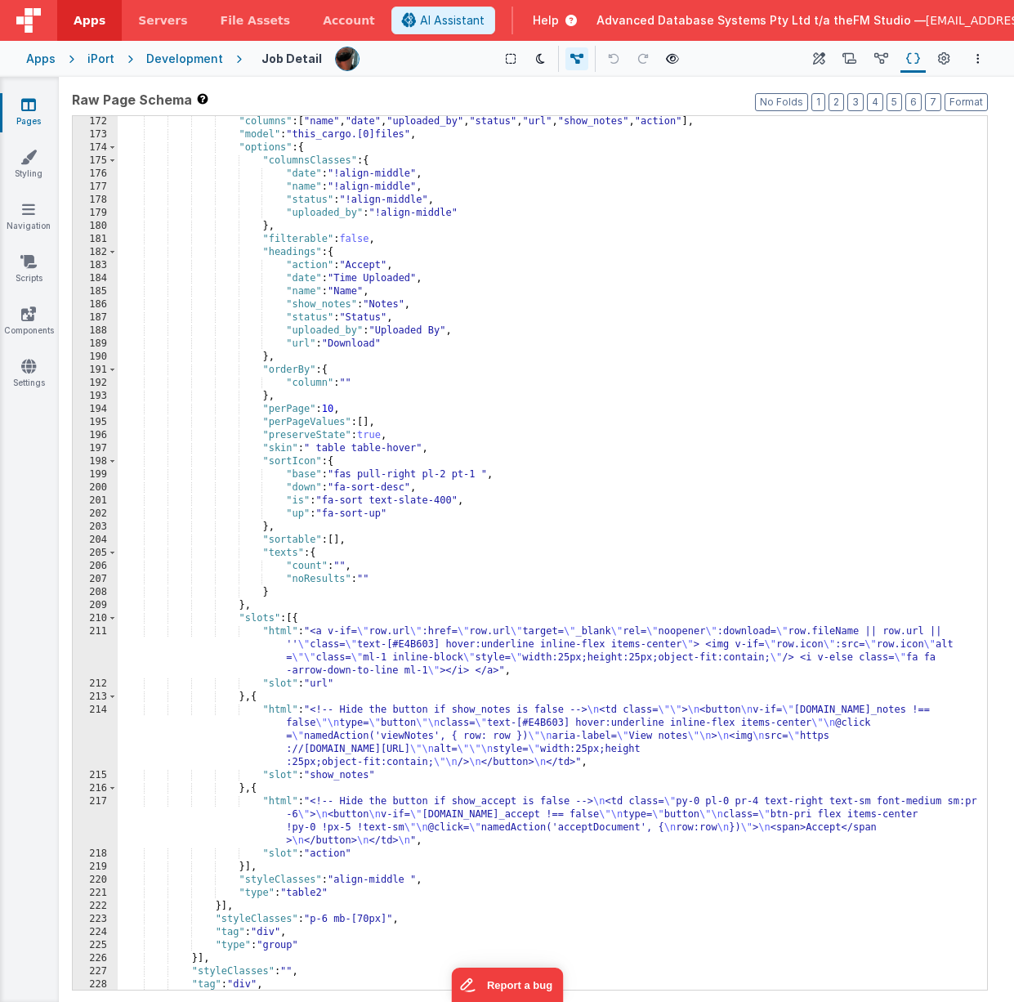
scroll to position [2928, 0]
click at [402, 664] on div ""columns" : [ "name" , "date" , "uploaded_by" , "status" , "url" , "show_notes"…" at bounding box center [552, 566] width 869 height 900
click at [396, 753] on div ""columns" : [ "name" , "date" , "uploaded_by" , "status" , "url" , "show_notes"…" at bounding box center [552, 566] width 869 height 900
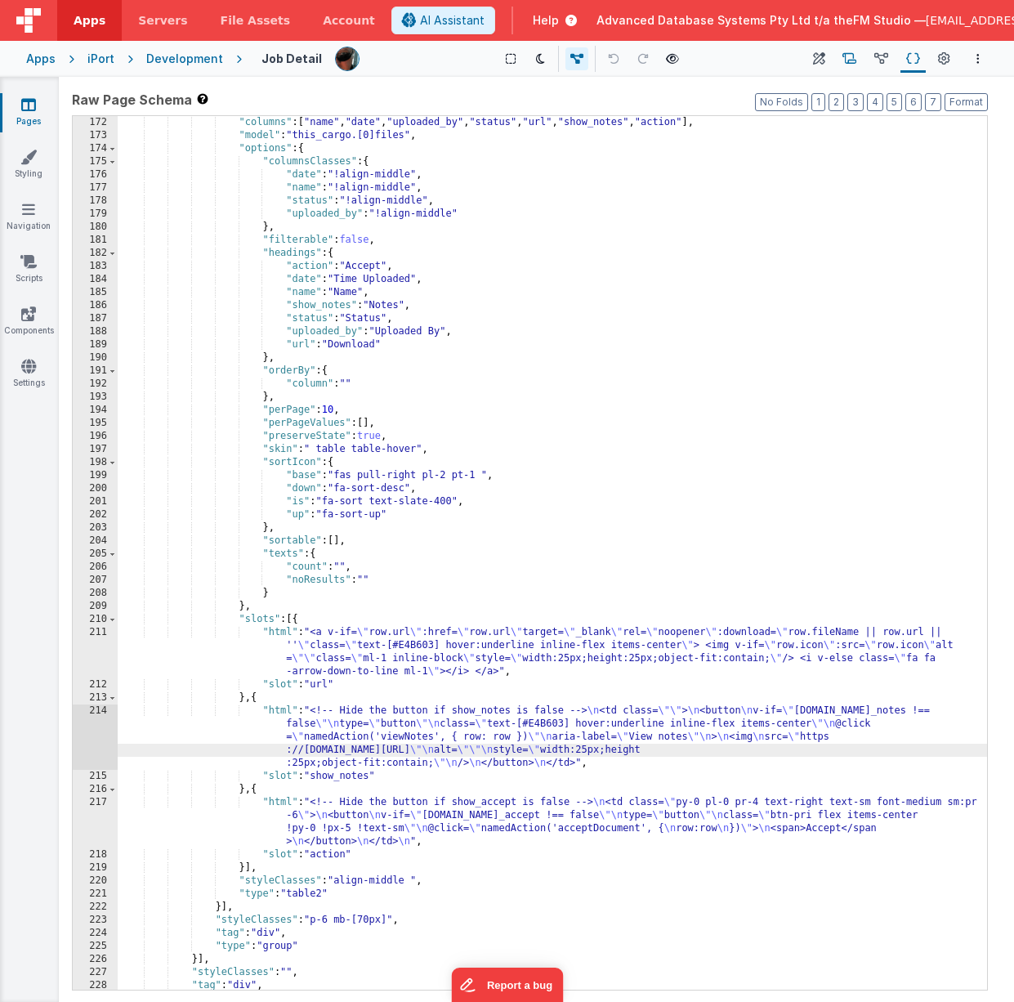
click at [854, 59] on icon at bounding box center [849, 59] width 14 height 17
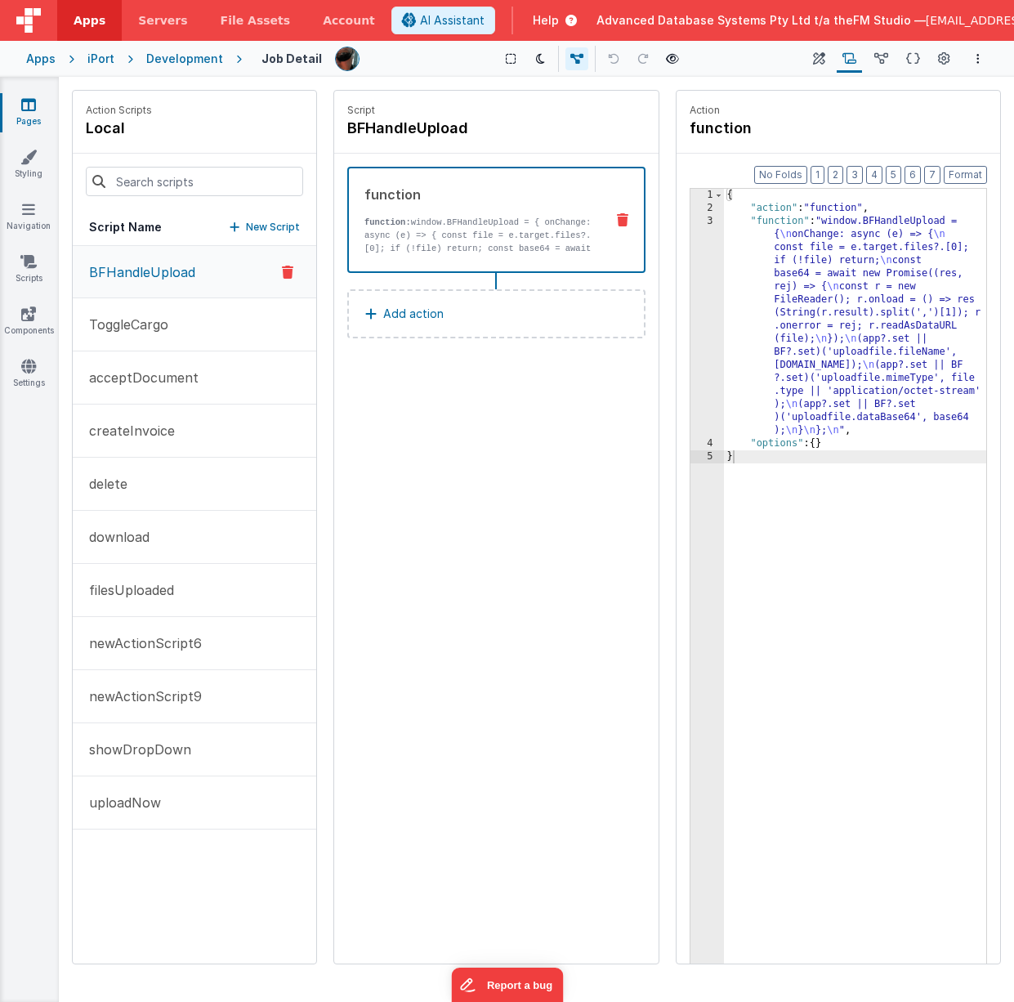
click at [264, 230] on p "New Script" at bounding box center [273, 227] width 54 height 16
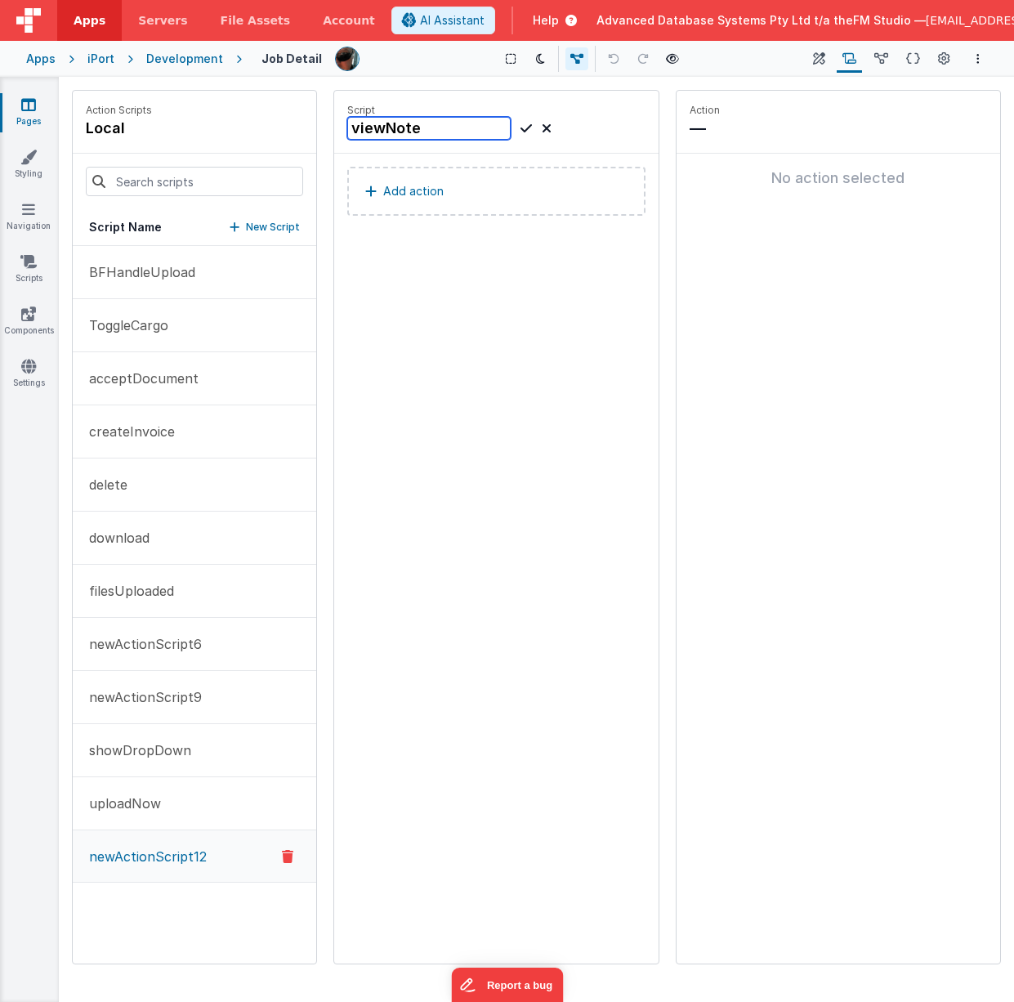
type input "viewNotes"
click at [525, 122] on icon at bounding box center [525, 128] width 11 height 20
click at [424, 194] on p "Add action" at bounding box center [413, 191] width 60 height 20
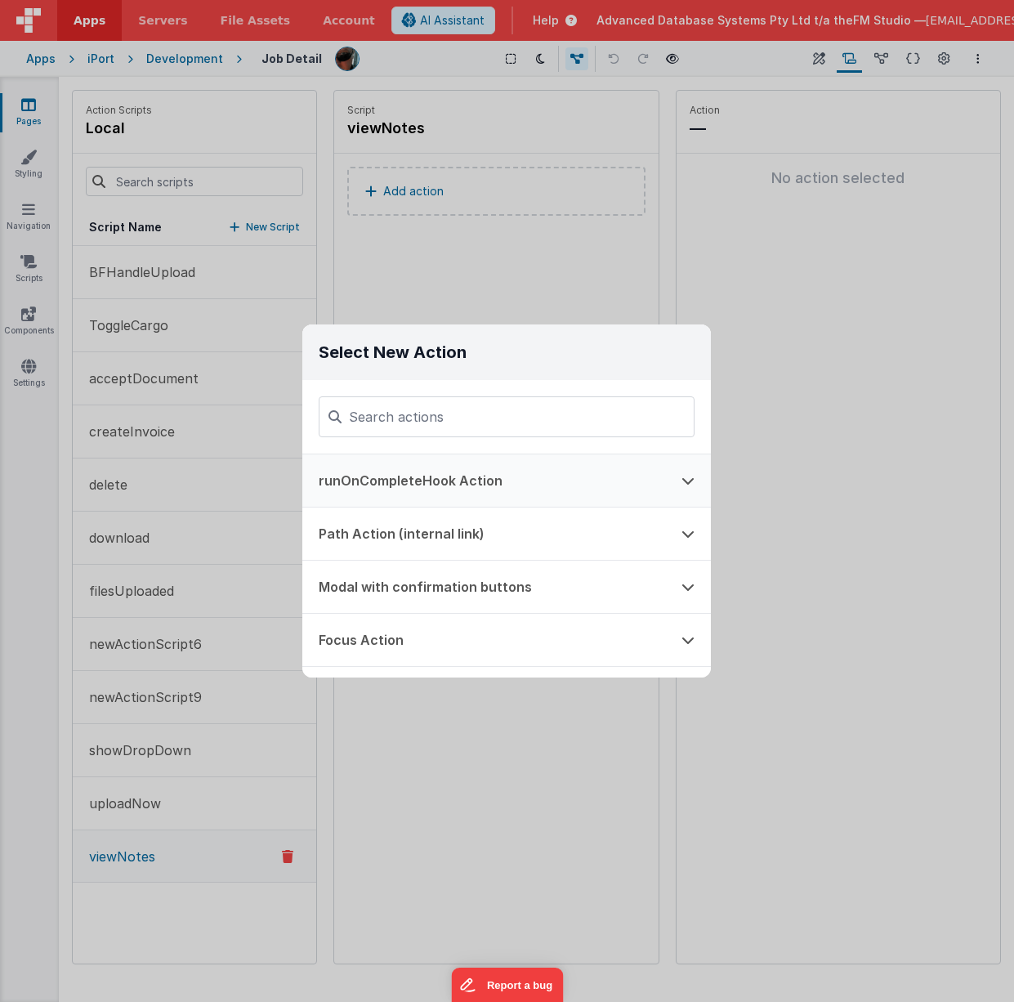
scroll to position [435, 0]
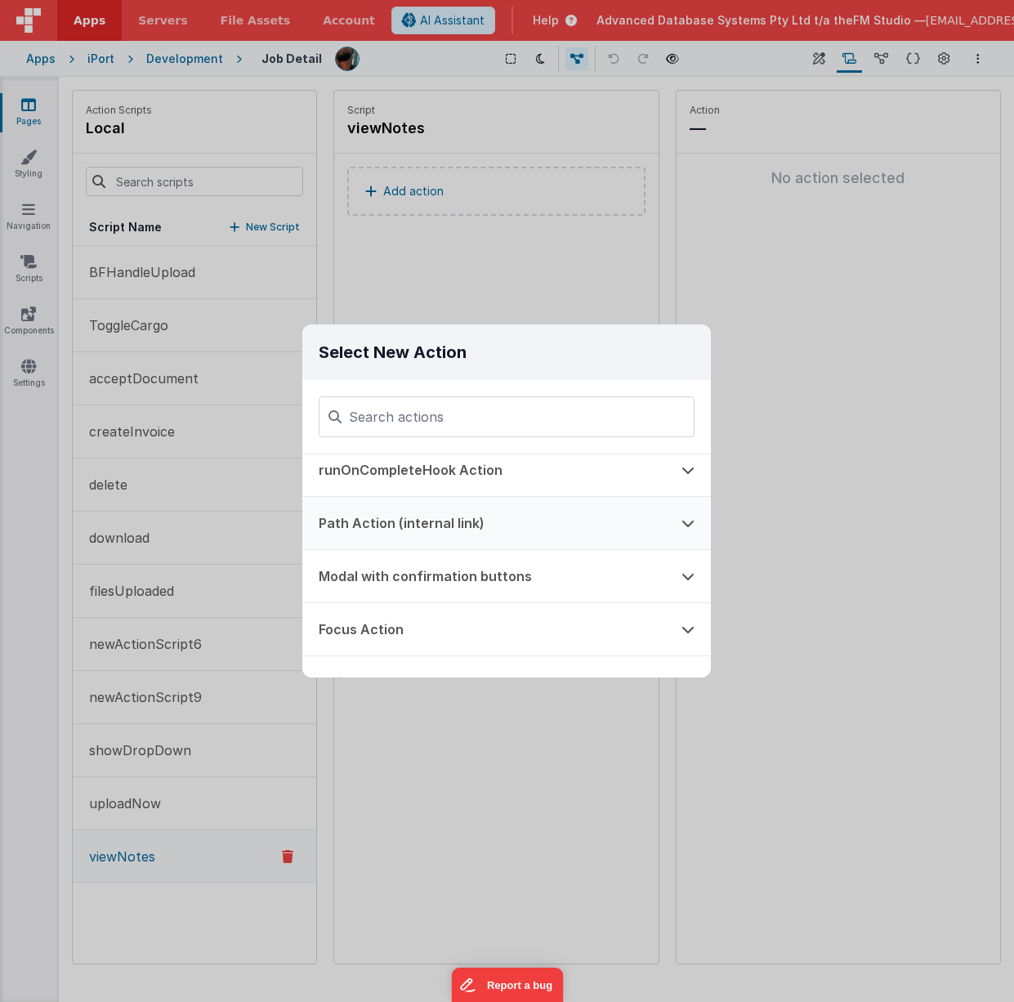
click at [689, 523] on icon at bounding box center [687, 522] width 13 height 13
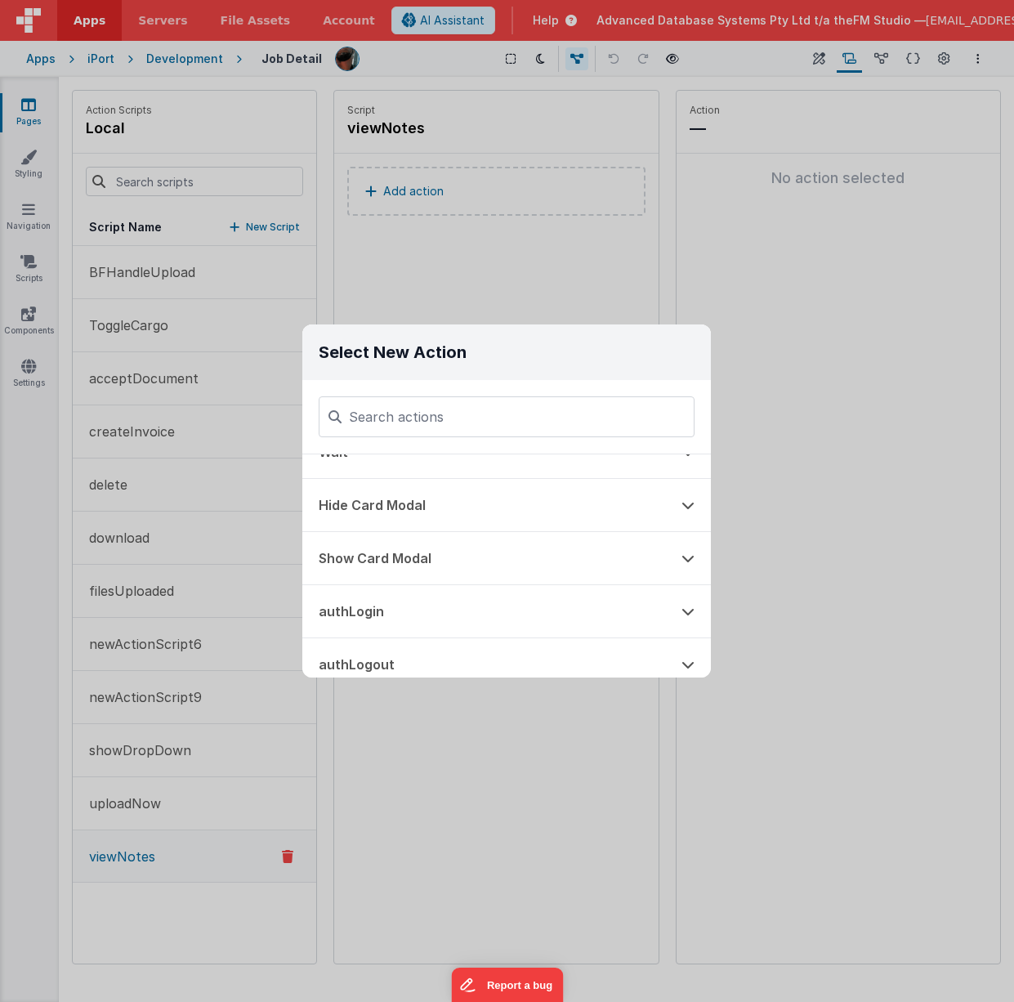
scroll to position [722, 0]
click at [690, 556] on icon at bounding box center [687, 557] width 13 height 13
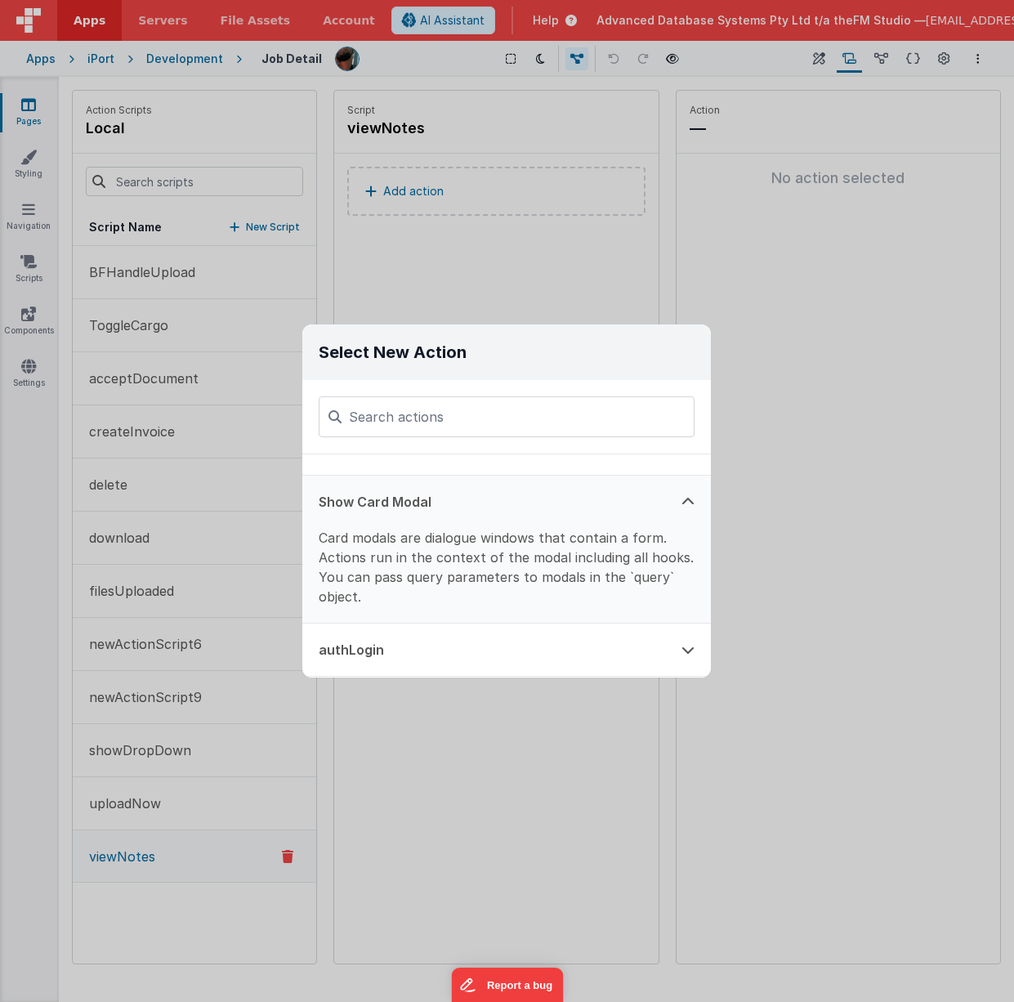
click at [385, 520] on button "Show Card Modal" at bounding box center [483, 502] width 363 height 52
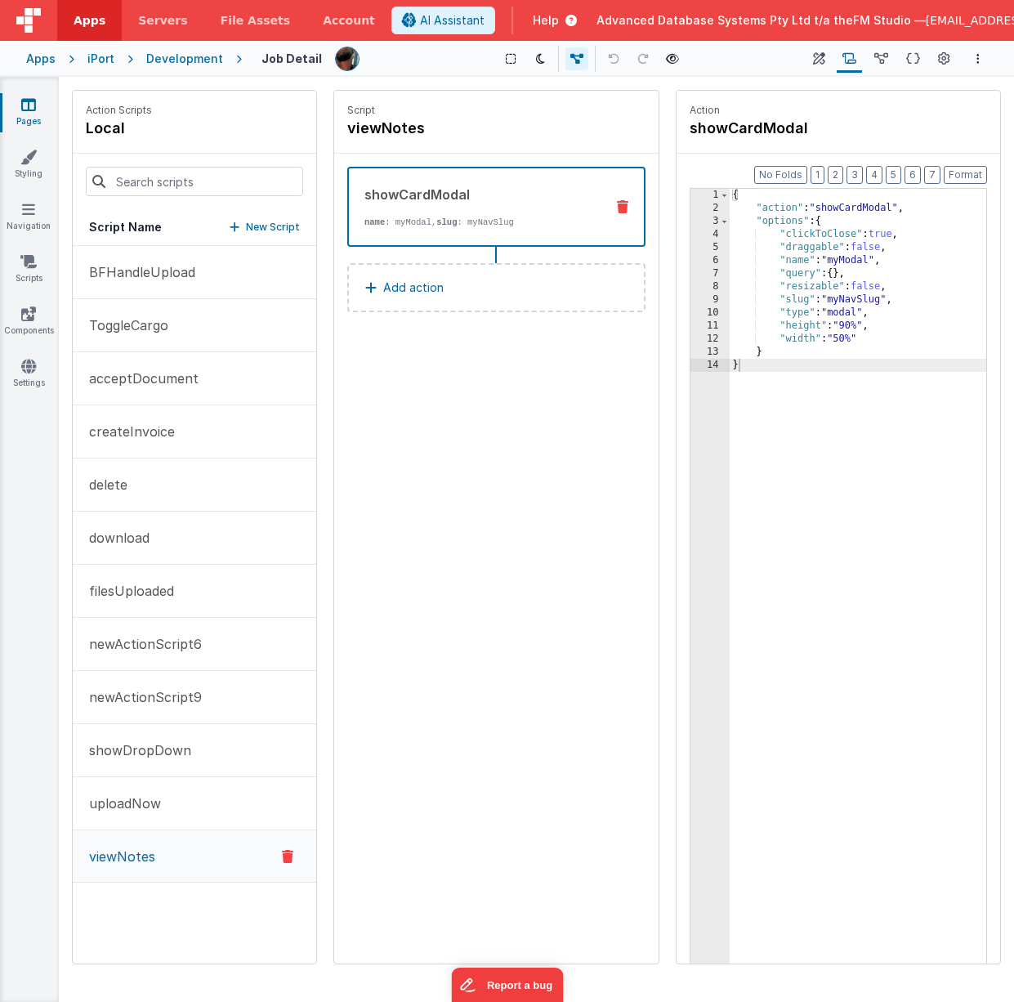
click at [851, 298] on div "{ "action" : "showCardModal" , "options" : { "clickToClose" : true , "draggable…" at bounding box center [858, 614] width 257 height 851
click at [29, 216] on icon at bounding box center [28, 209] width 13 height 16
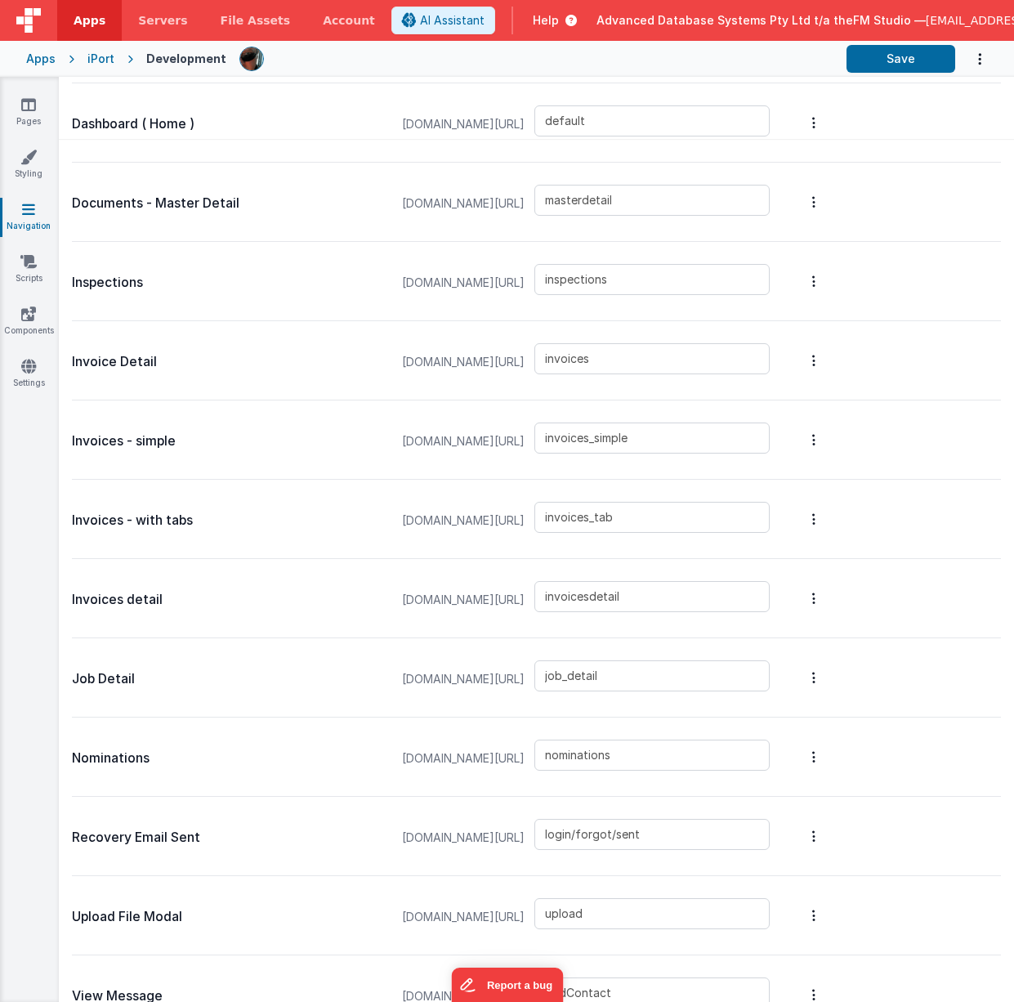
scroll to position [892, 0]
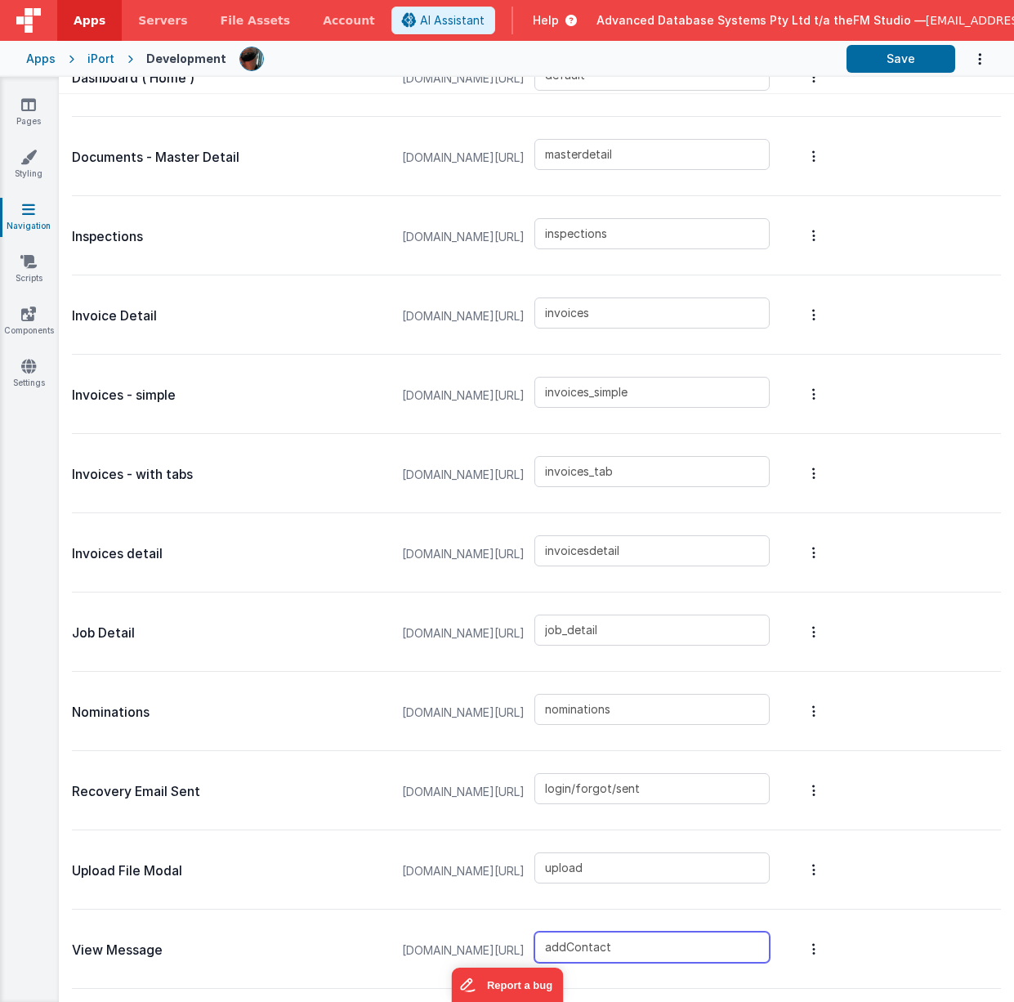
click at [720, 909] on input "addContact" at bounding box center [651, 946] width 235 height 31
paste input "view_message"
type input "view_message"
click at [882, 65] on button "Save" at bounding box center [900, 59] width 109 height 28
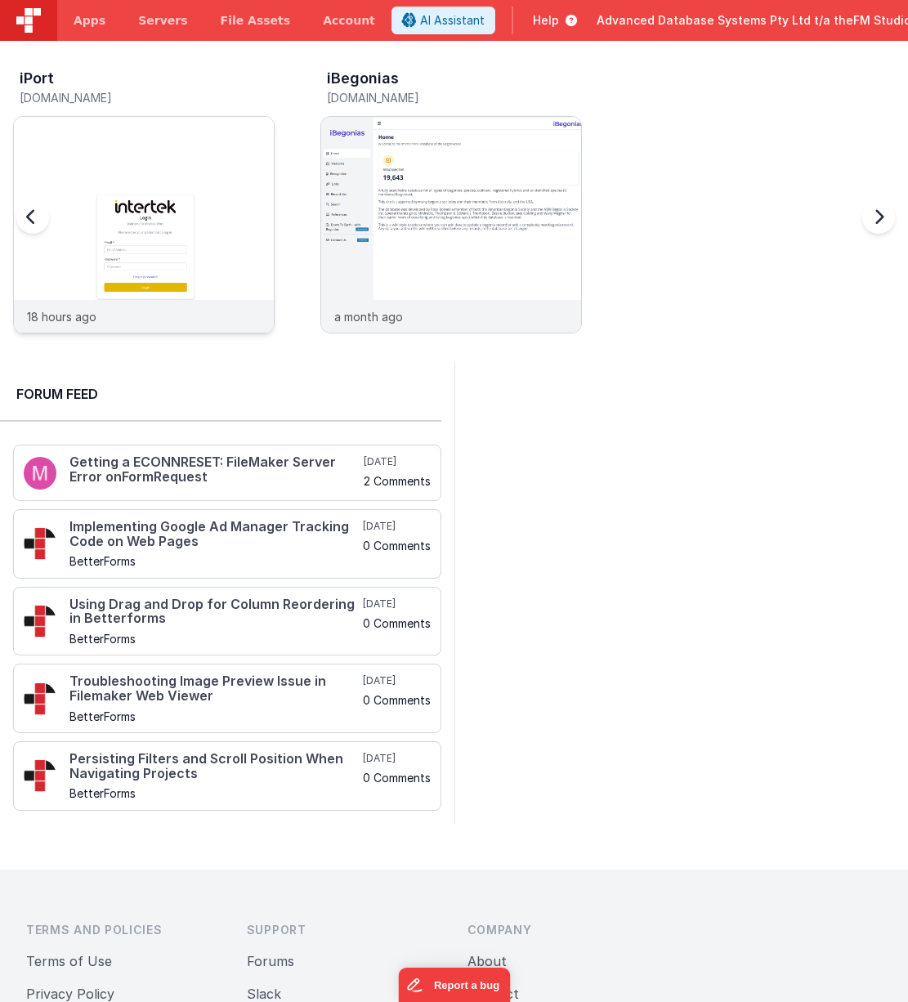
click at [136, 150] on img at bounding box center [144, 247] width 260 height 260
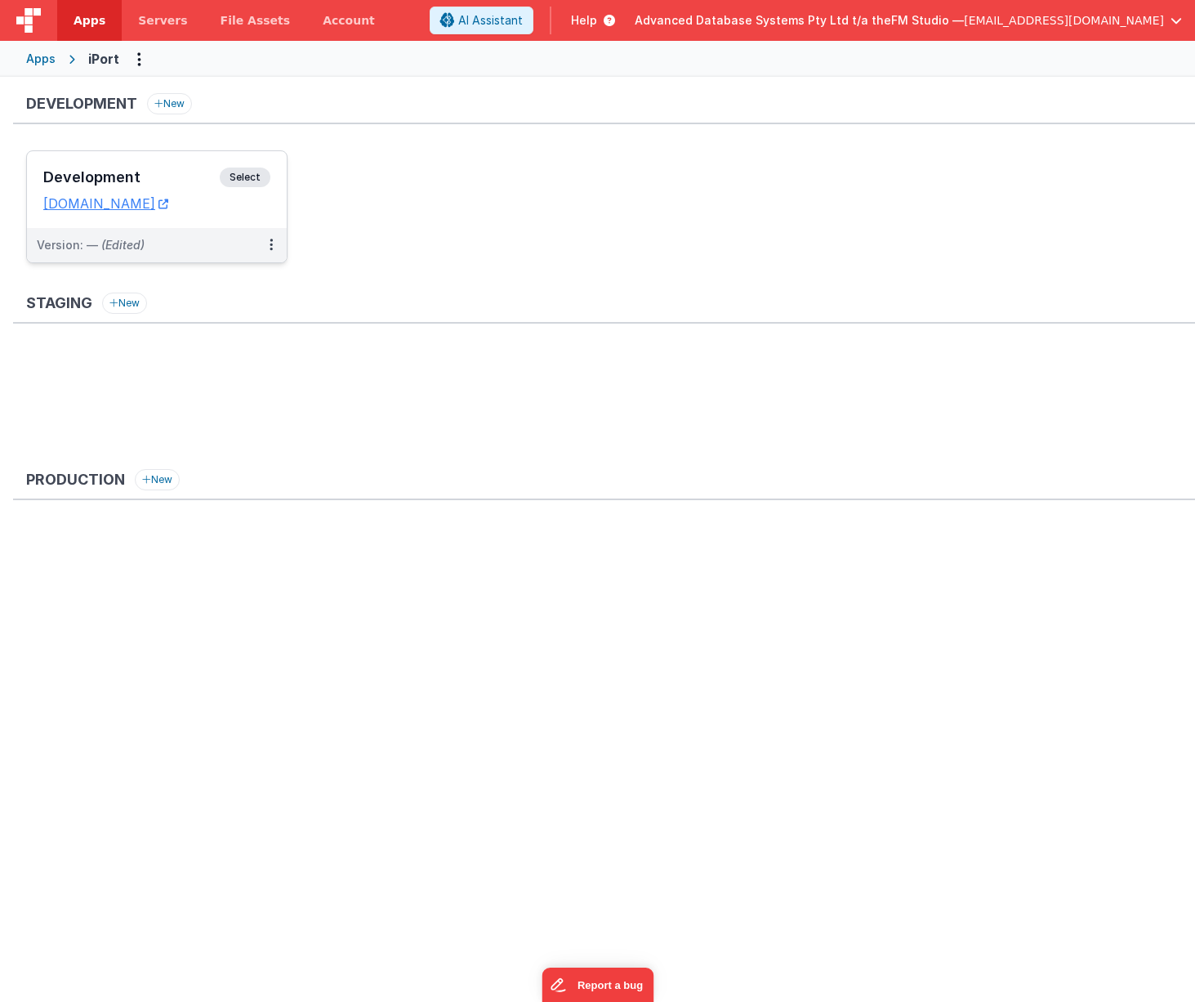
click at [123, 174] on h3 "Development" at bounding box center [131, 177] width 176 height 16
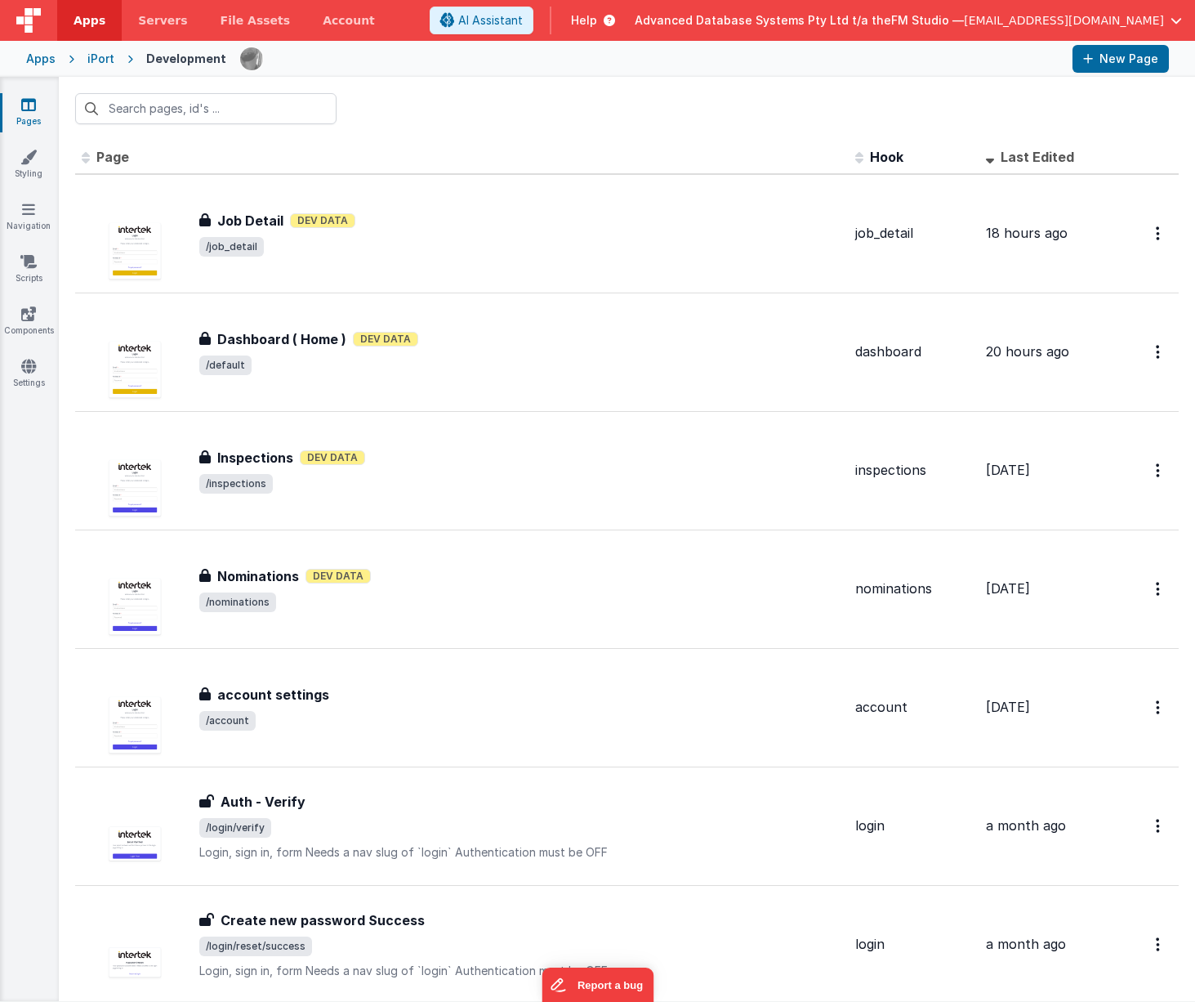
click at [101, 57] on div "iPort" at bounding box center [100, 59] width 27 height 16
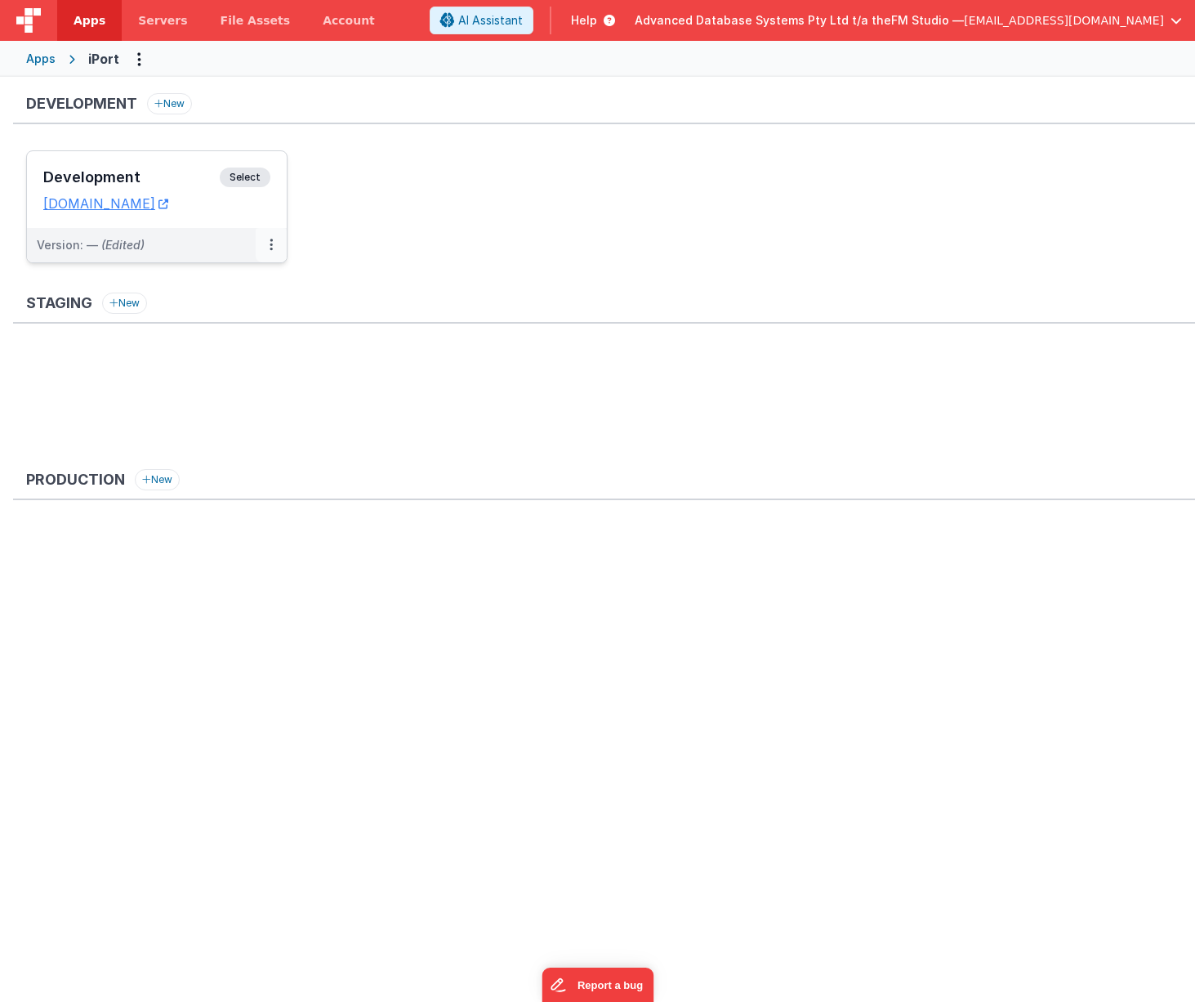
click at [267, 246] on button at bounding box center [271, 245] width 31 height 34
click at [213, 280] on link "Edit" at bounding box center [215, 281] width 144 height 29
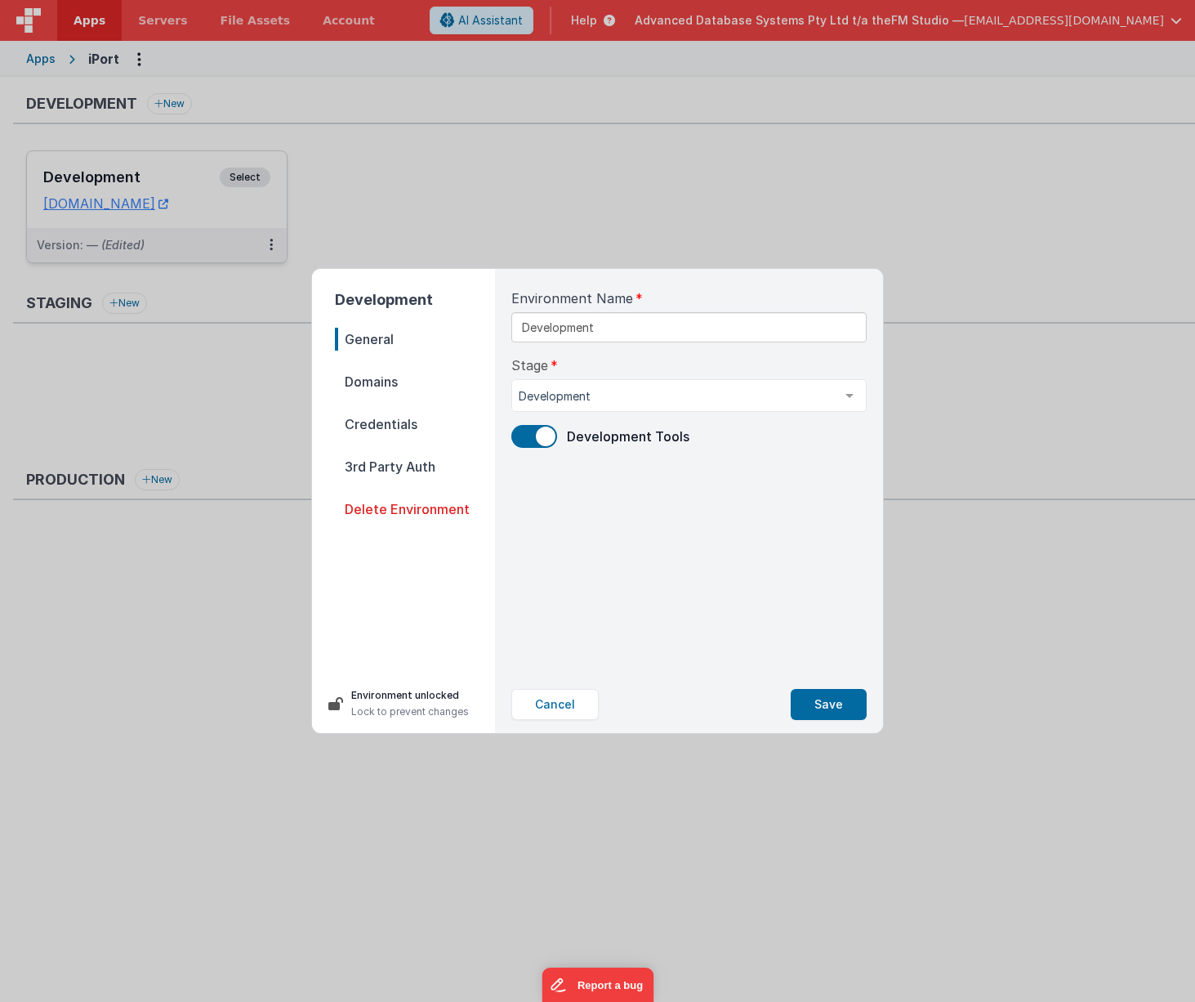
click at [368, 379] on span "Domains" at bounding box center [415, 381] width 160 height 23
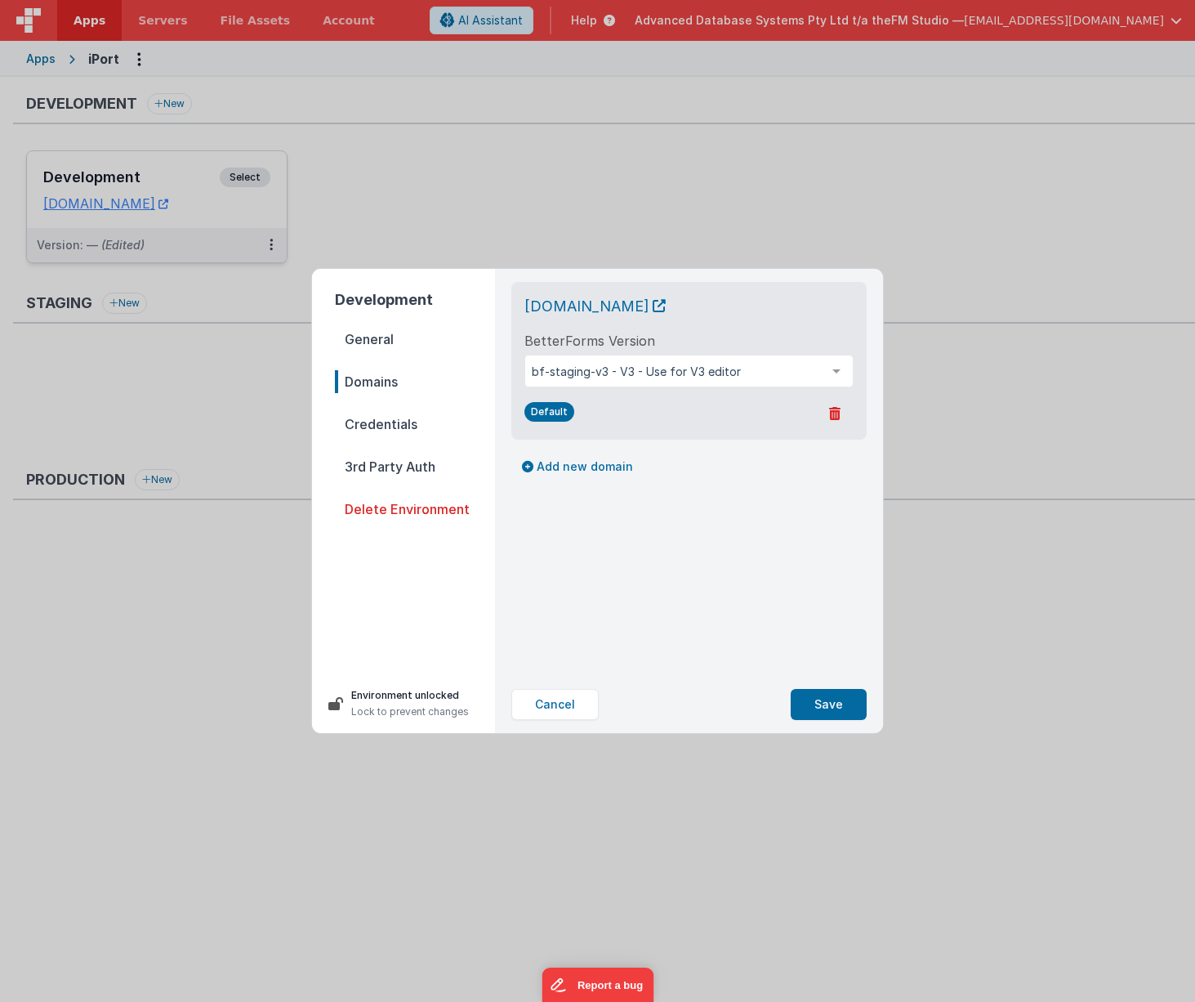
click at [381, 422] on span "Credentials" at bounding box center [415, 424] width 160 height 23
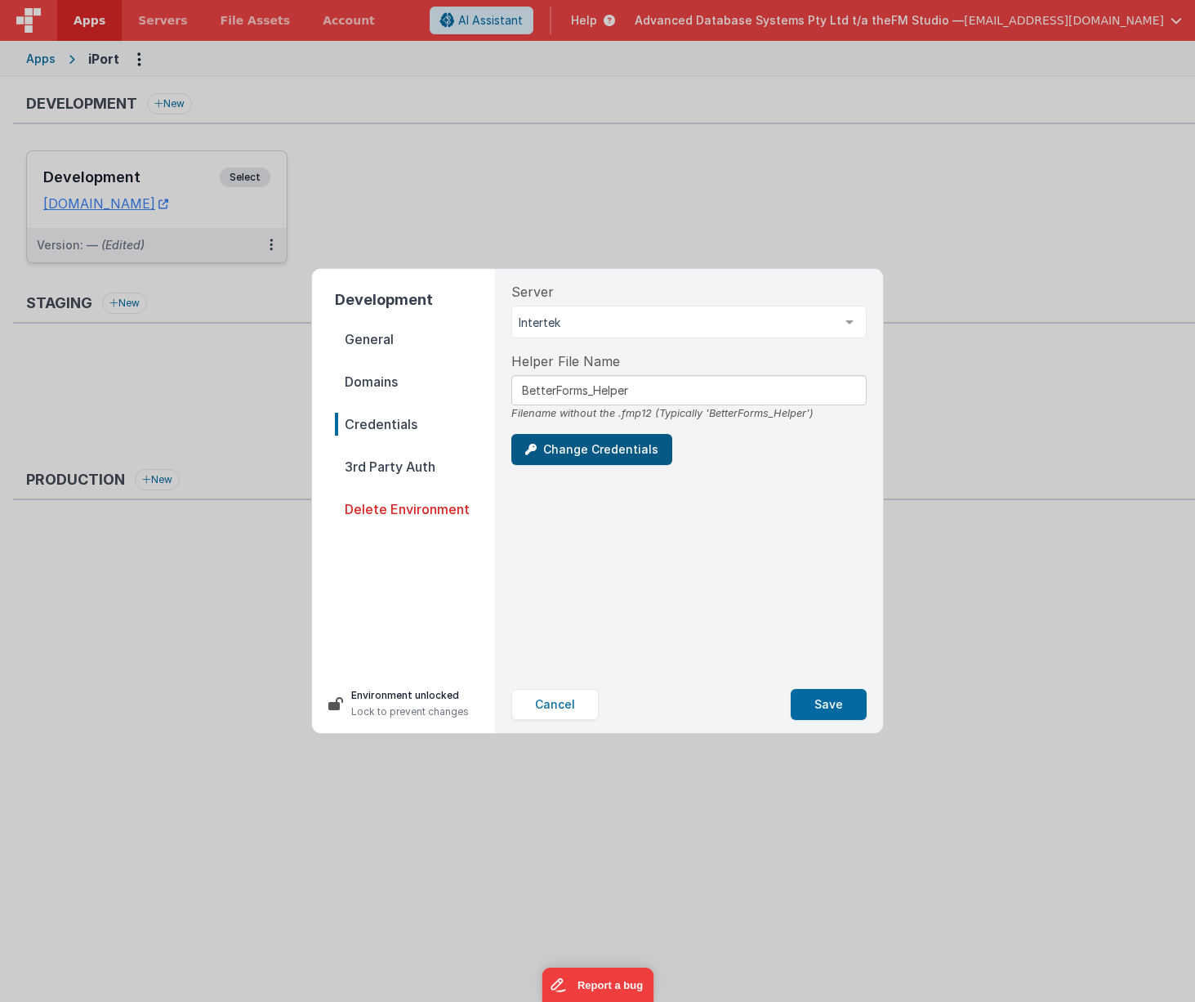
click at [607, 456] on button "Change Credentials" at bounding box center [591, 449] width 161 height 31
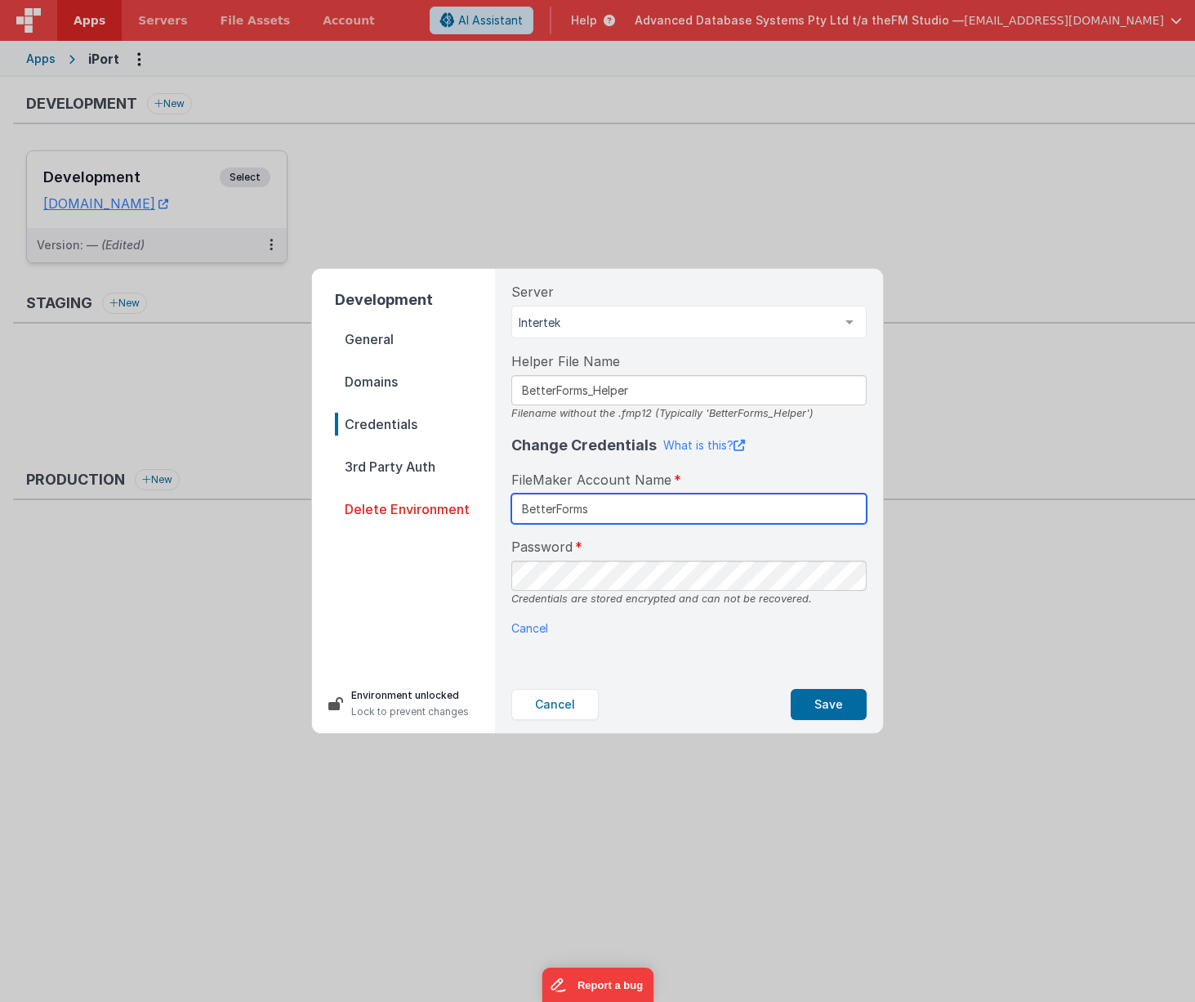
type input "BetterForms"
click at [820, 702] on button "Save" at bounding box center [829, 704] width 76 height 31
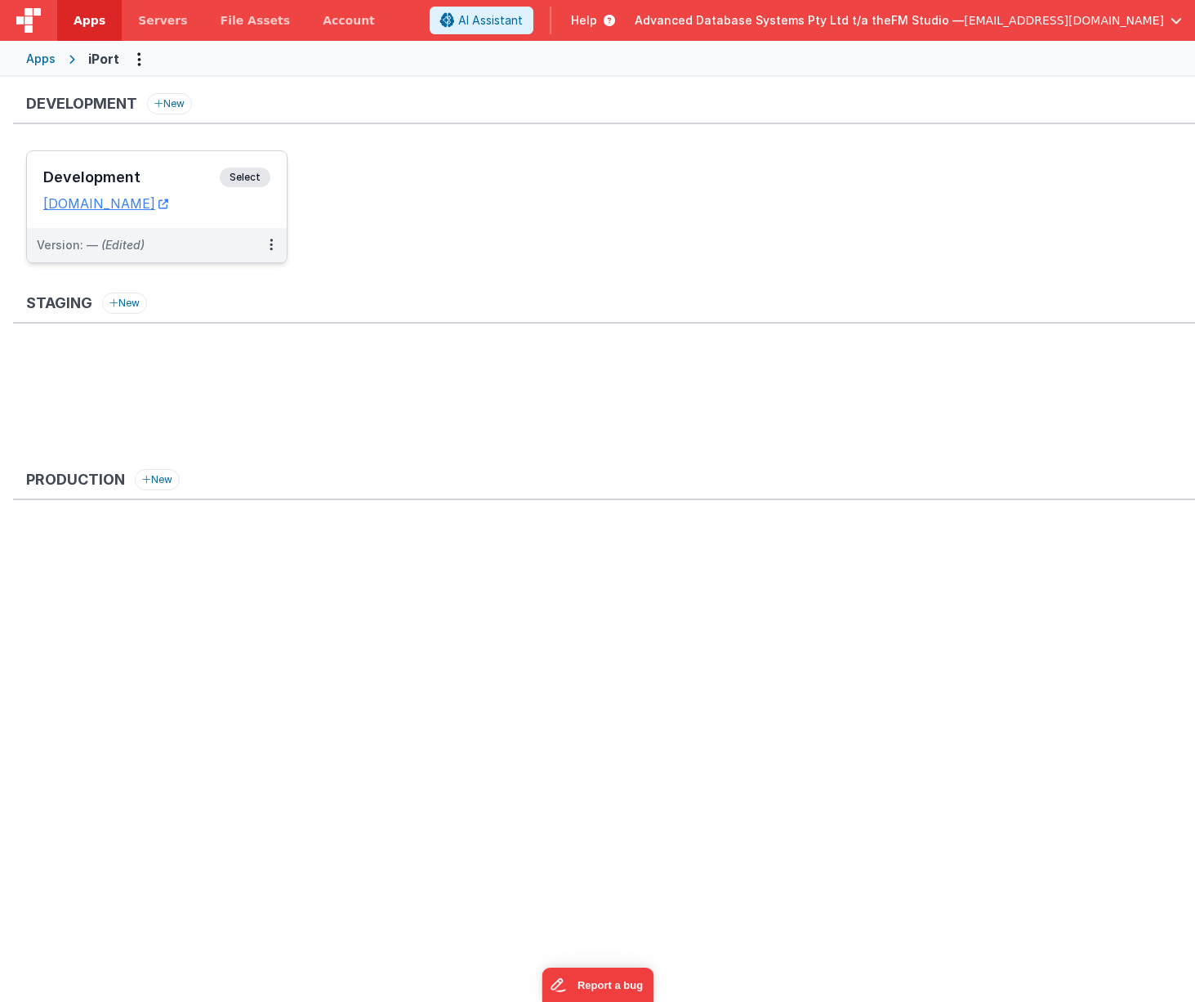
click at [597, 19] on span "Help" at bounding box center [584, 20] width 26 height 16
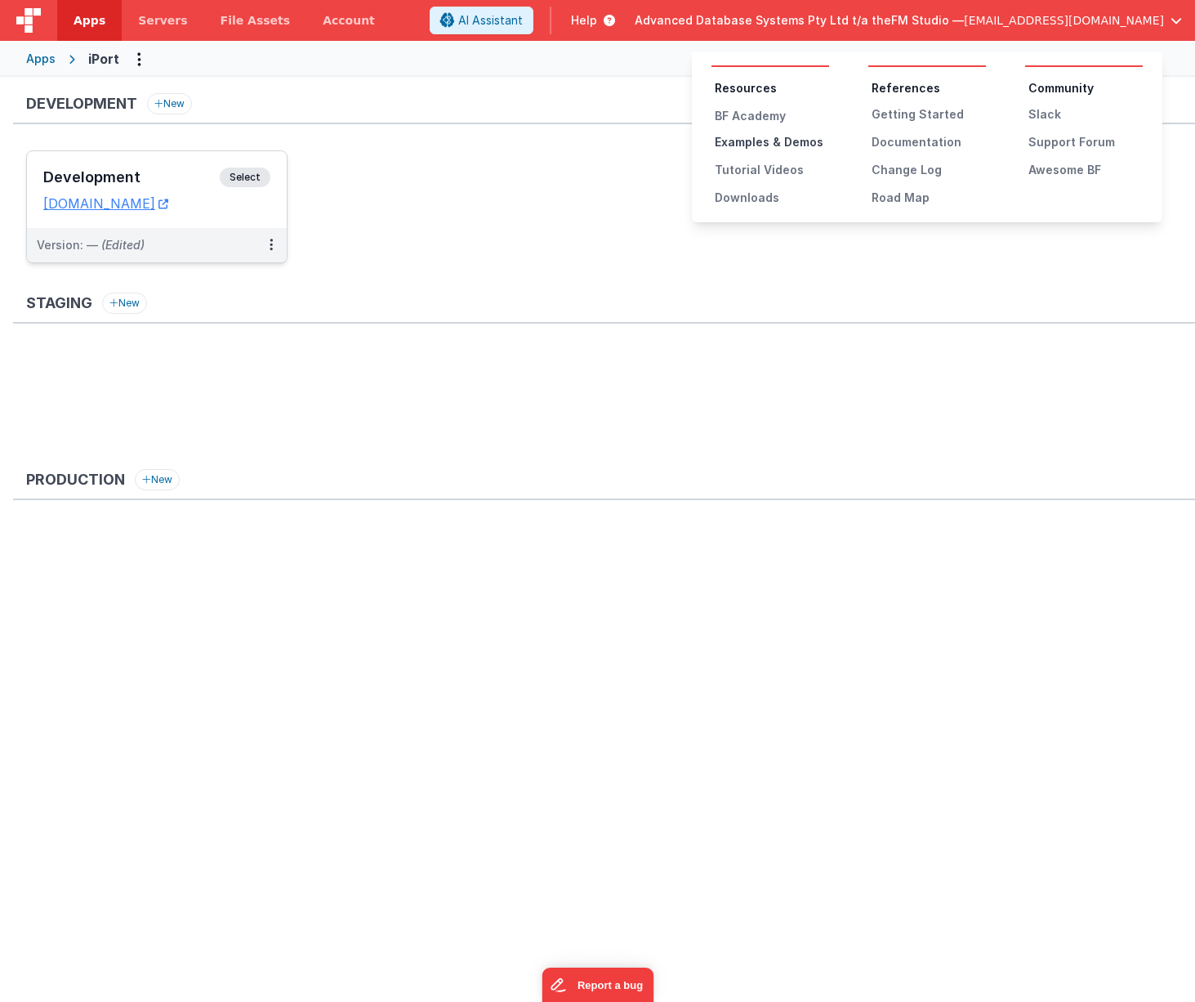
click at [739, 141] on div "Examples & Demos" at bounding box center [772, 142] width 114 height 16
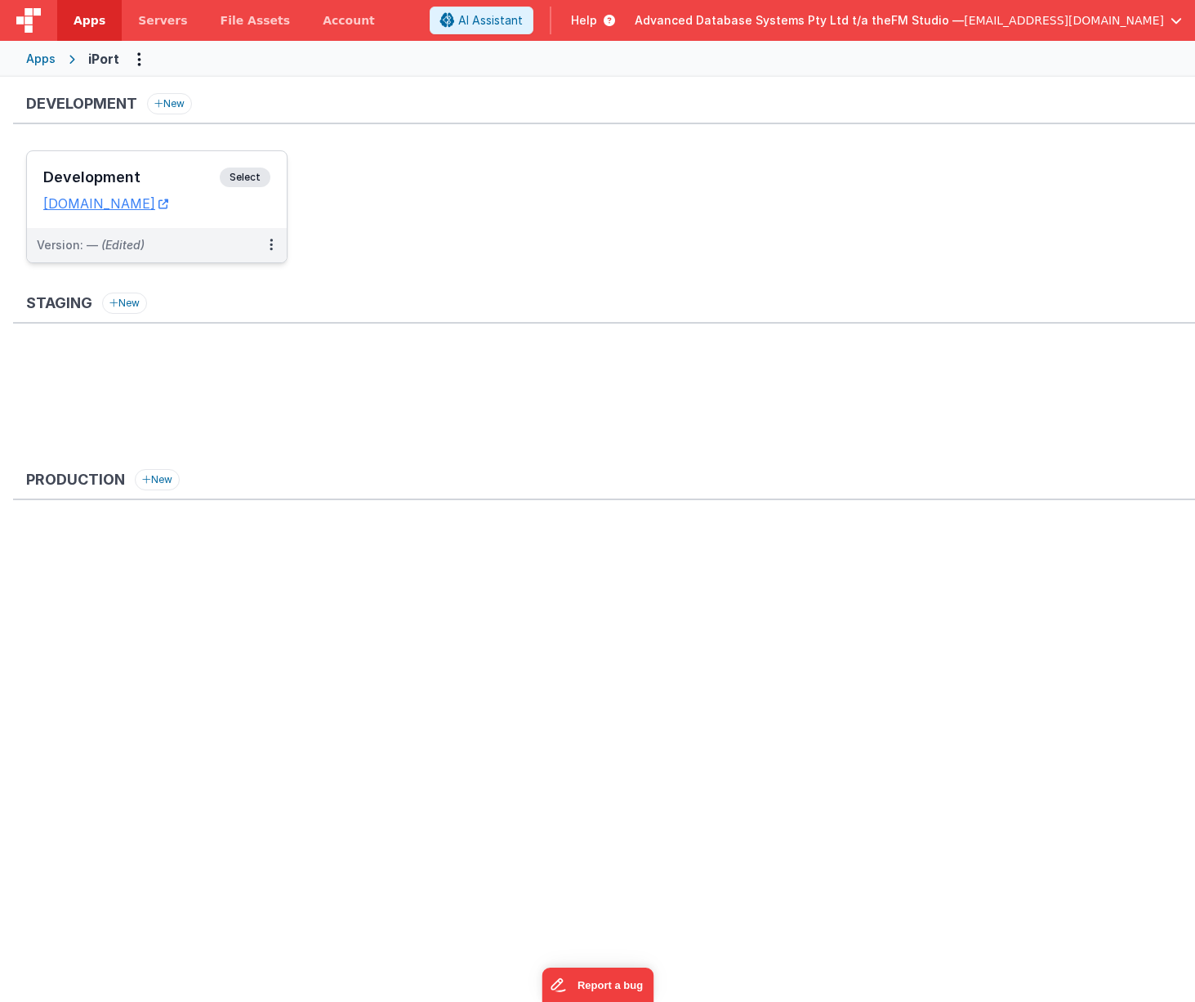
click at [597, 17] on span "Help" at bounding box center [584, 20] width 26 height 16
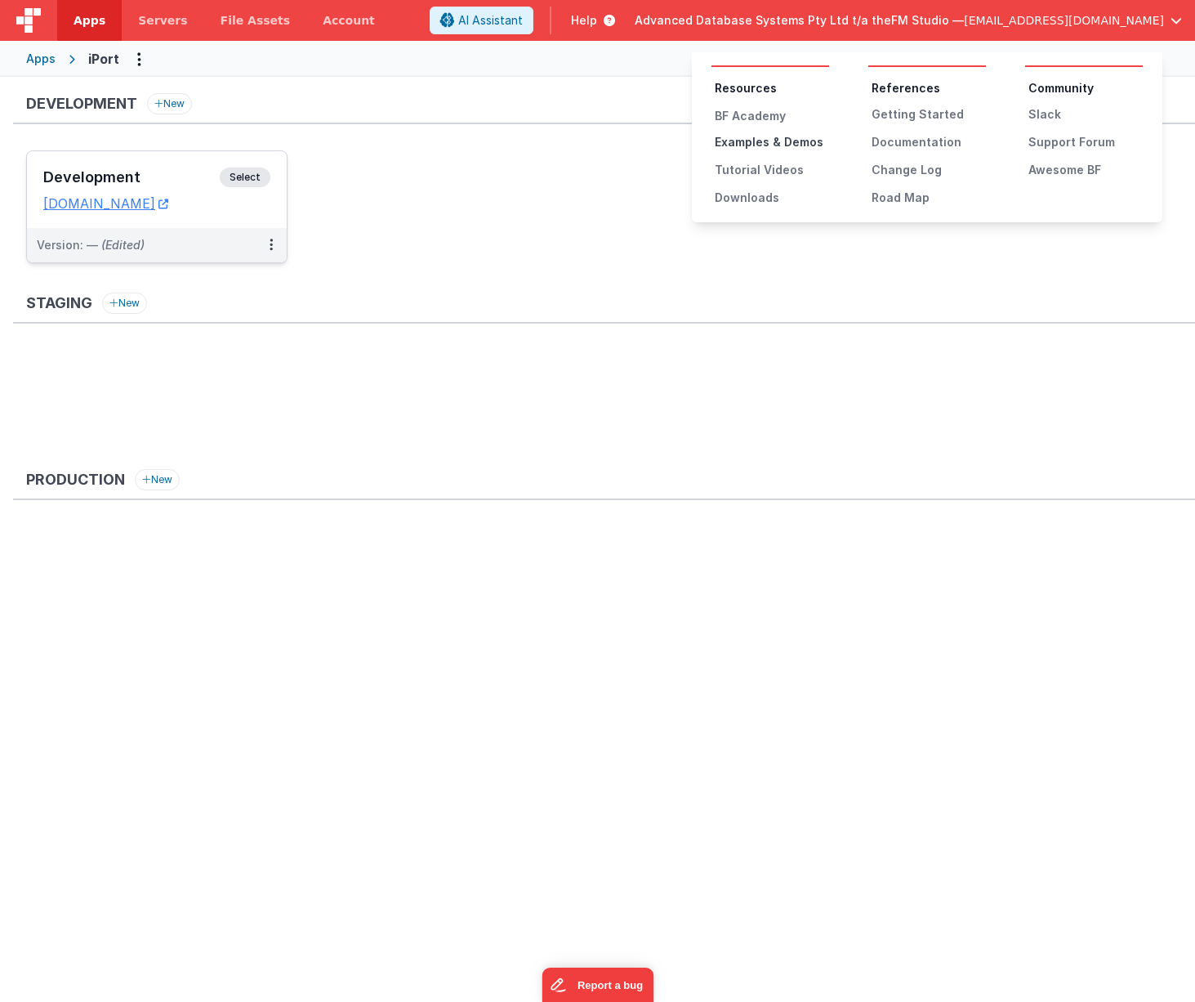
click at [741, 141] on div "Examples & Demos" at bounding box center [772, 142] width 114 height 16
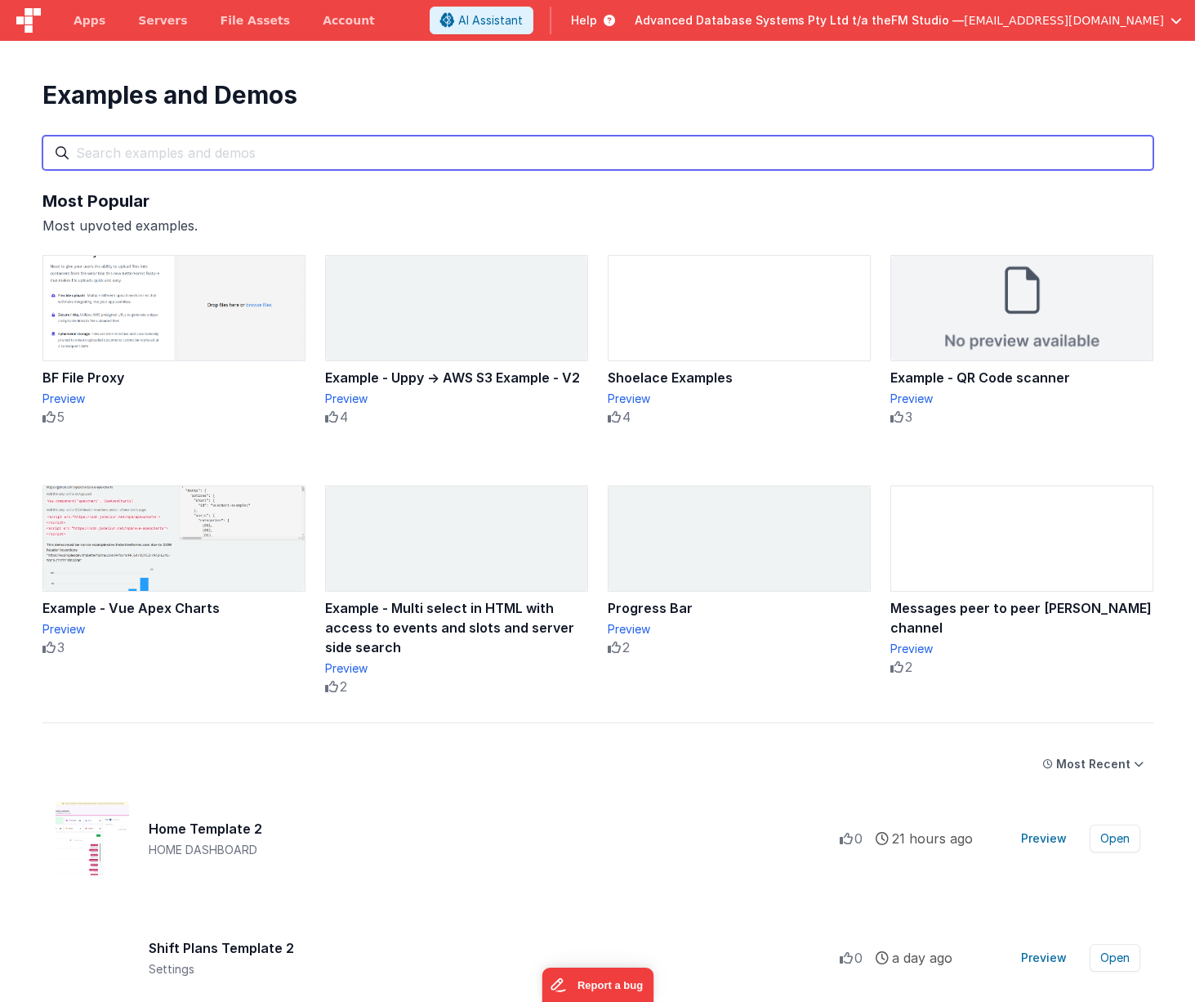
click at [402, 156] on input "text" at bounding box center [597, 153] width 1111 height 34
click at [354, 154] on input "text" at bounding box center [597, 153] width 1111 height 34
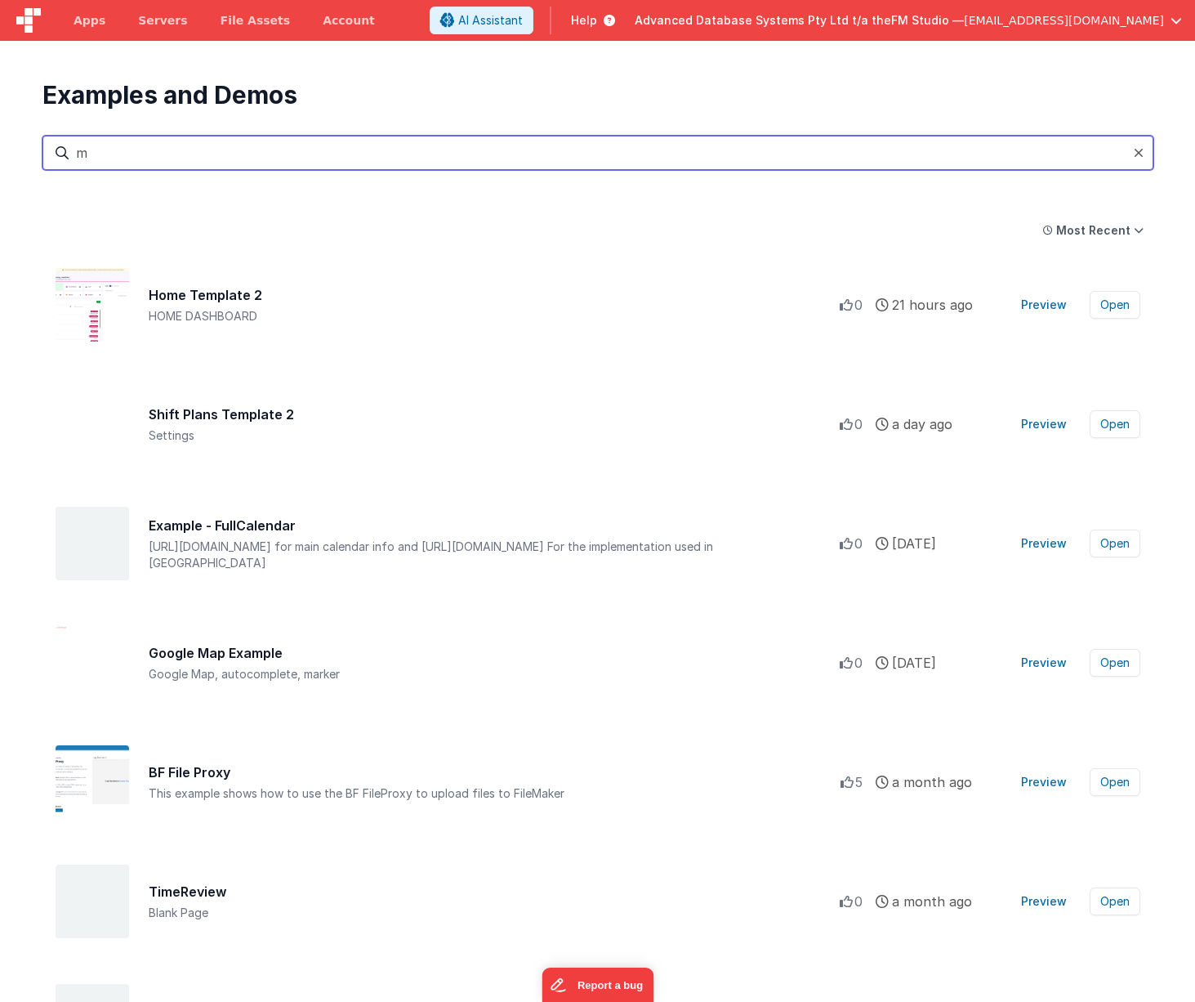
type input "mo"
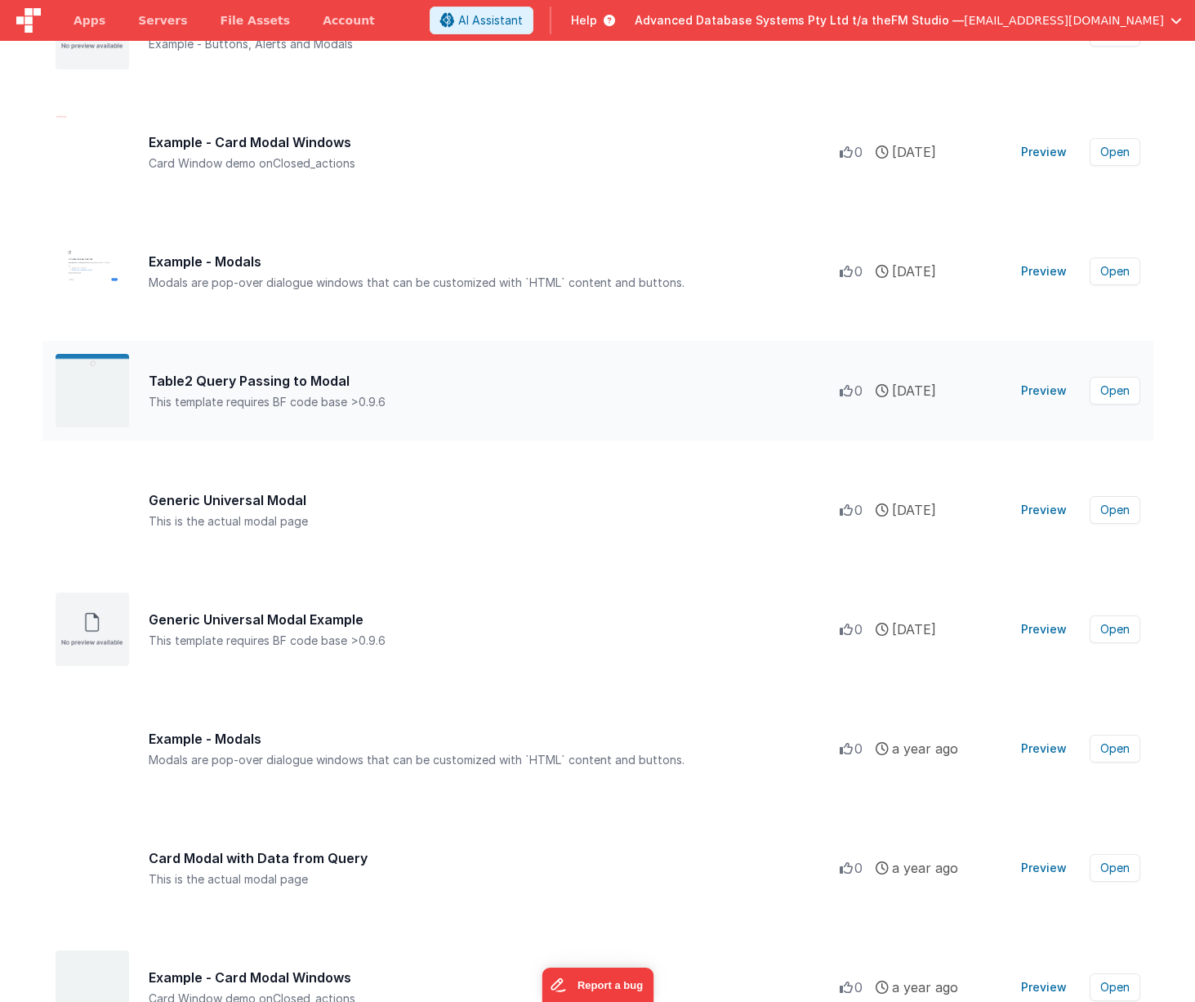
scroll to position [512, 0]
type input "modal"
click at [1051, 391] on button "Preview" at bounding box center [1044, 389] width 65 height 26
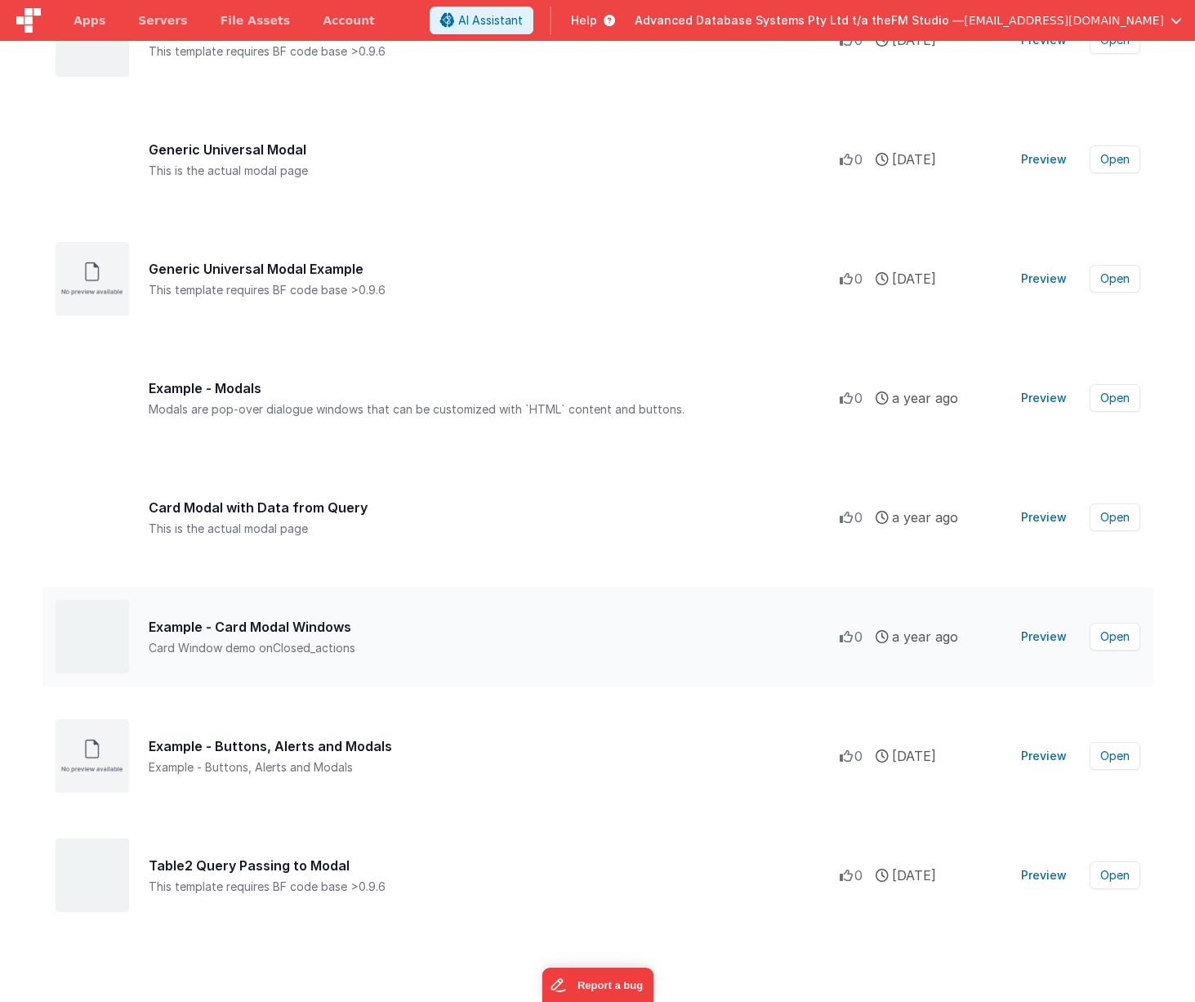
scroll to position [861, 0]
click at [1042, 882] on button "Preview" at bounding box center [1044, 875] width 65 height 26
click at [1108, 879] on button "Open" at bounding box center [1115, 875] width 51 height 28
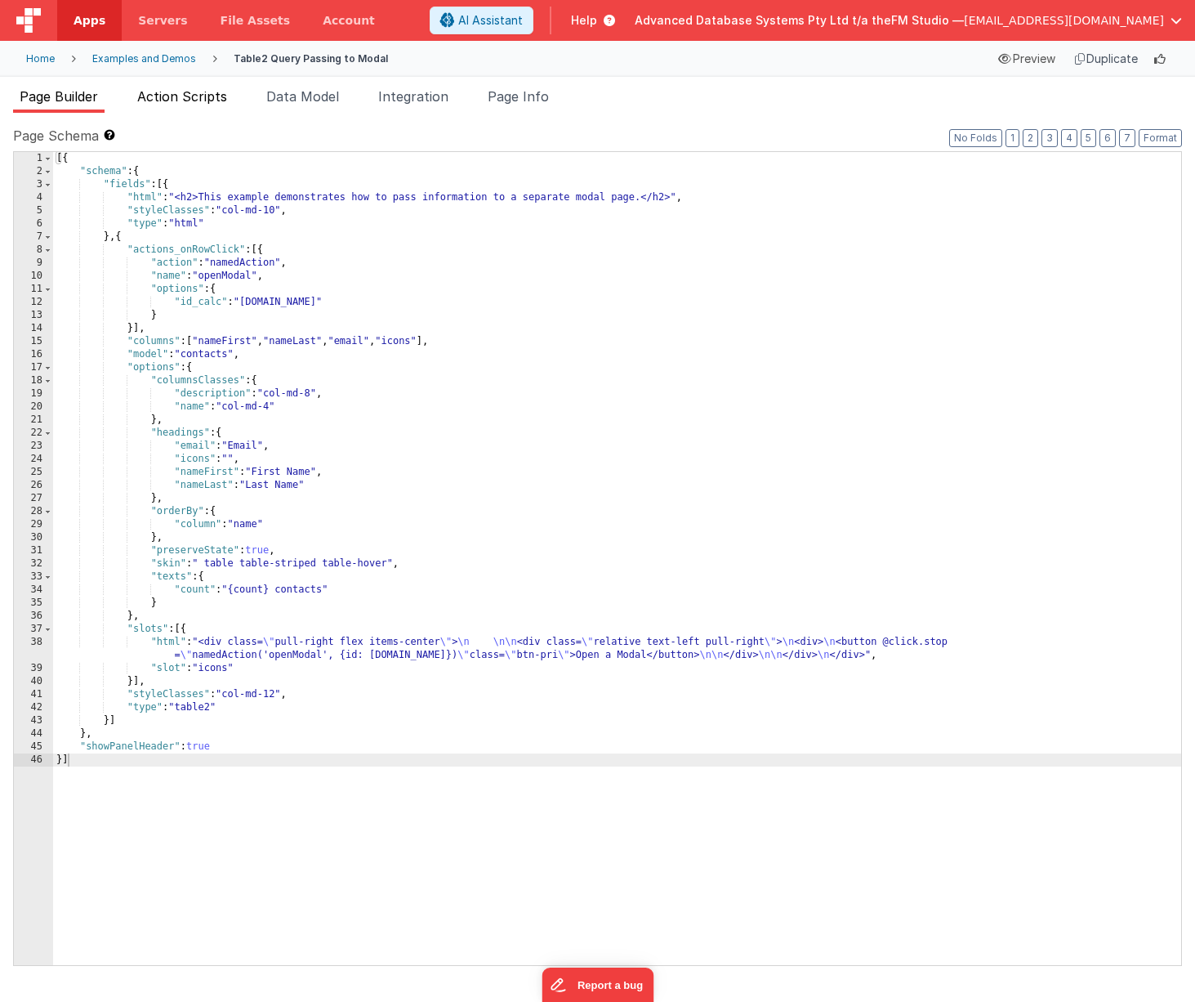
click at [179, 98] on span "Action Scripts" at bounding box center [182, 96] width 90 height 16
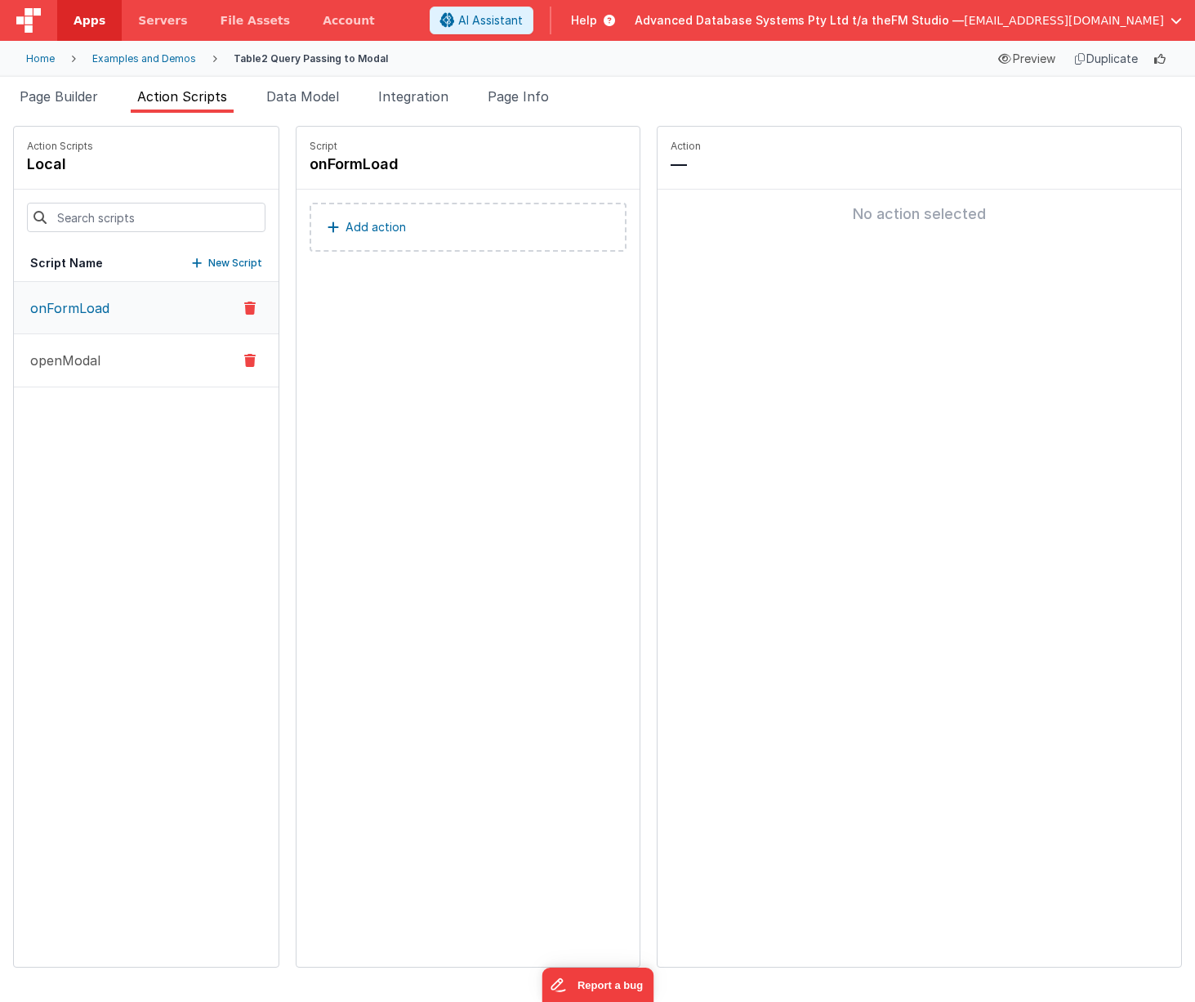
click at [143, 352] on button "openModal" at bounding box center [146, 360] width 265 height 53
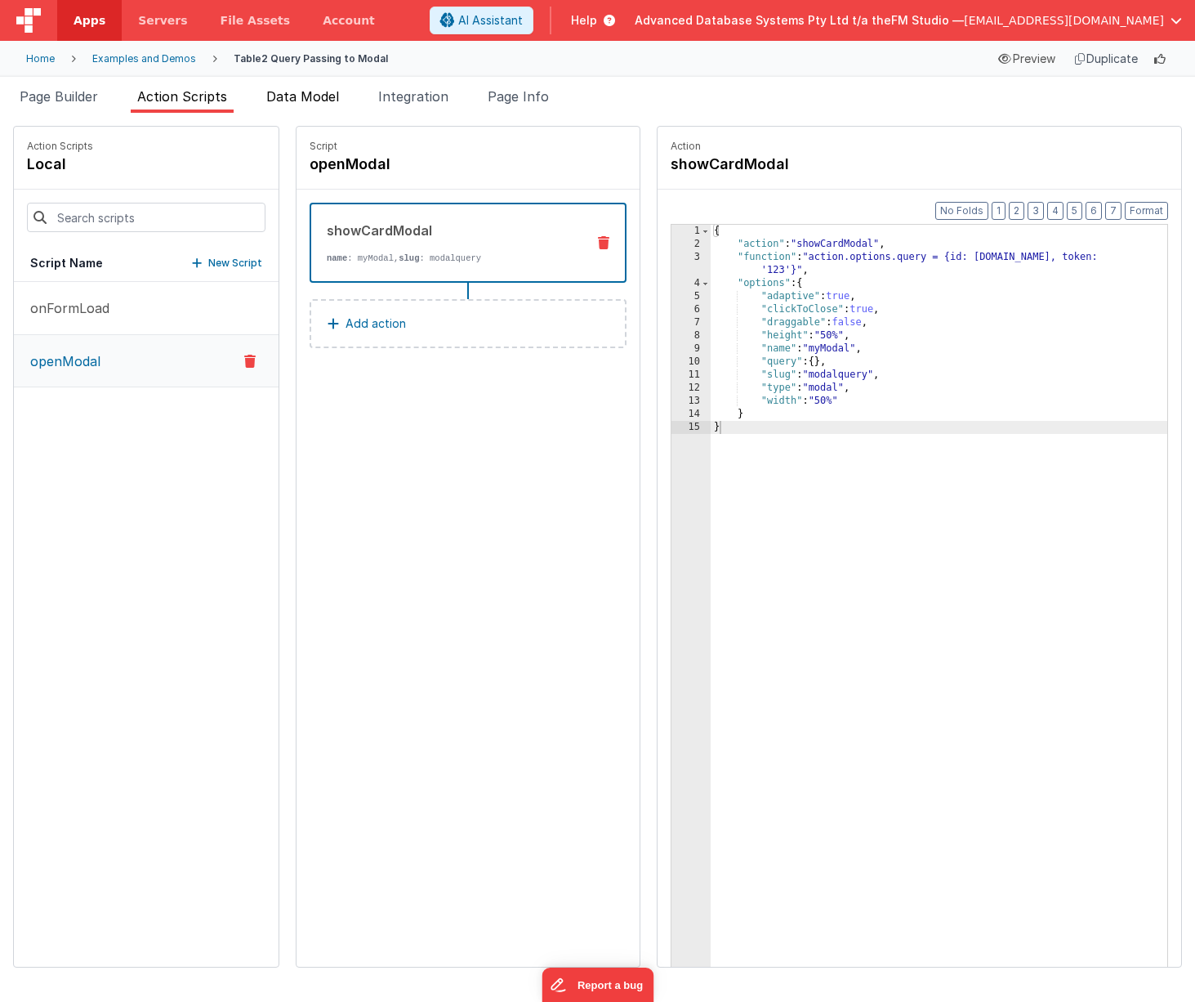
click at [304, 95] on span "Data Model" at bounding box center [302, 96] width 73 height 16
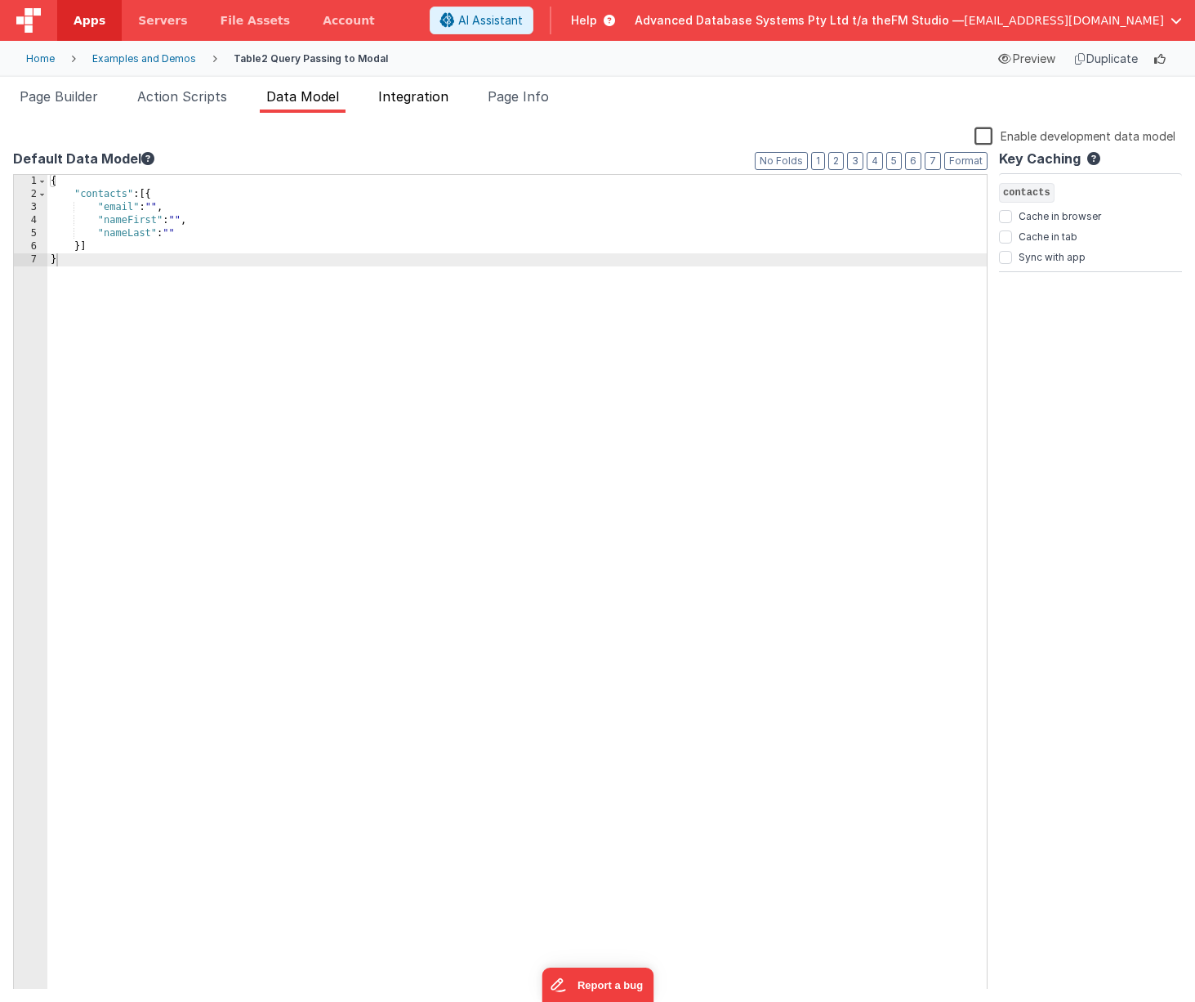
click at [448, 95] on span "Integration" at bounding box center [413, 96] width 70 height 16
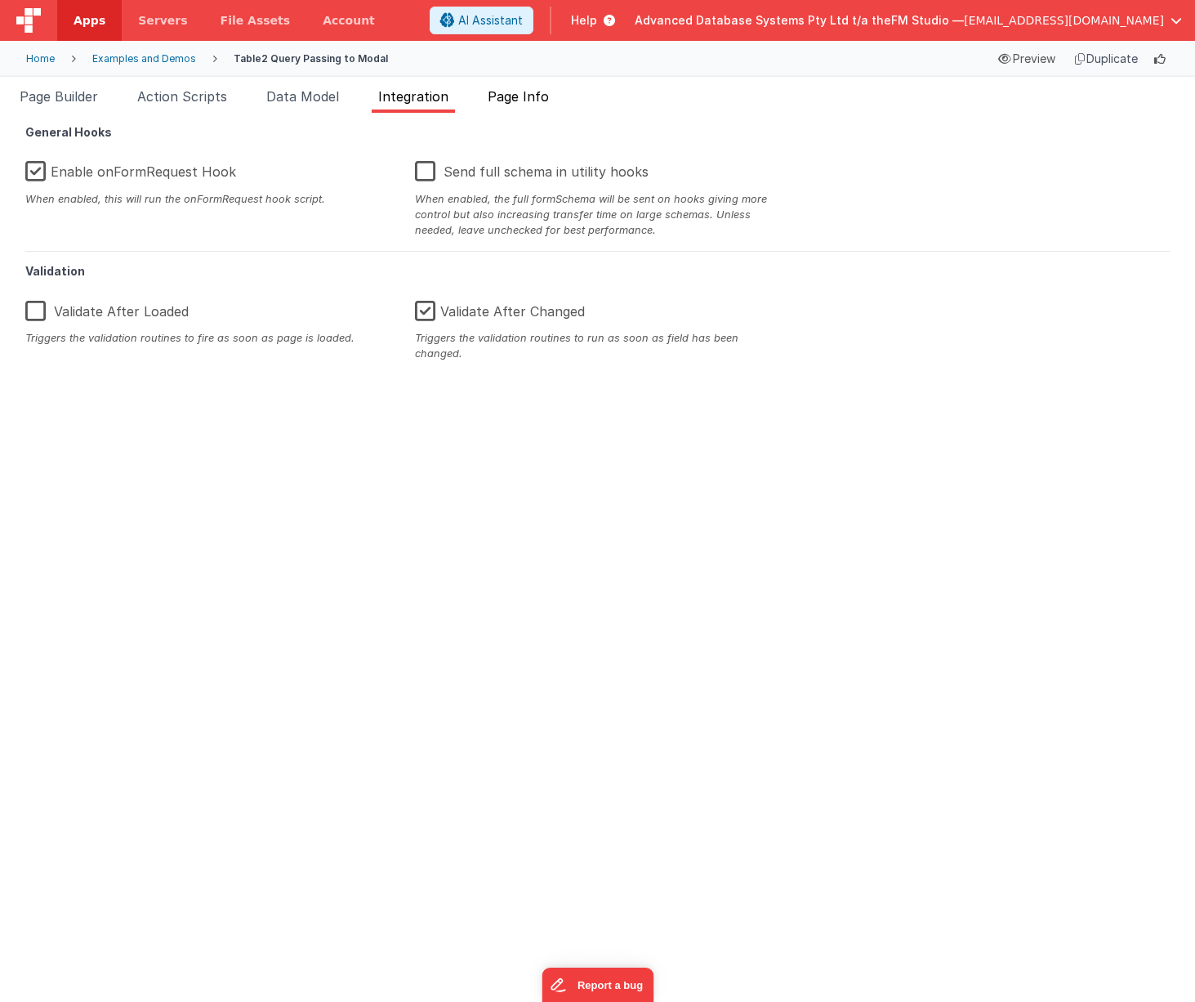
click at [549, 98] on span "Page Info" at bounding box center [518, 96] width 61 height 16
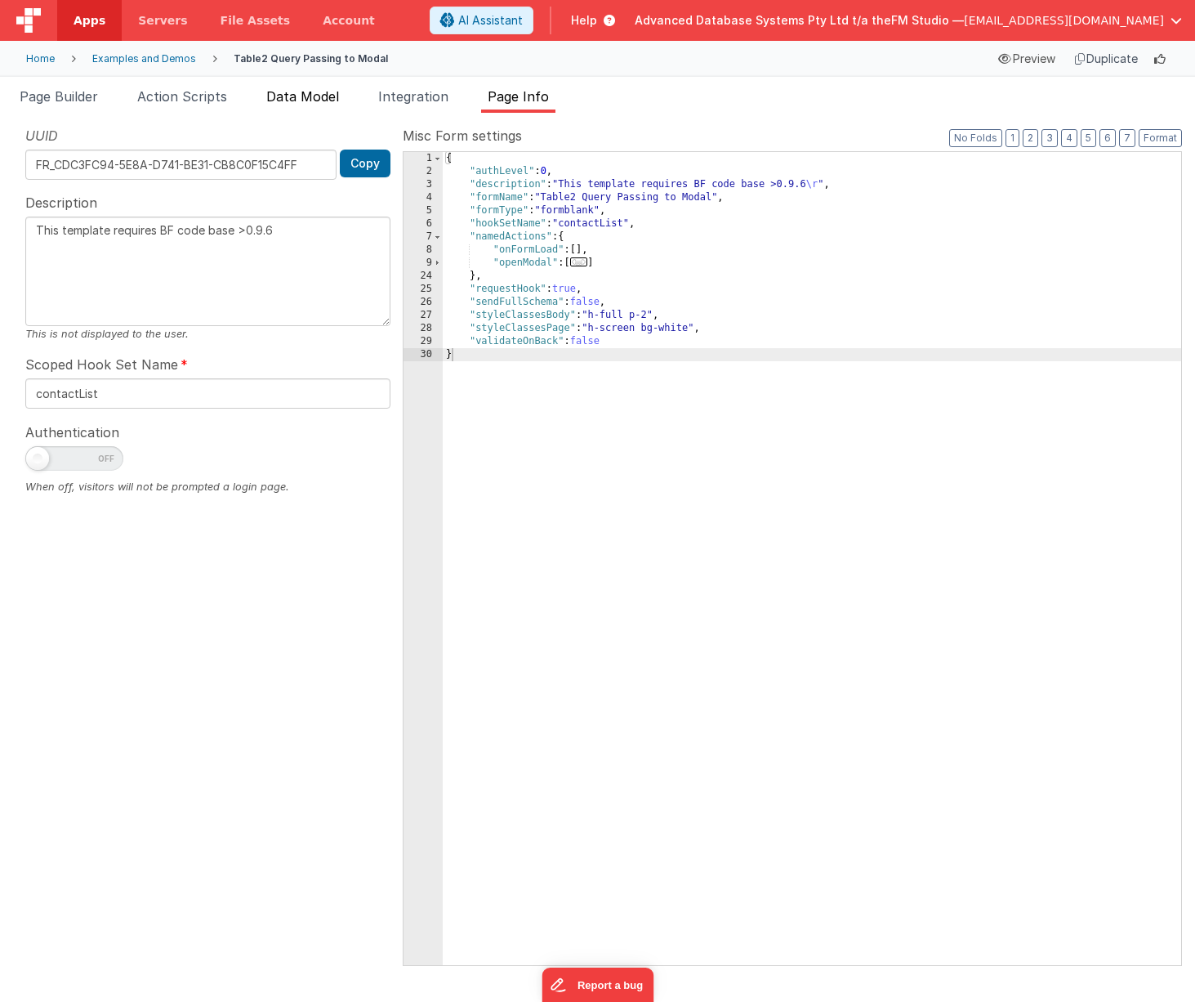
click at [328, 99] on span "Data Model" at bounding box center [302, 96] width 73 height 16
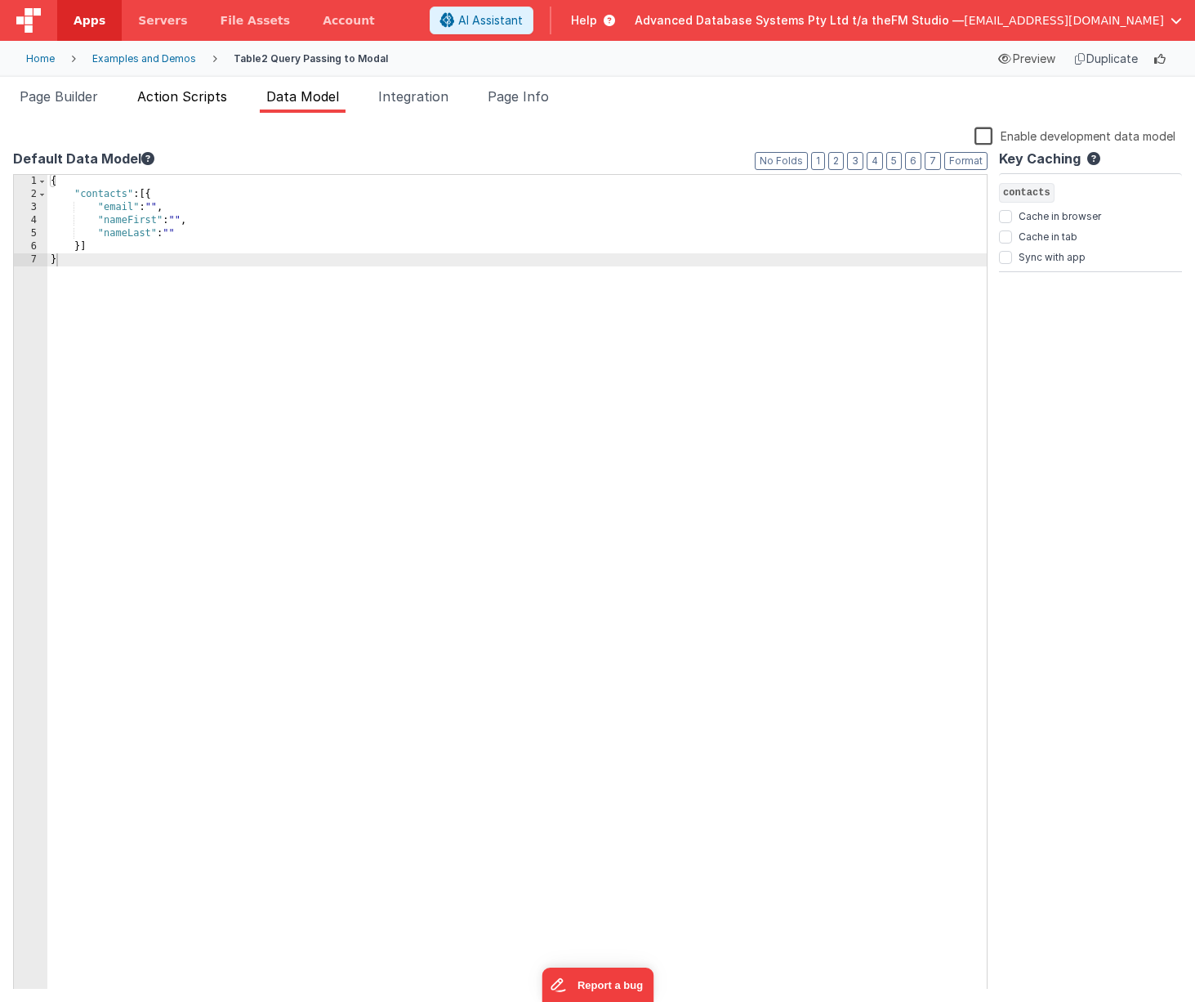
click at [194, 96] on span "Action Scripts" at bounding box center [182, 96] width 90 height 16
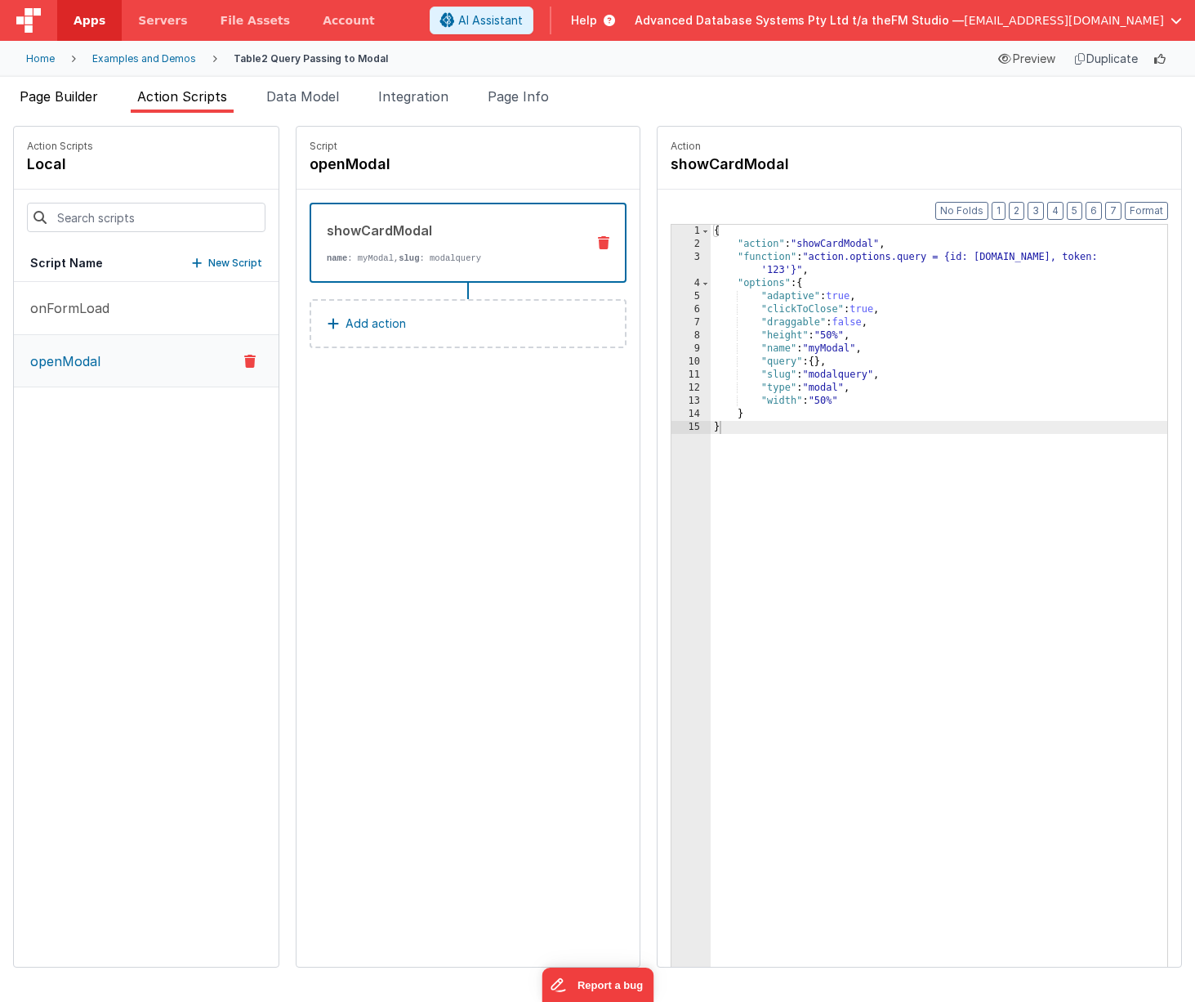
click at [69, 97] on span "Page Builder" at bounding box center [59, 96] width 78 height 16
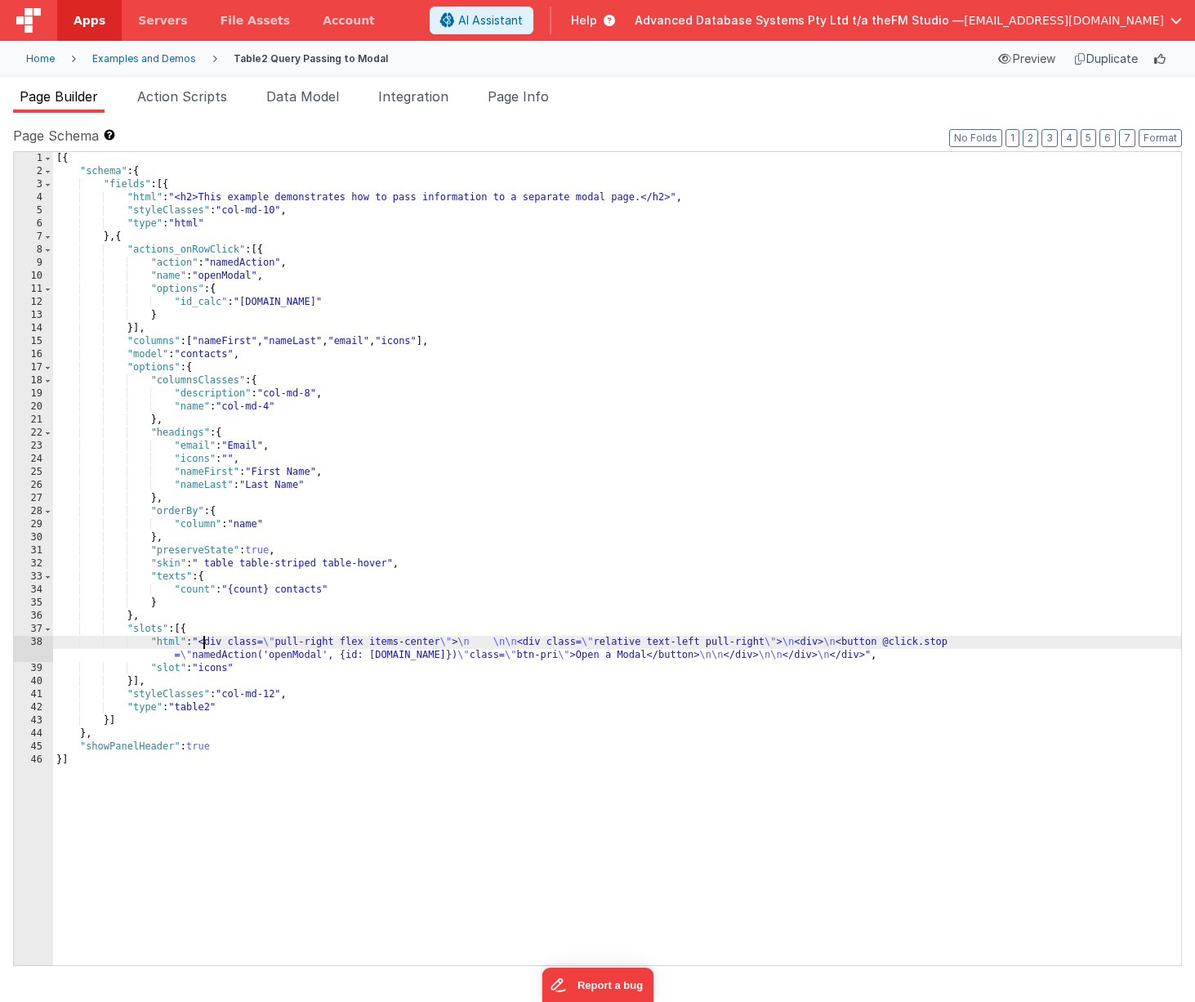
click at [205, 642] on div "[{ "schema" : { "fields" : [{ "html" : "<h2>This example demonstrates how to pa…" at bounding box center [617, 571] width 1128 height 839
click at [31, 648] on div "38" at bounding box center [33, 649] width 39 height 26
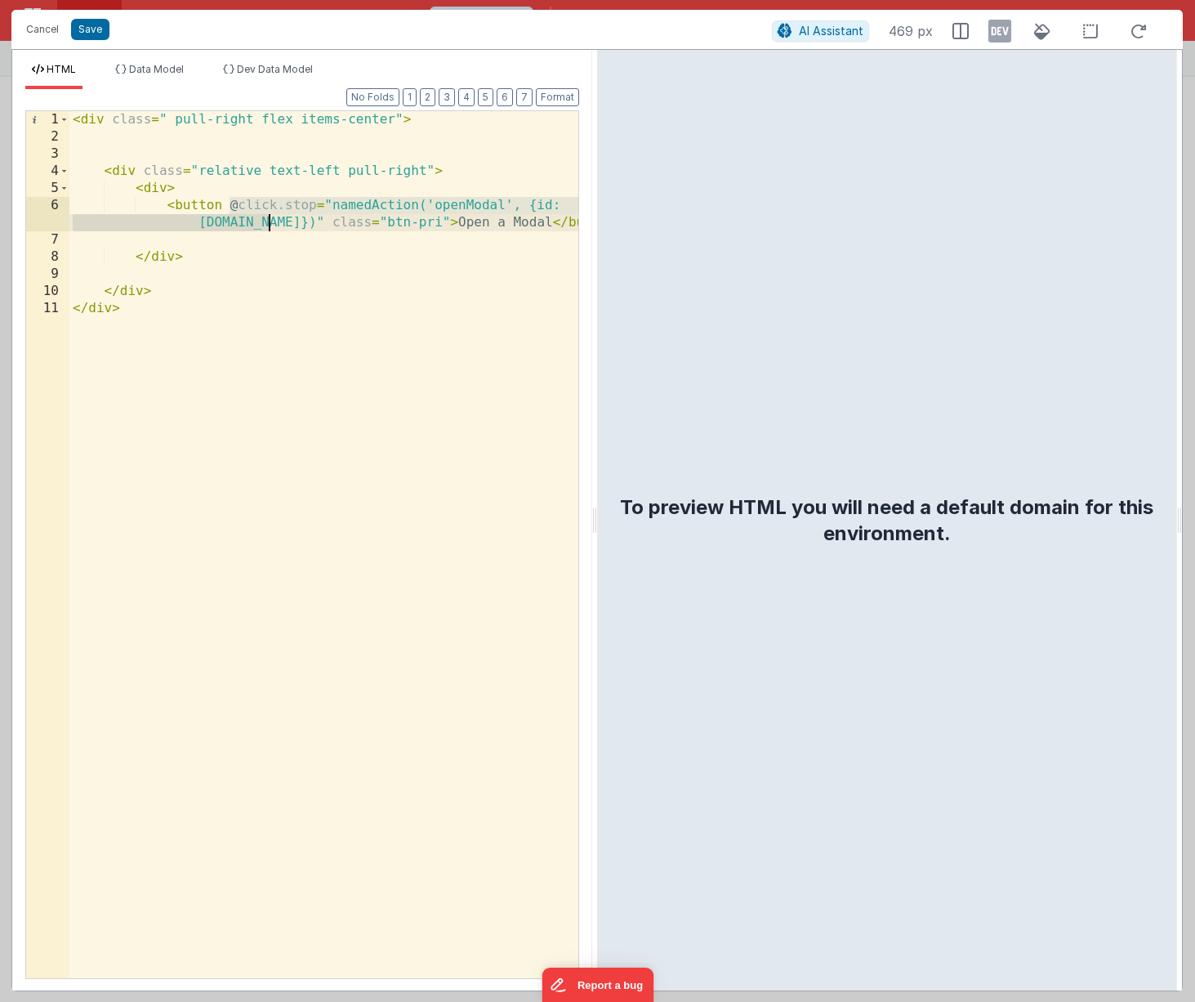
drag, startPoint x: 226, startPoint y: 203, endPoint x: 267, endPoint y: 222, distance: 45.3
click at [267, 222] on div "< div class = " pull-right flex items-center" > < div class = "relative text-le…" at bounding box center [323, 561] width 509 height 901
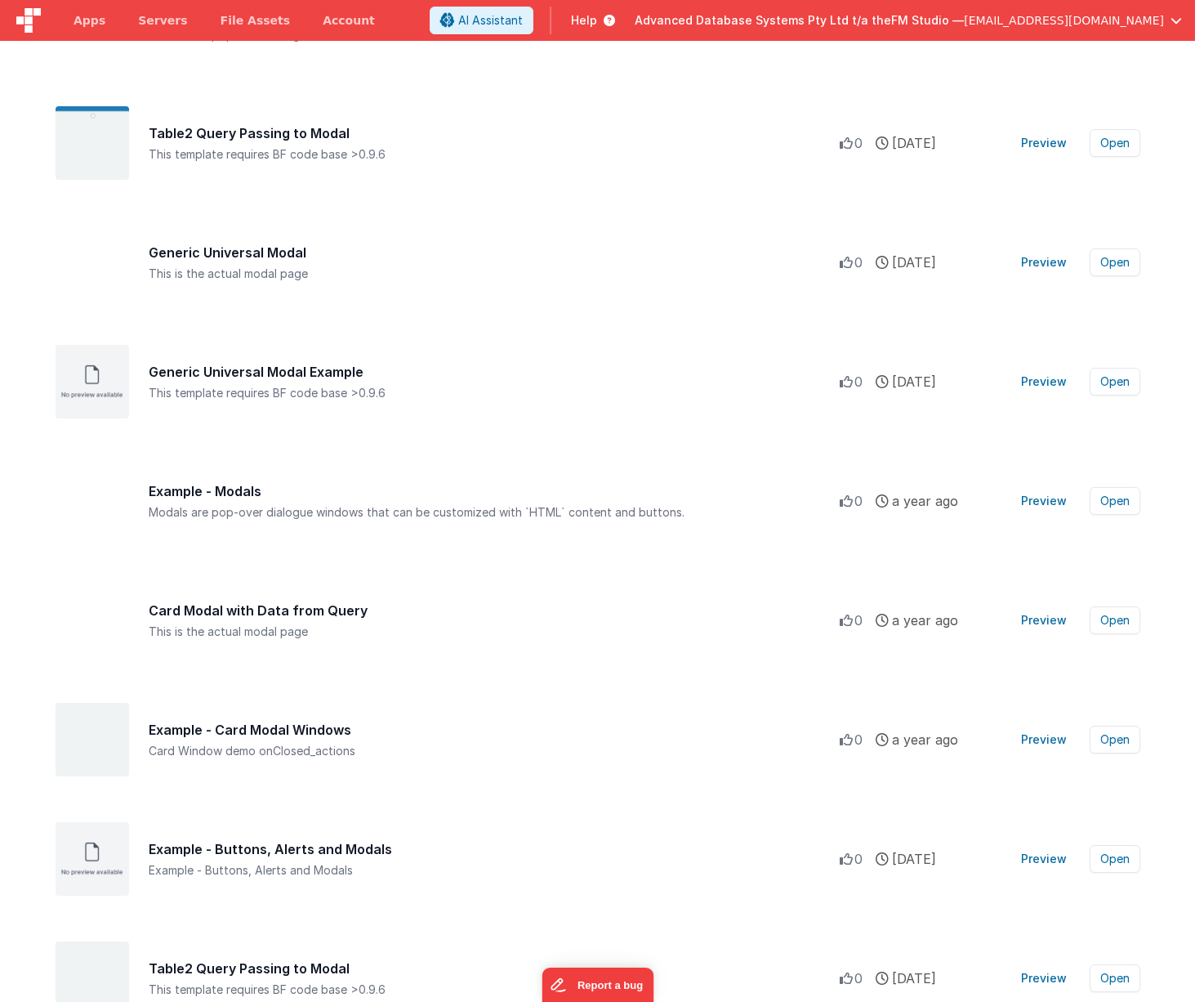
scroll to position [757, 0]
click at [1051, 623] on button "Preview" at bounding box center [1044, 622] width 65 height 26
click at [1114, 623] on button "Open" at bounding box center [1115, 622] width 51 height 28
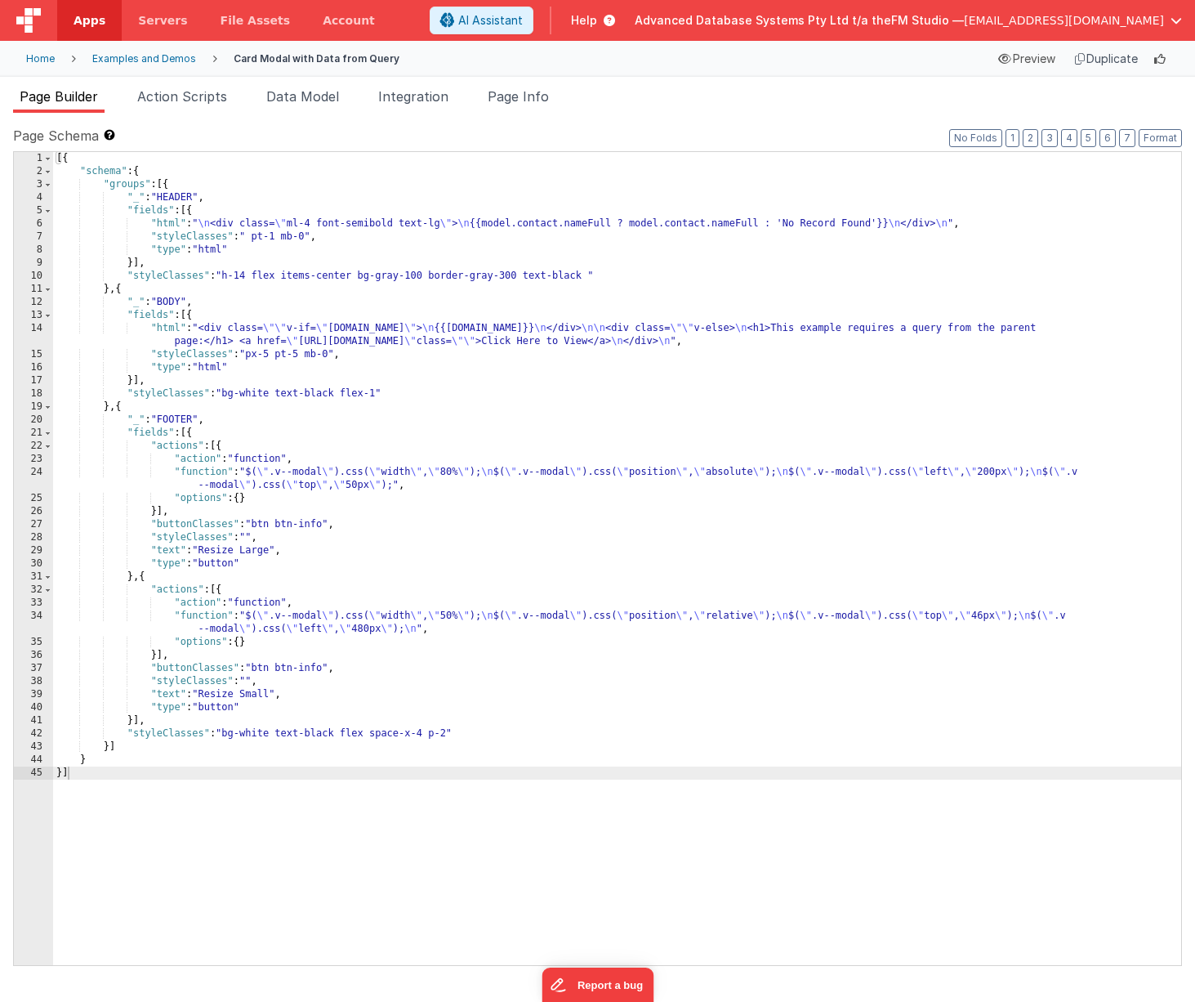
click at [1097, 59] on div "Duplicate" at bounding box center [1107, 58] width 76 height 23
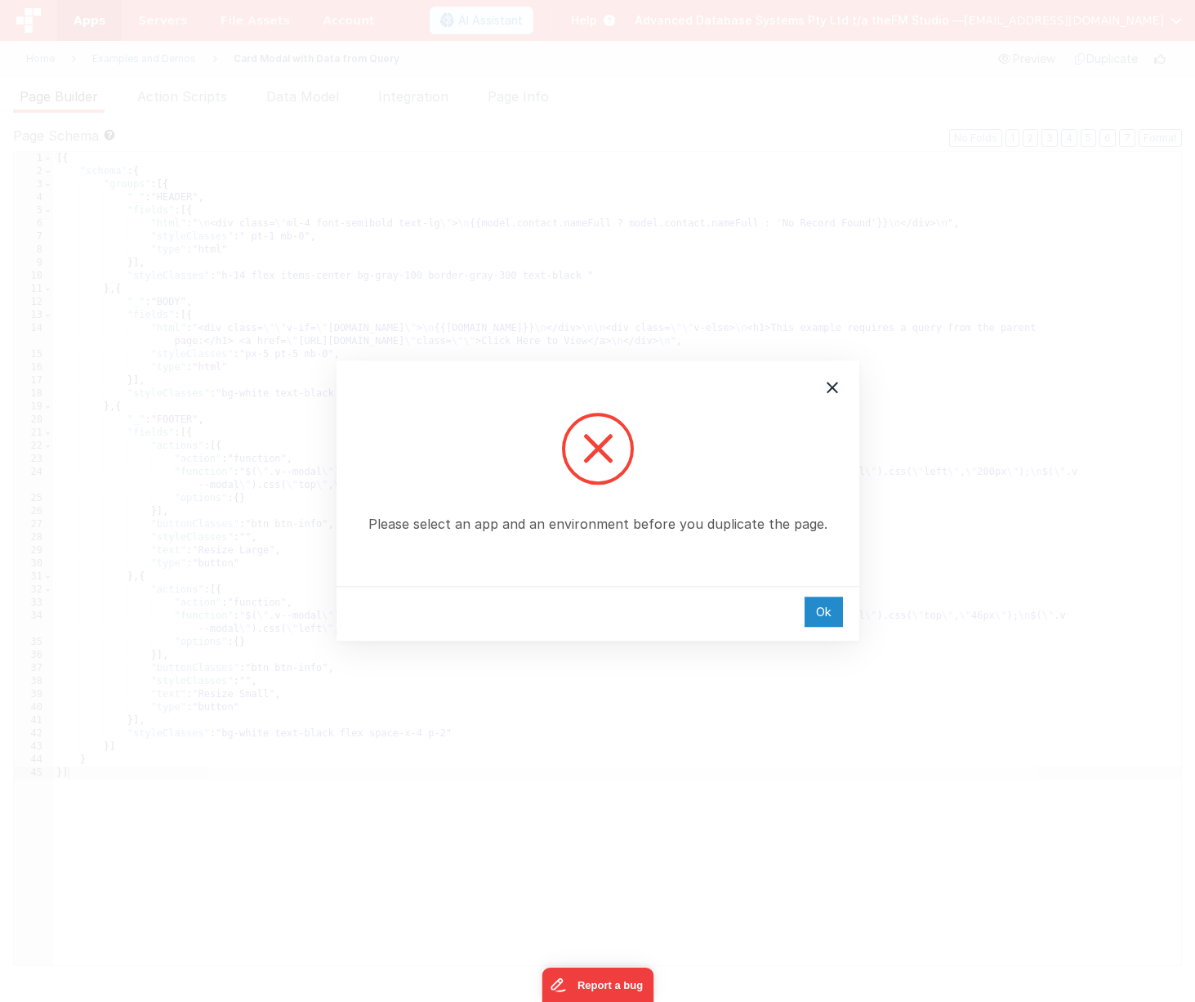
click at [829, 616] on div "Ok" at bounding box center [824, 611] width 38 height 30
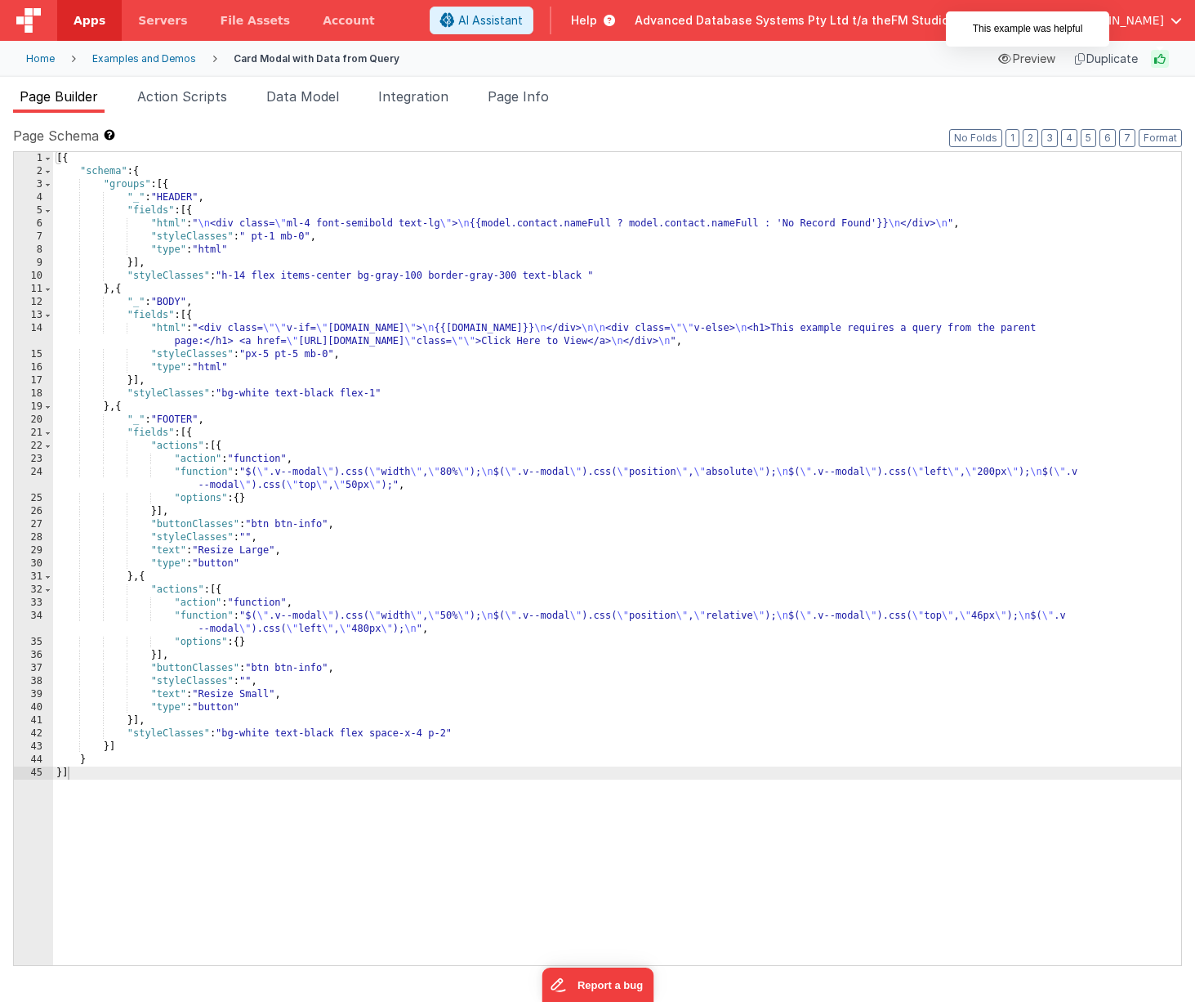
click at [1160, 56] on icon at bounding box center [1160, 59] width 18 height 18
click at [1095, 55] on div "Duplicate" at bounding box center [1107, 58] width 76 height 23
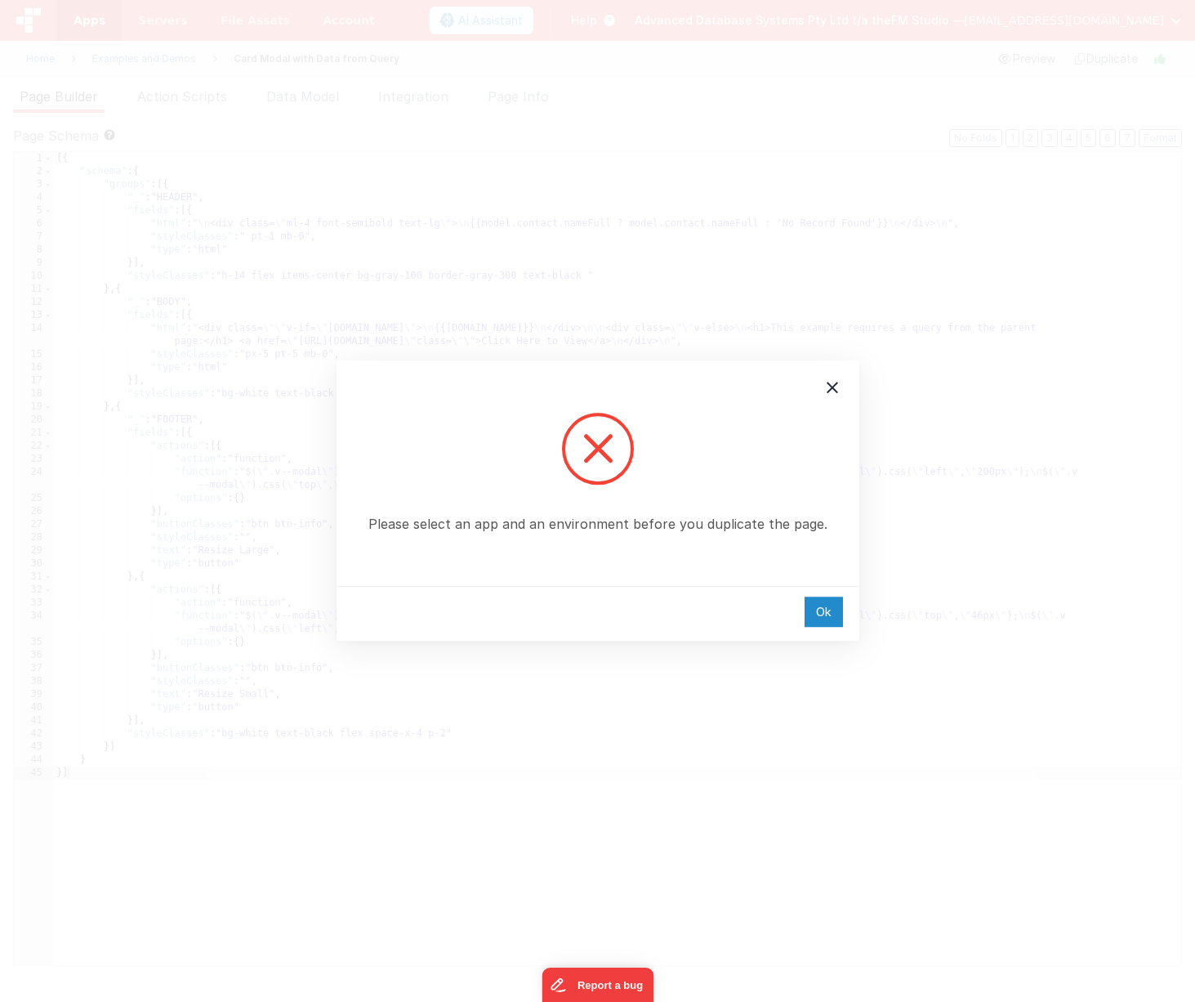
click at [825, 618] on div "Ok" at bounding box center [824, 611] width 38 height 30
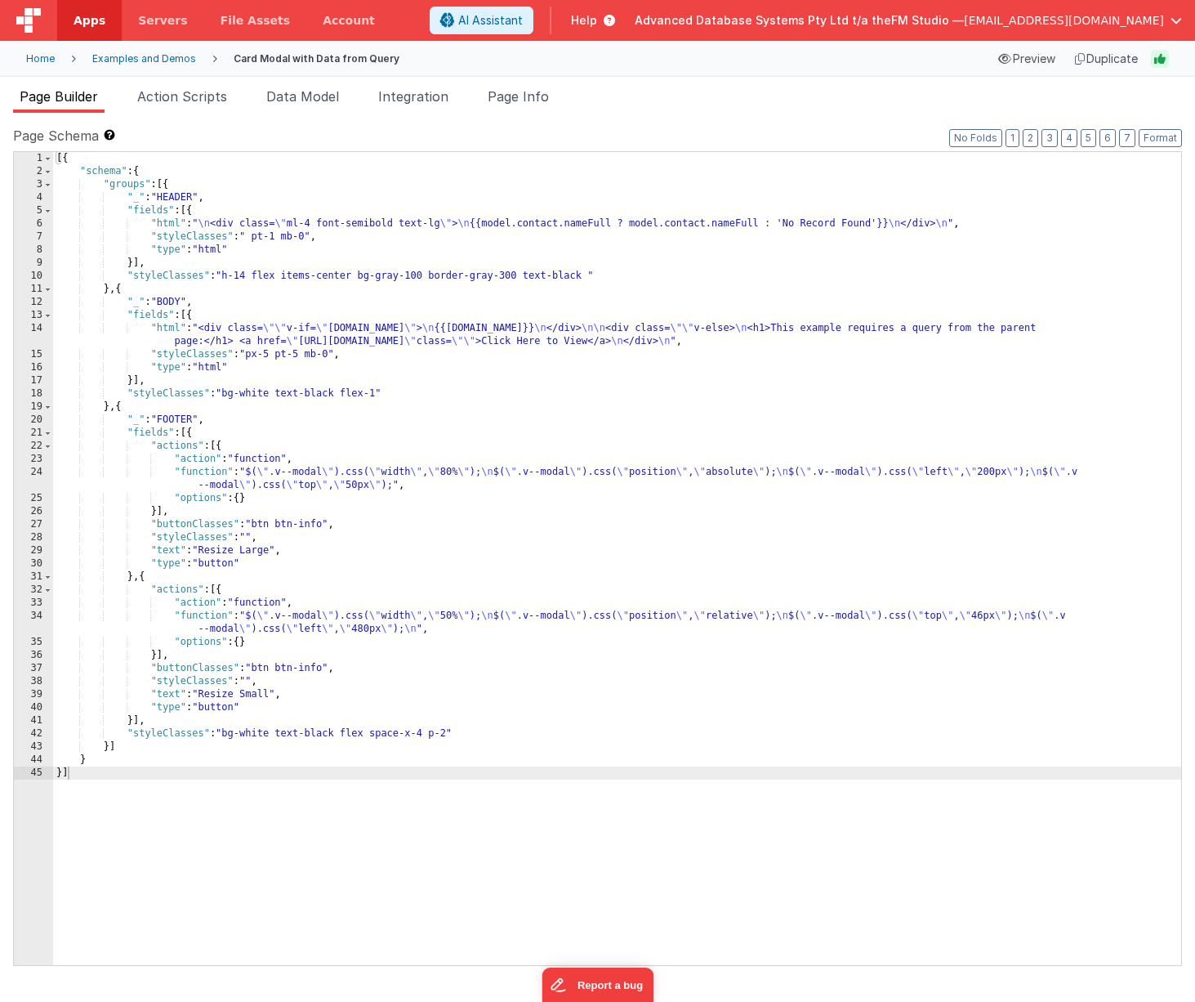
click at [549, 342] on div "[{ "schema" : { "groups" : [{ "_" : "HEADER" , "fields" : [{ "html" : " \n <div…" at bounding box center [617, 571] width 1128 height 839
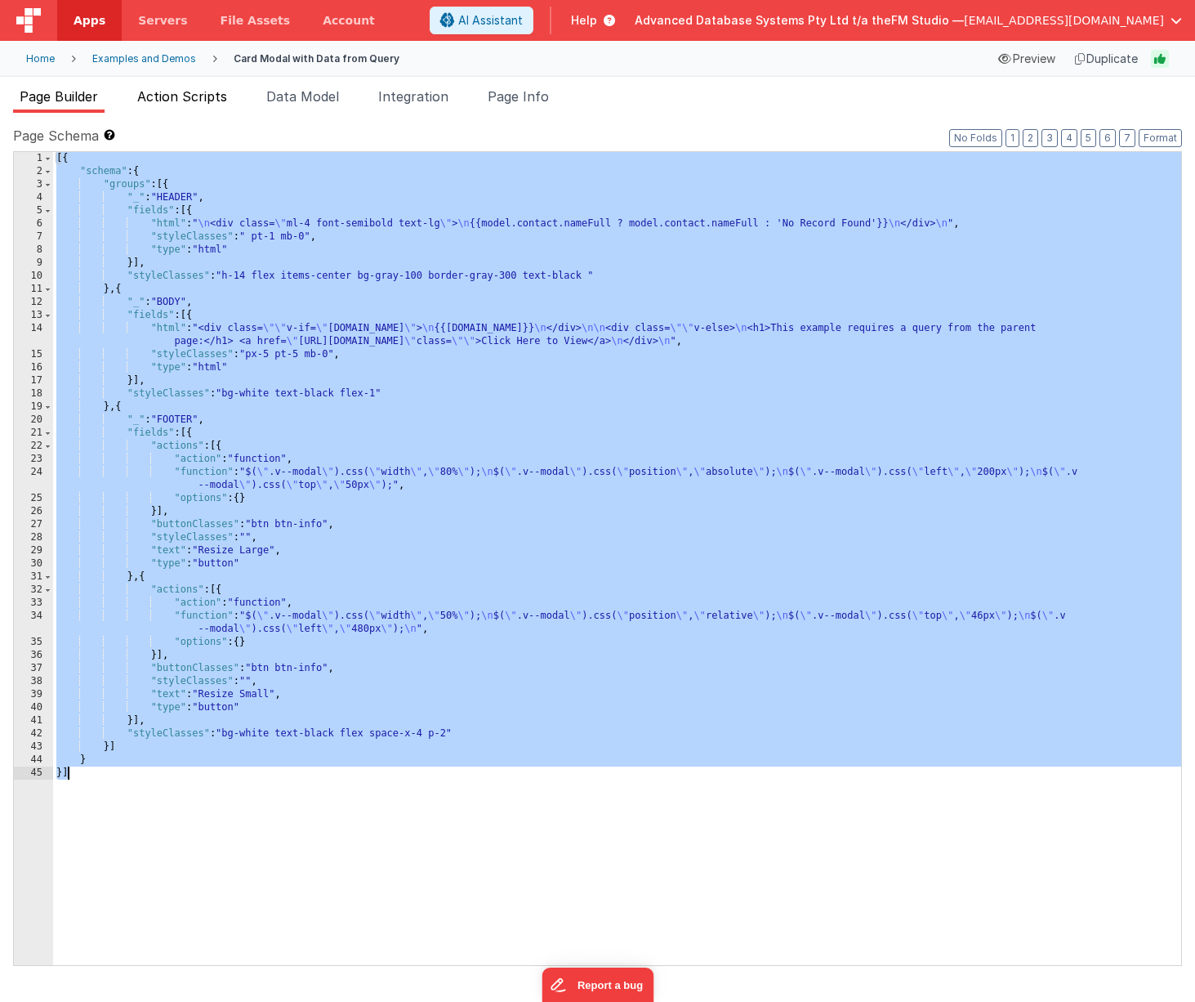
click at [215, 93] on span "Action Scripts" at bounding box center [182, 96] width 90 height 16
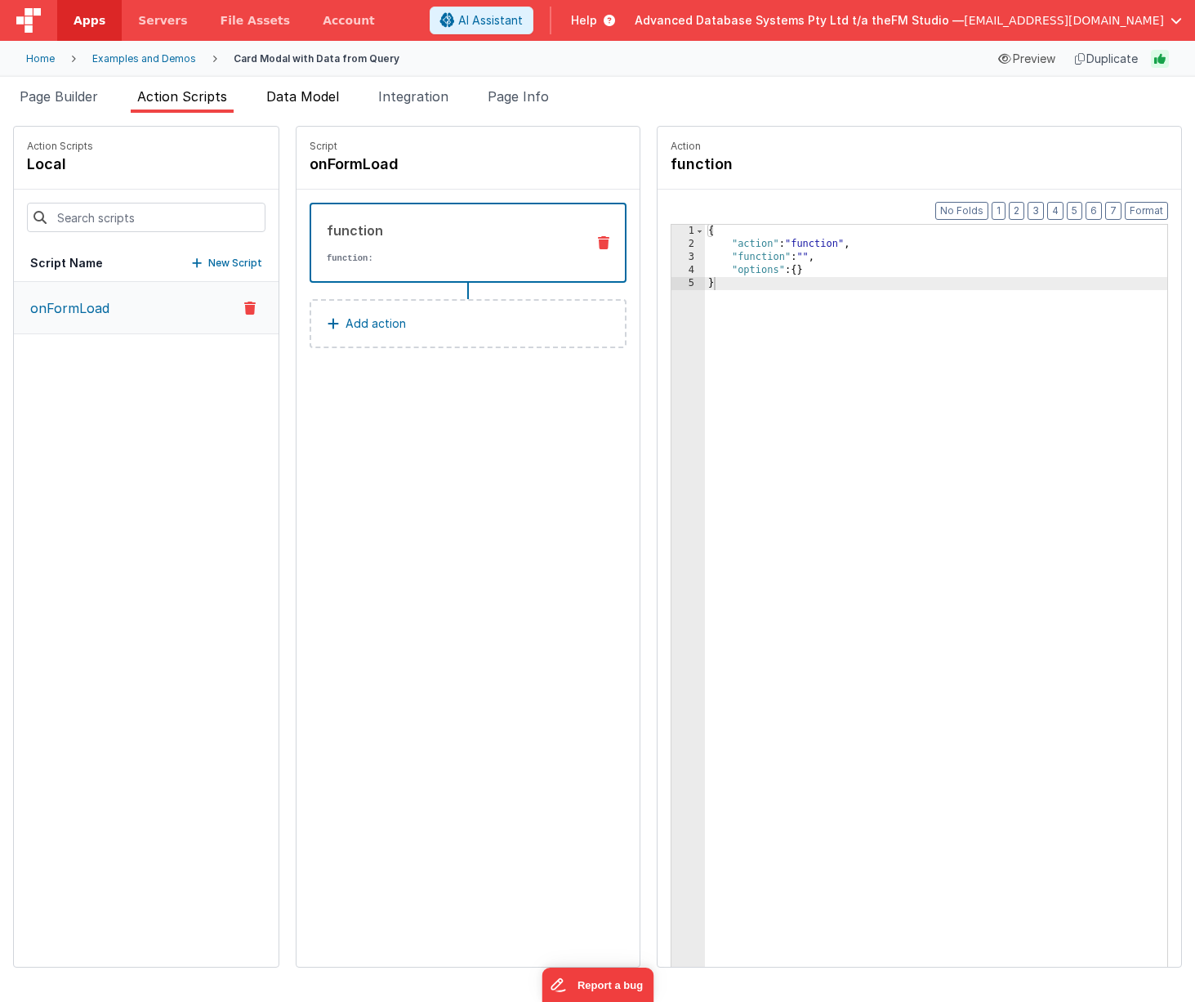
click at [307, 95] on span "Data Model" at bounding box center [302, 96] width 73 height 16
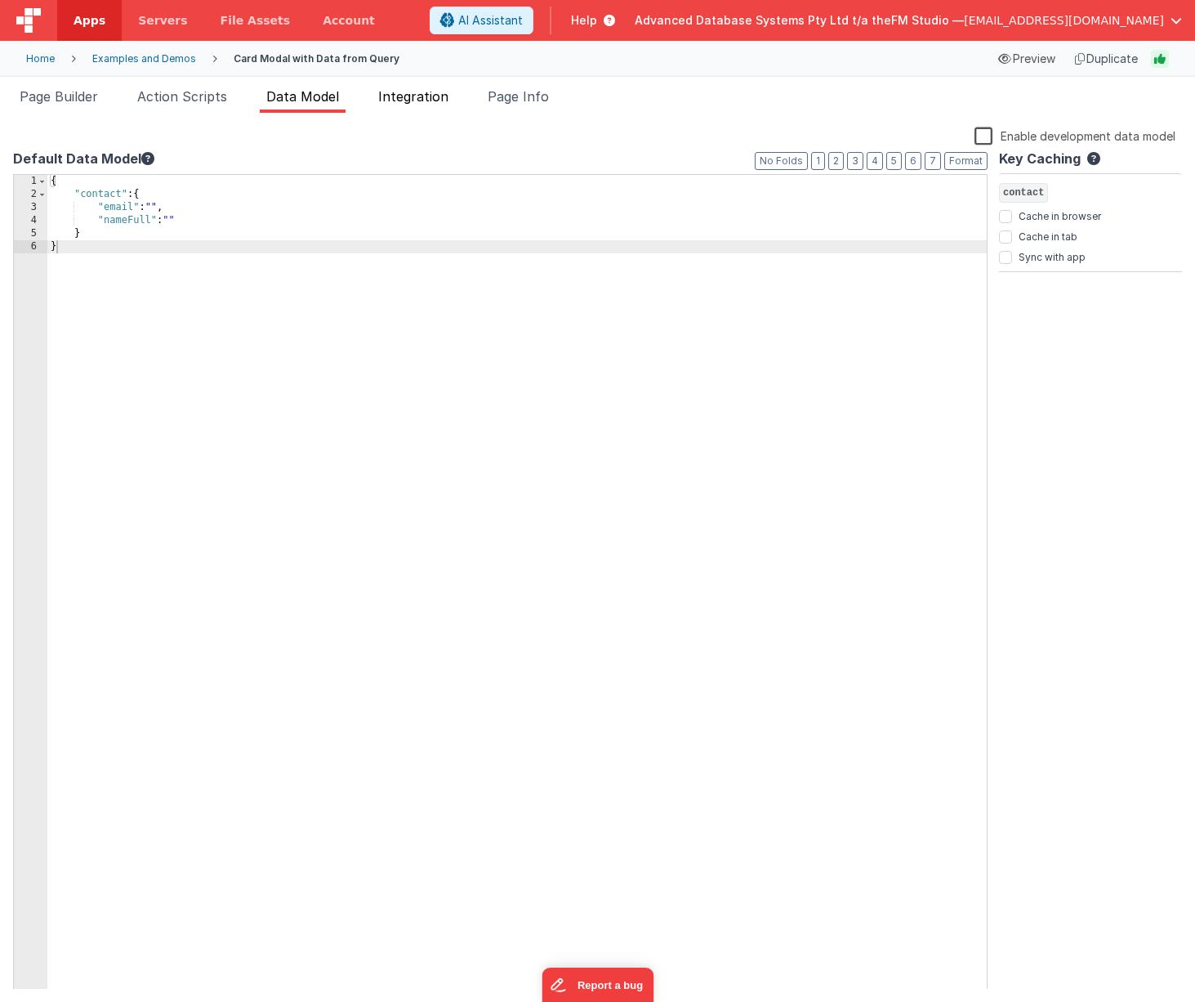
click at [410, 101] on span "Integration" at bounding box center [413, 96] width 70 height 16
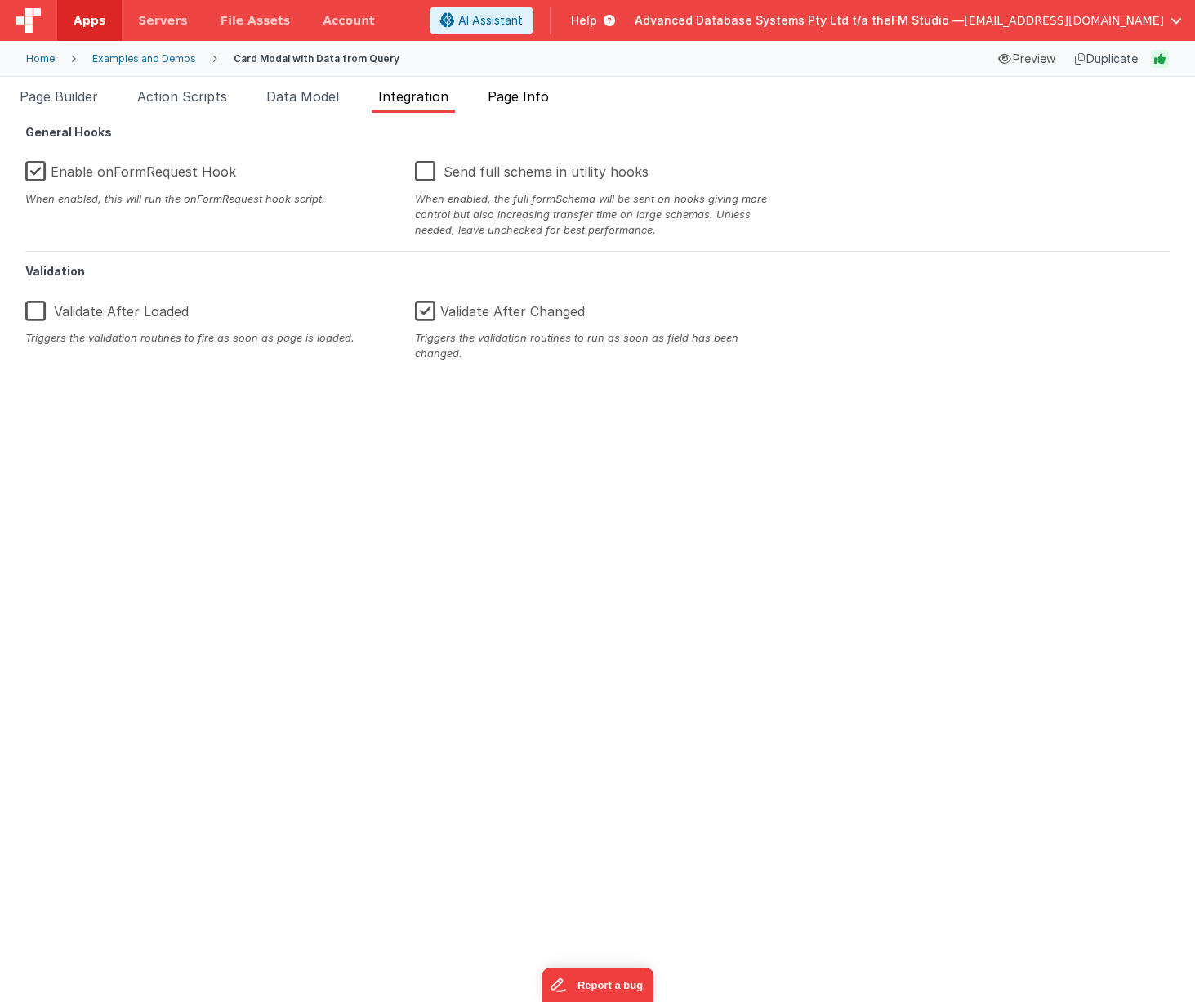
click at [535, 99] on span "Page Info" at bounding box center [518, 96] width 61 height 16
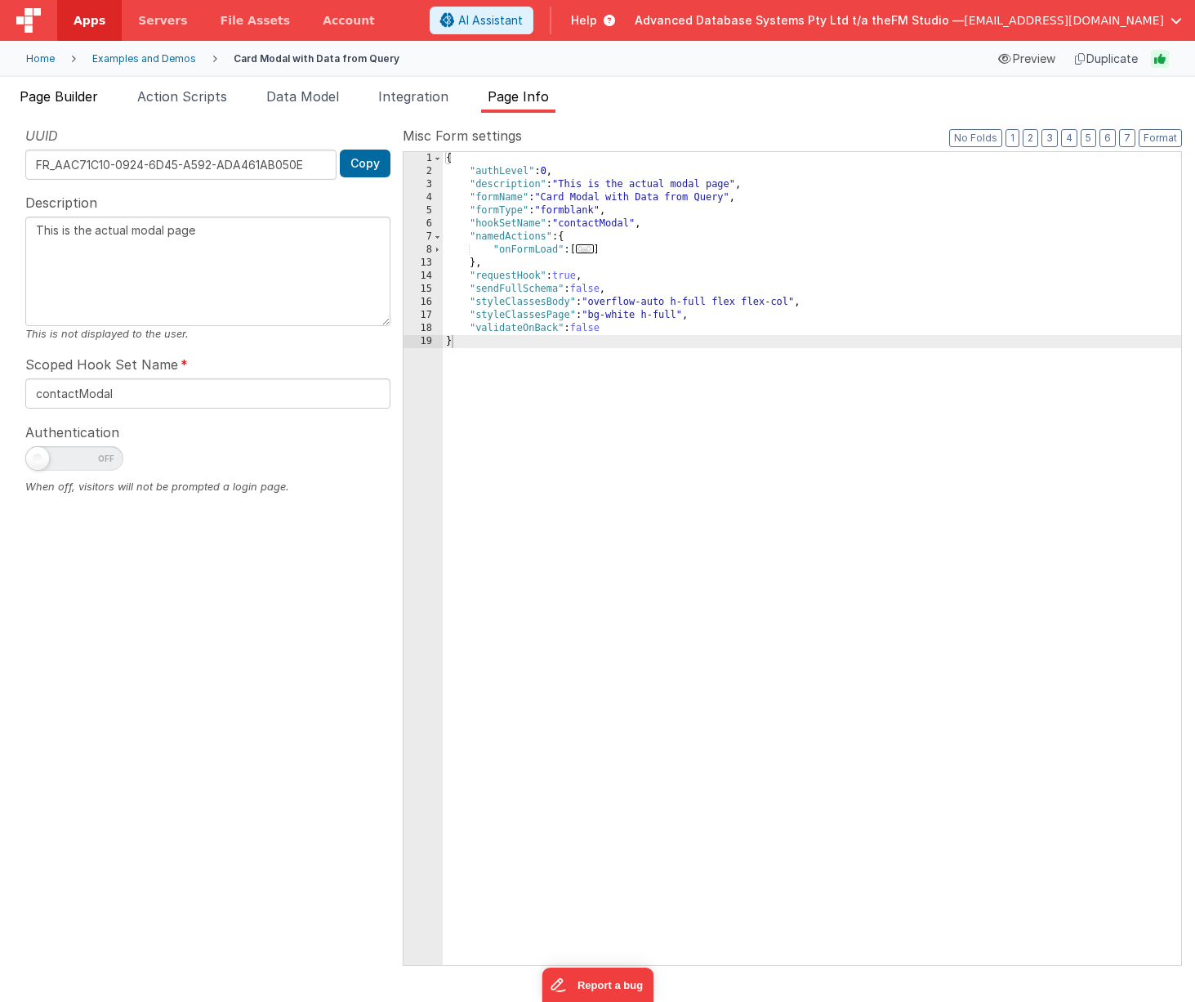
click at [93, 95] on span "Page Builder" at bounding box center [59, 96] width 78 height 16
